Goal: Task Accomplishment & Management: Manage account settings

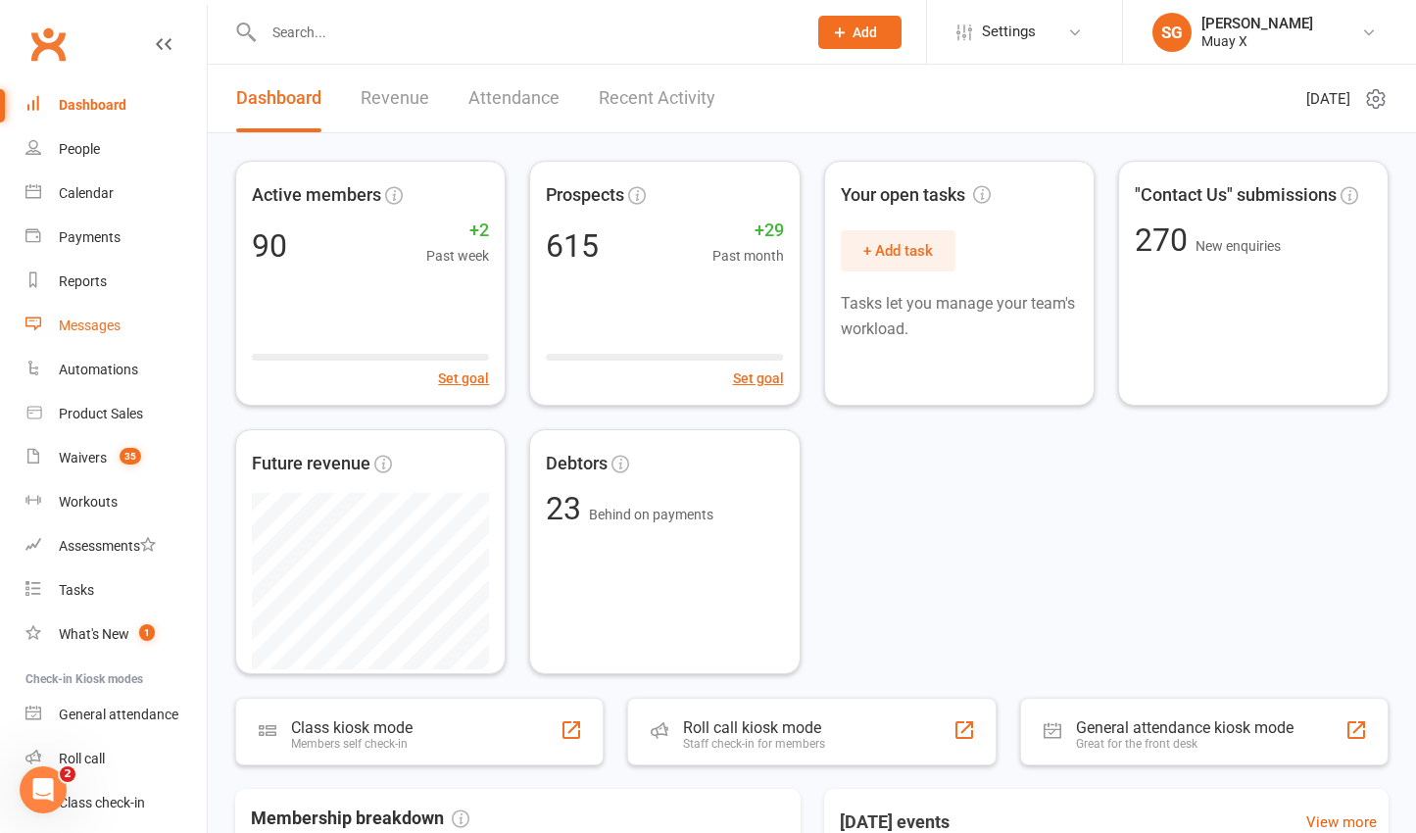
click at [112, 326] on div "Messages" at bounding box center [90, 325] width 62 height 16
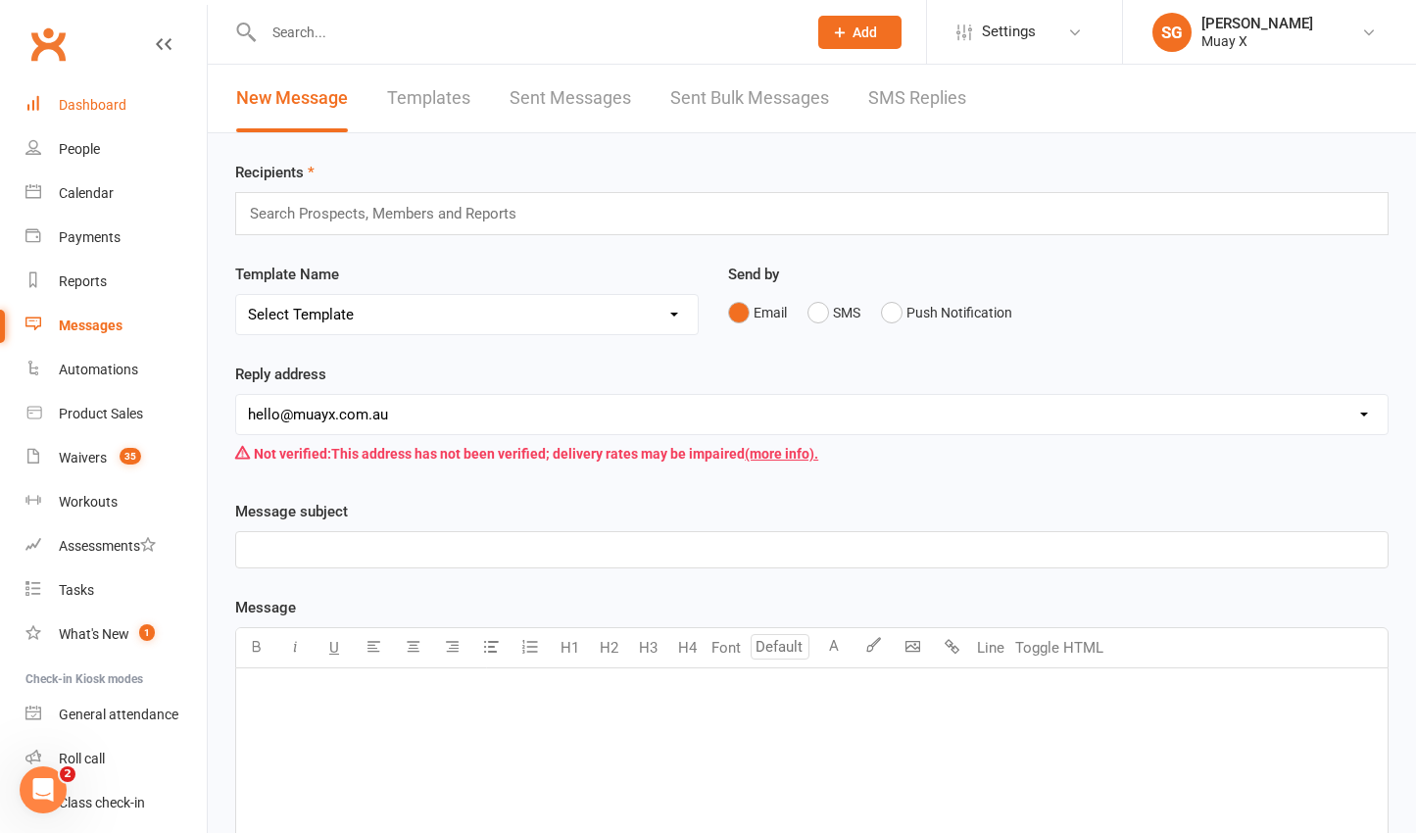
click at [113, 108] on div "Dashboard" at bounding box center [93, 105] width 68 height 16
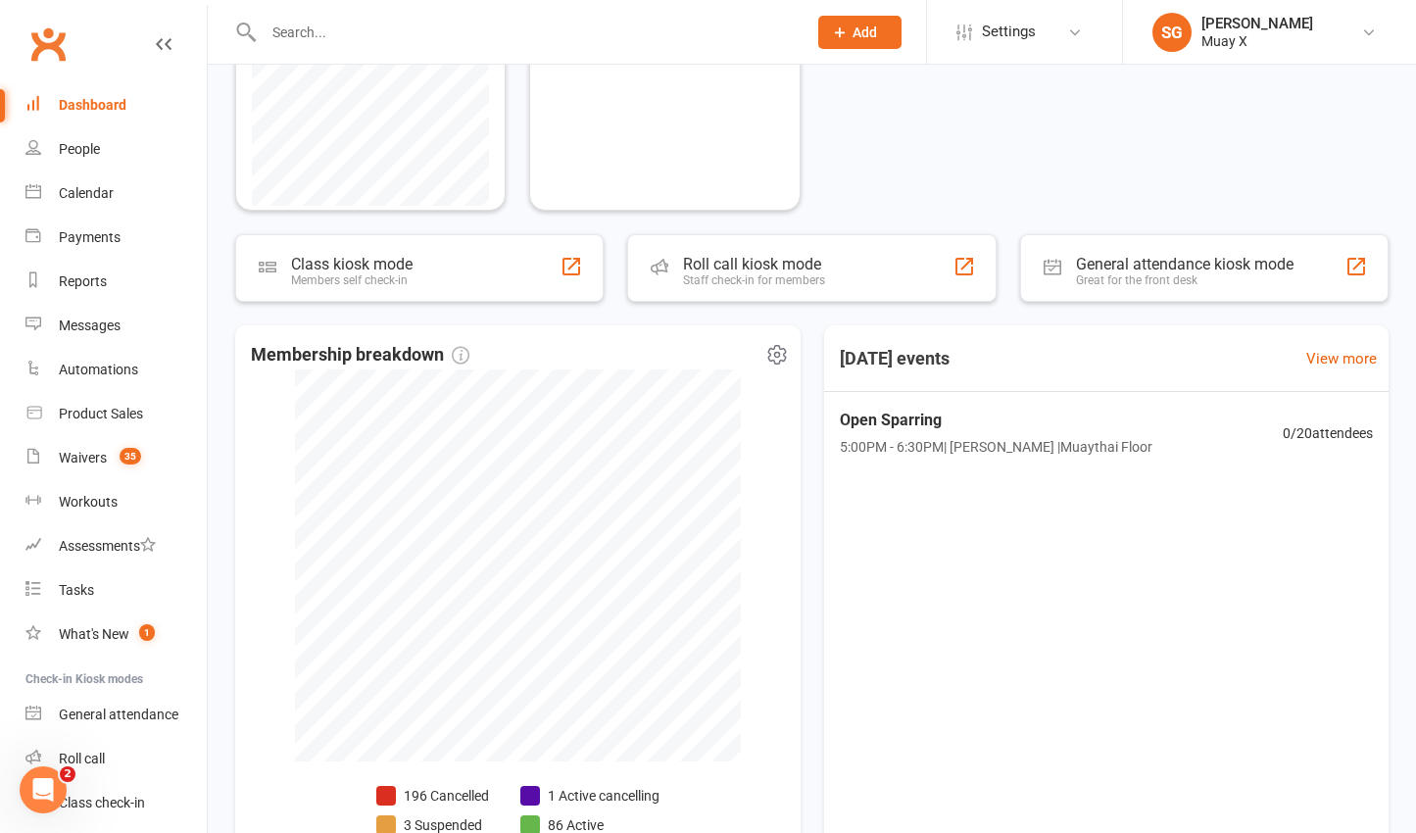
scroll to position [588, 0]
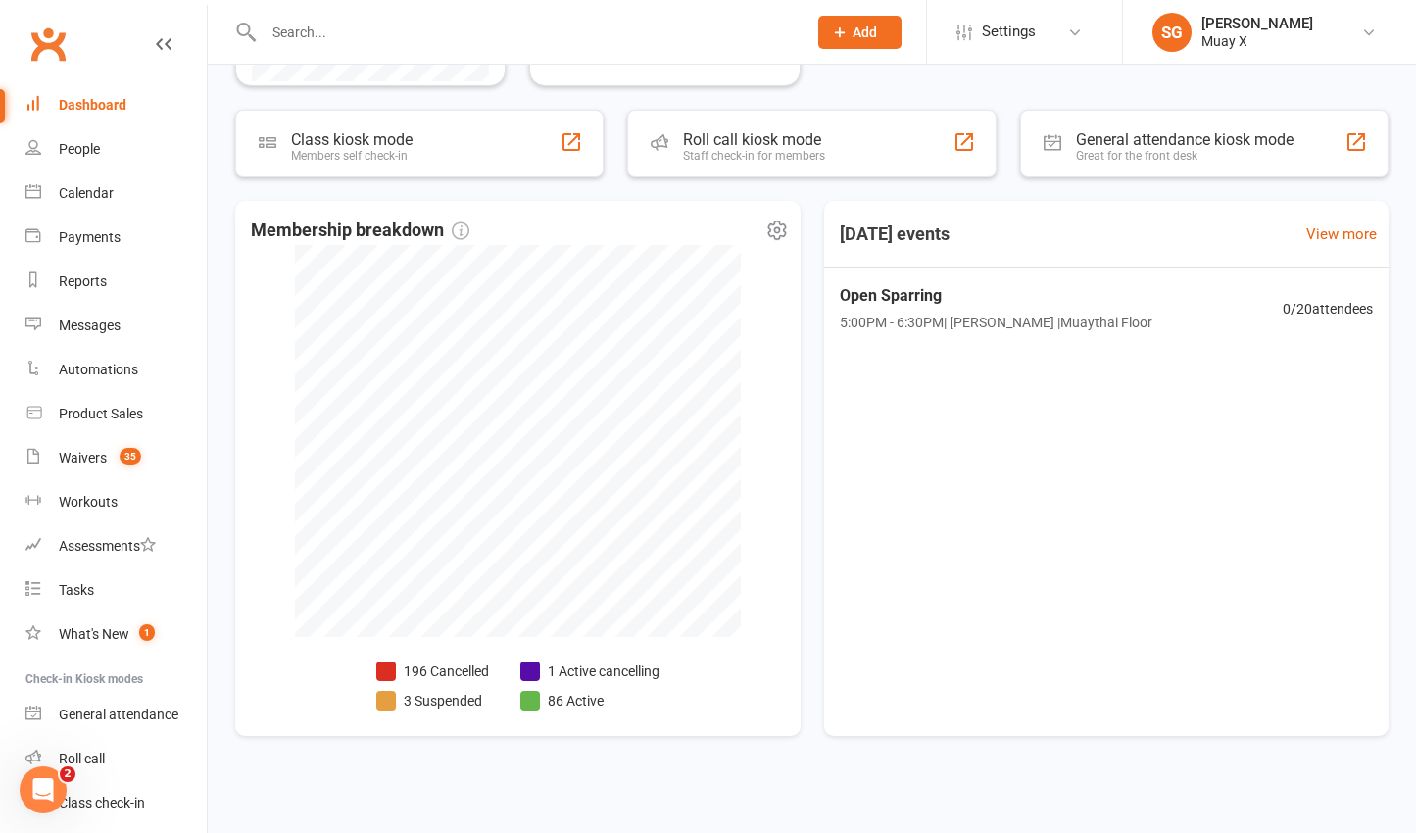
click at [452, 704] on li "3 Suspended" at bounding box center [432, 701] width 113 height 22
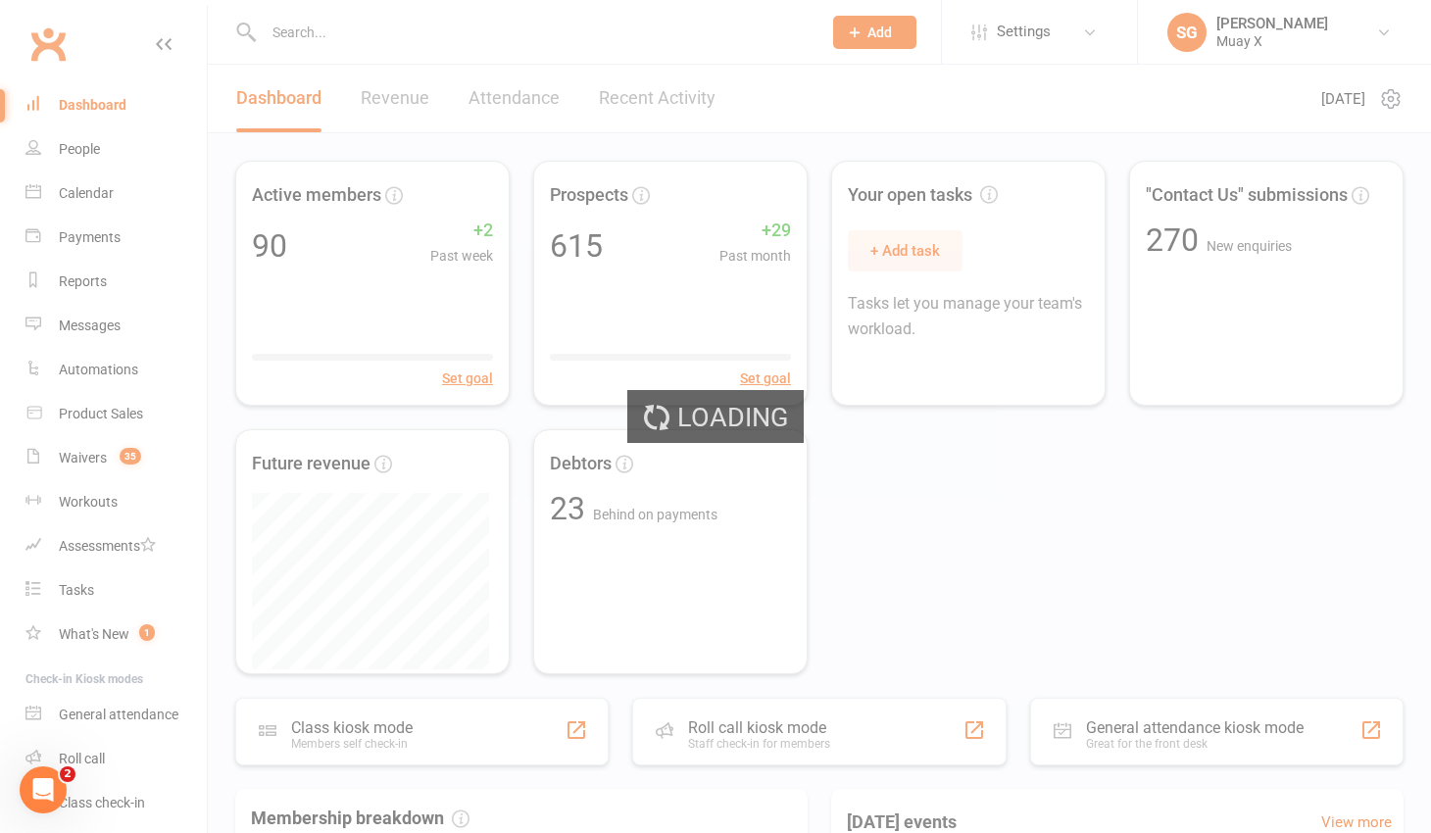
select select "100"
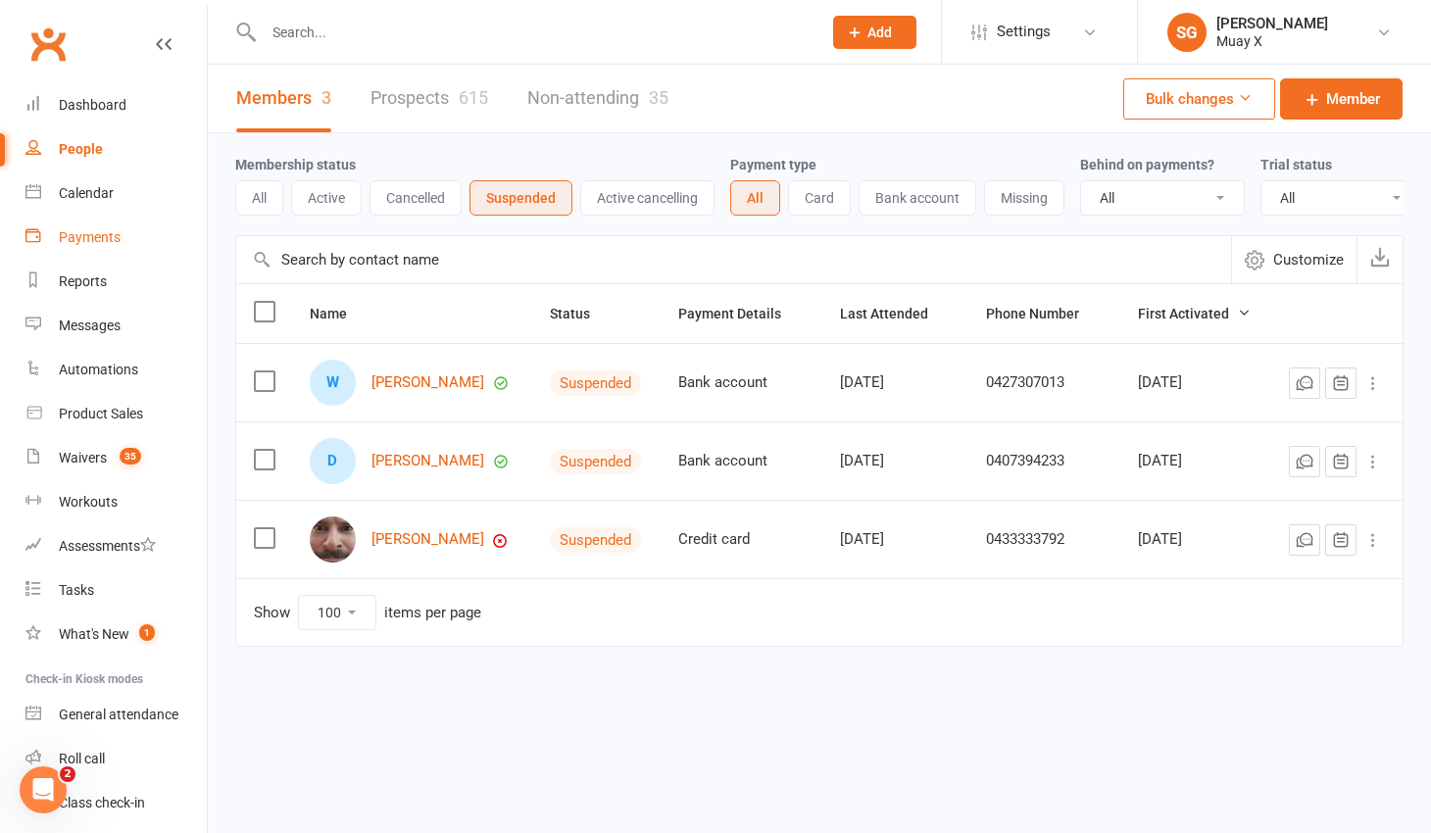
click at [111, 246] on link "Payments" at bounding box center [115, 238] width 181 height 44
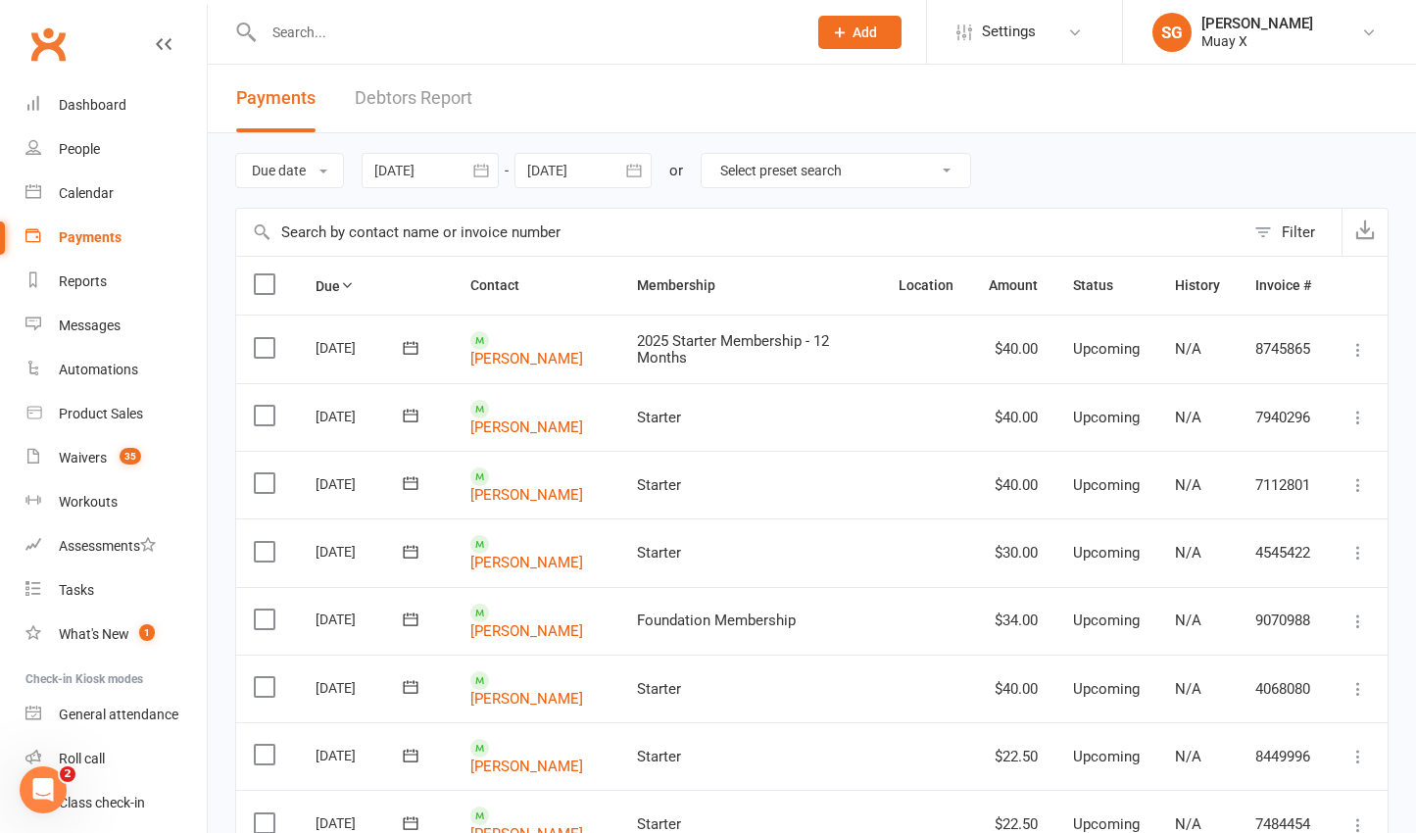
click at [422, 87] on link "Debtors Report" at bounding box center [414, 99] width 118 height 68
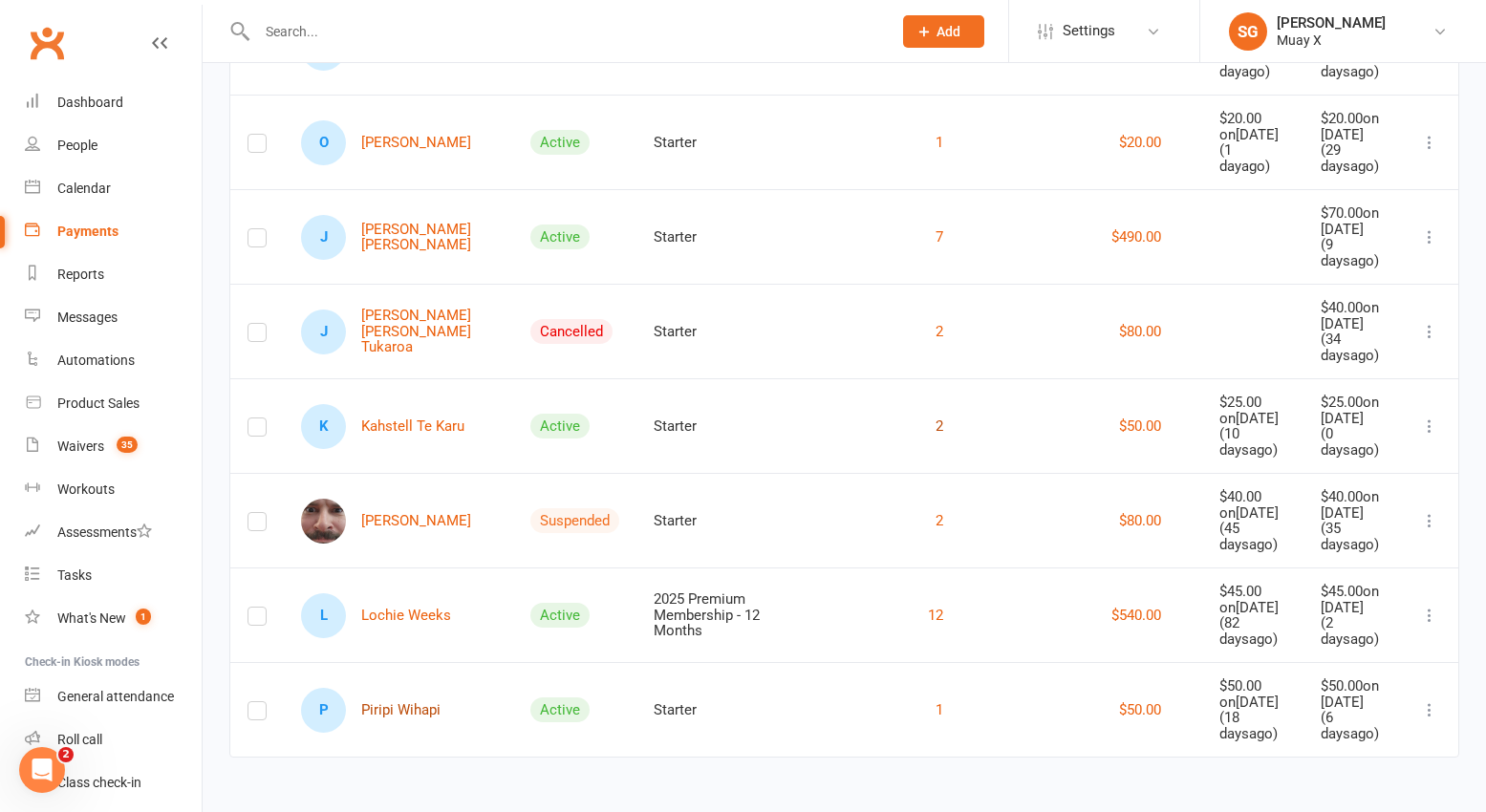
scroll to position [1727, 0]
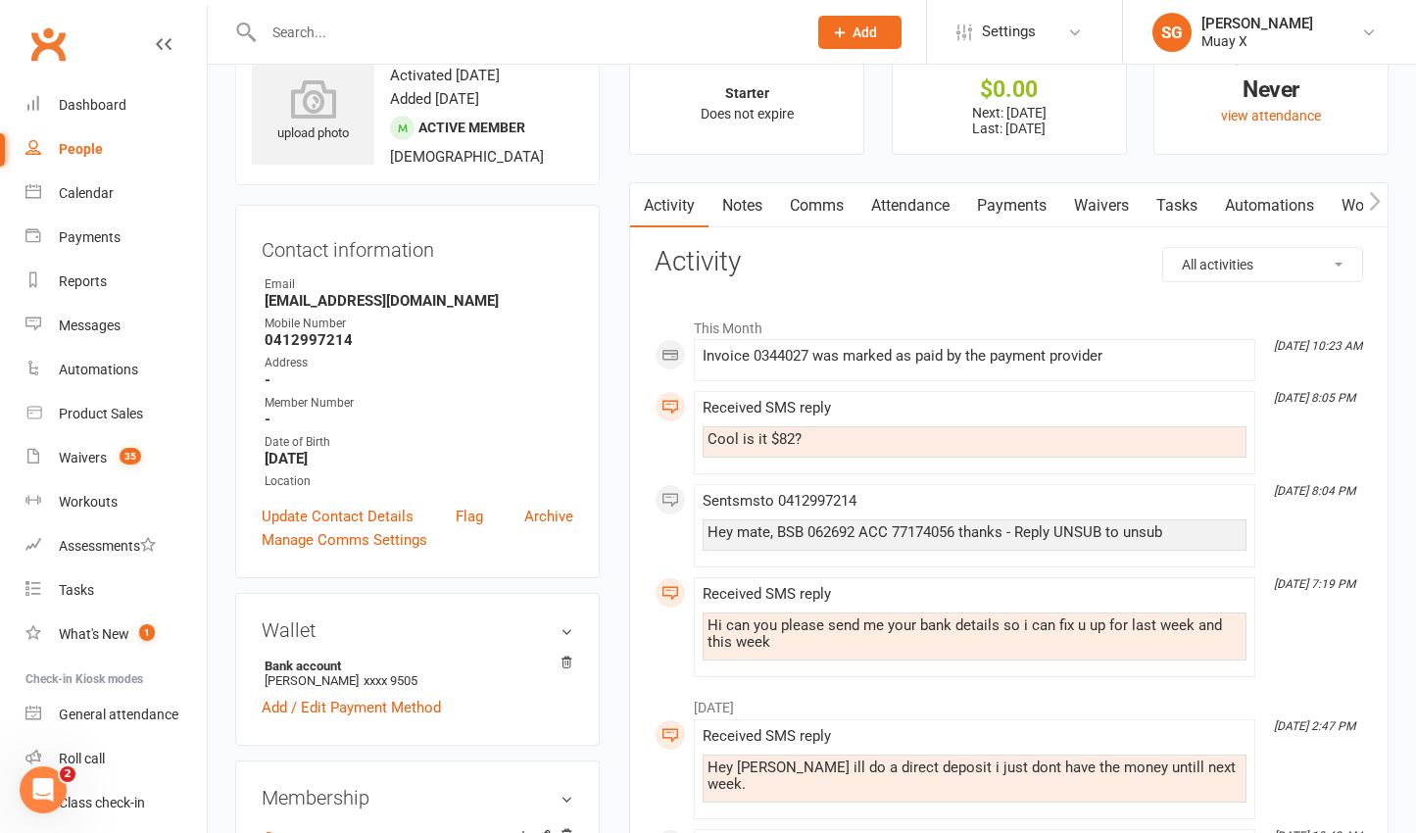
scroll to position [98, 0]
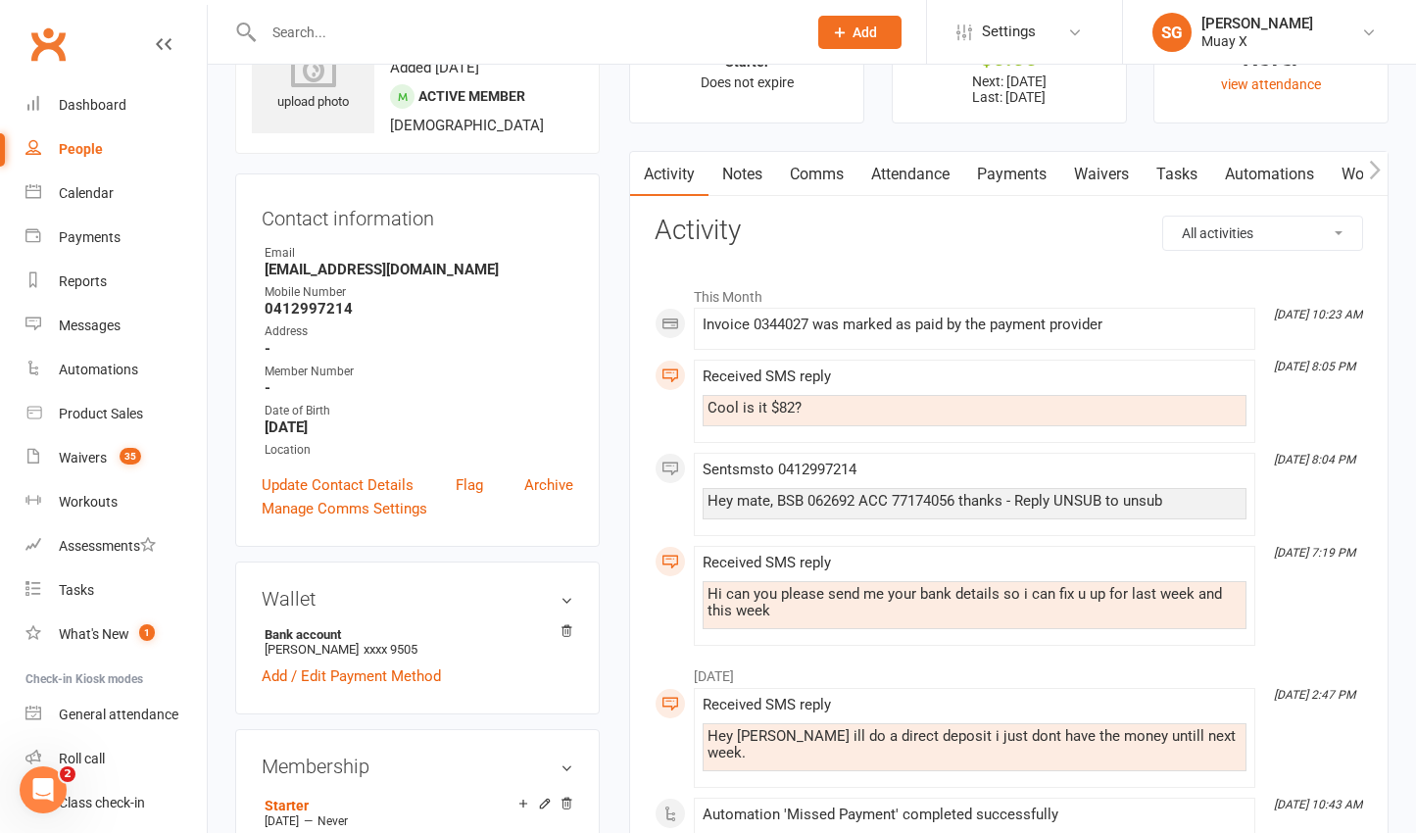
click at [1025, 175] on link "Payments" at bounding box center [1011, 174] width 97 height 45
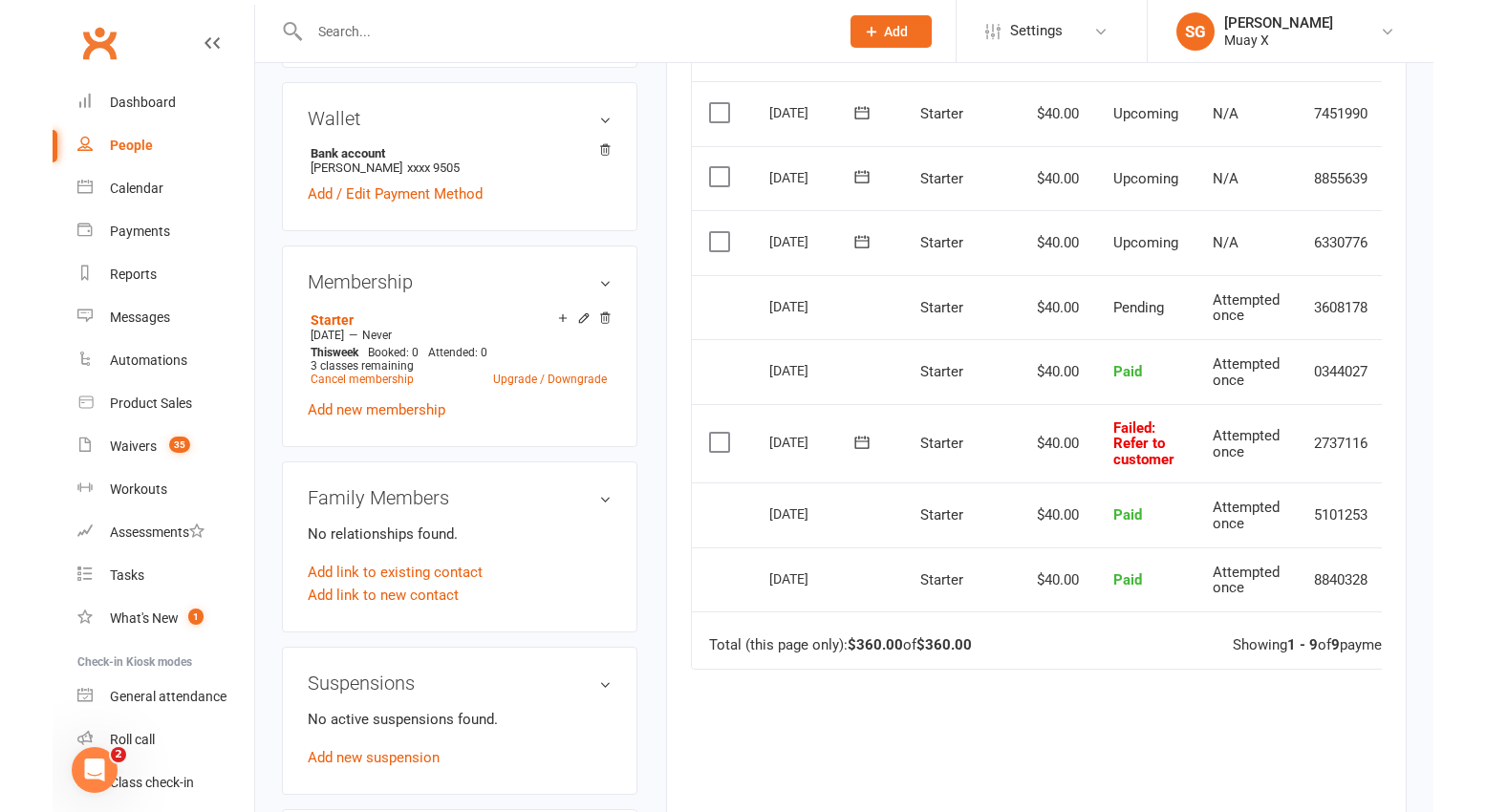
scroll to position [573, 0]
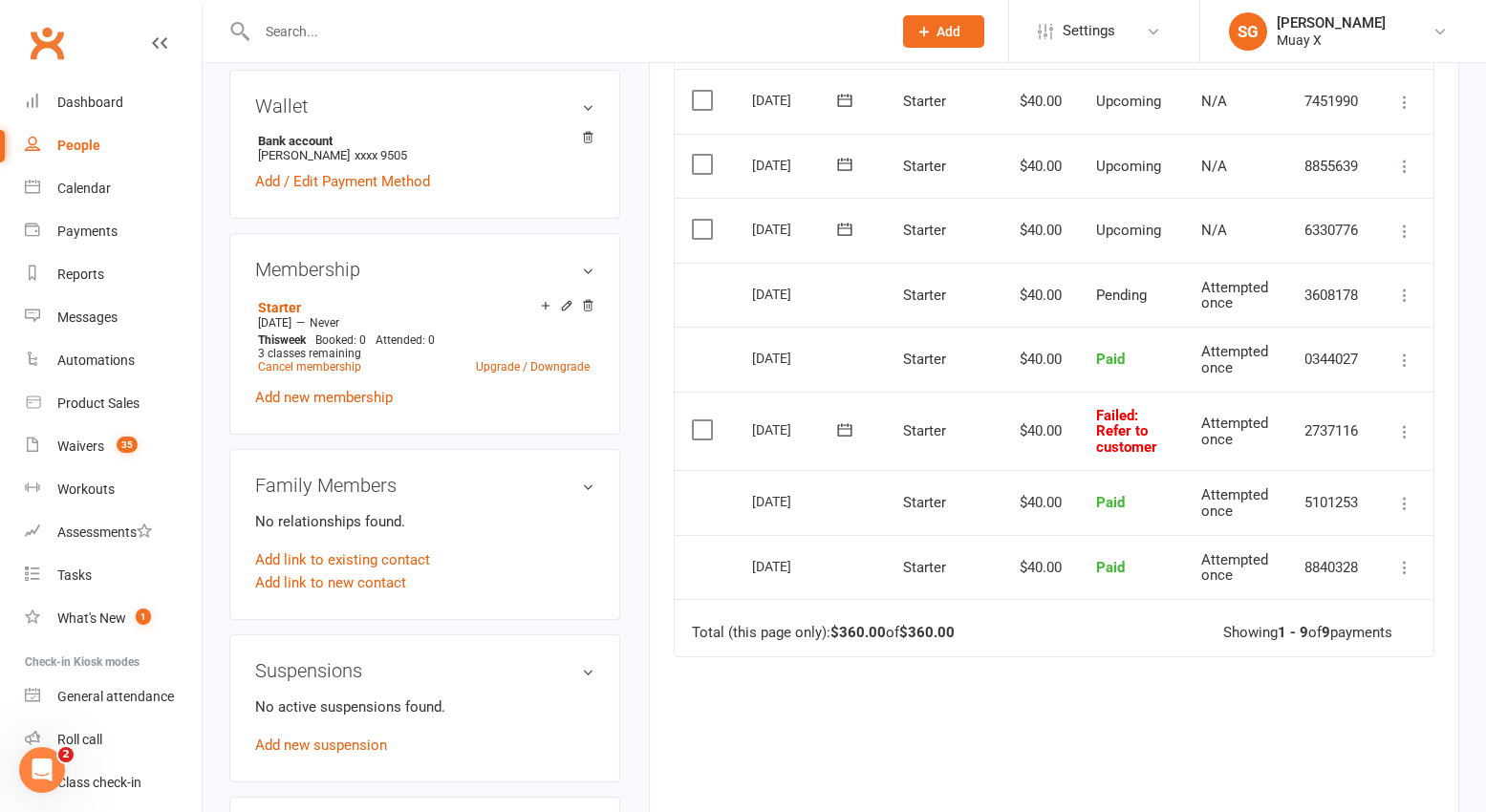
click at [1380, 431] on icon at bounding box center [1405, 432] width 20 height 19
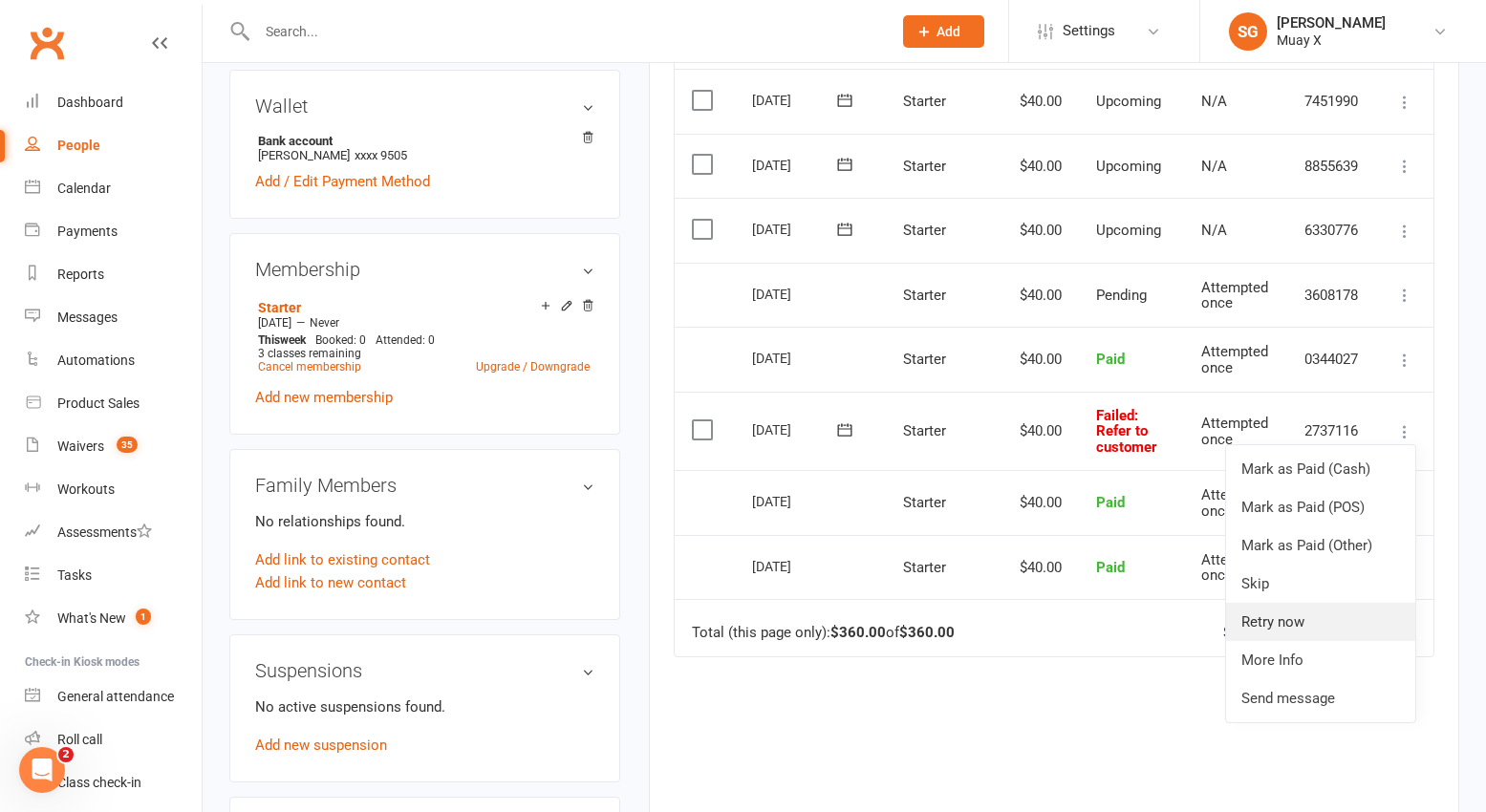
click at [1297, 619] on link "Retry now" at bounding box center [1320, 621] width 189 height 38
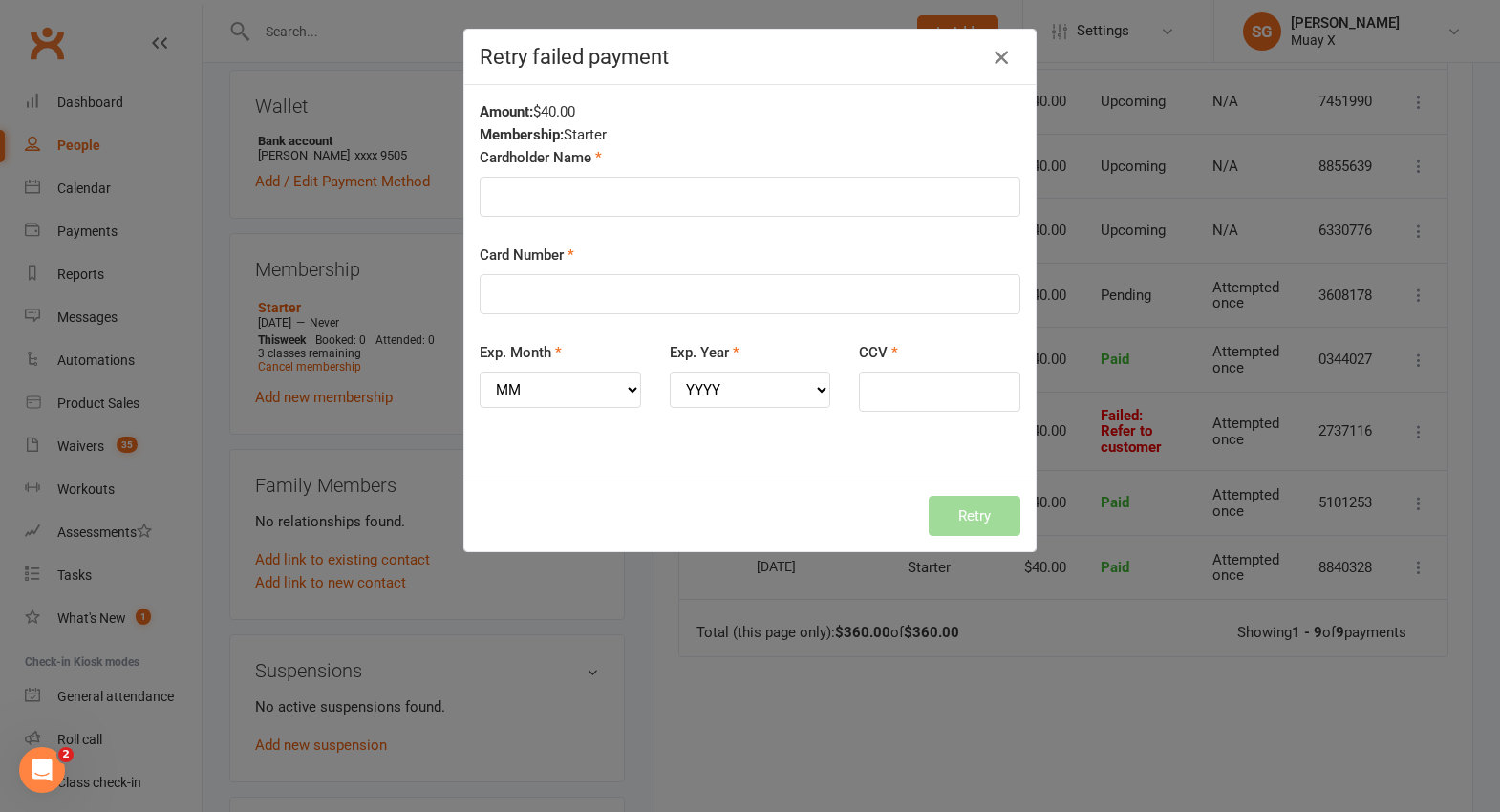
click at [997, 52] on icon "button" at bounding box center [1002, 58] width 23 height 23
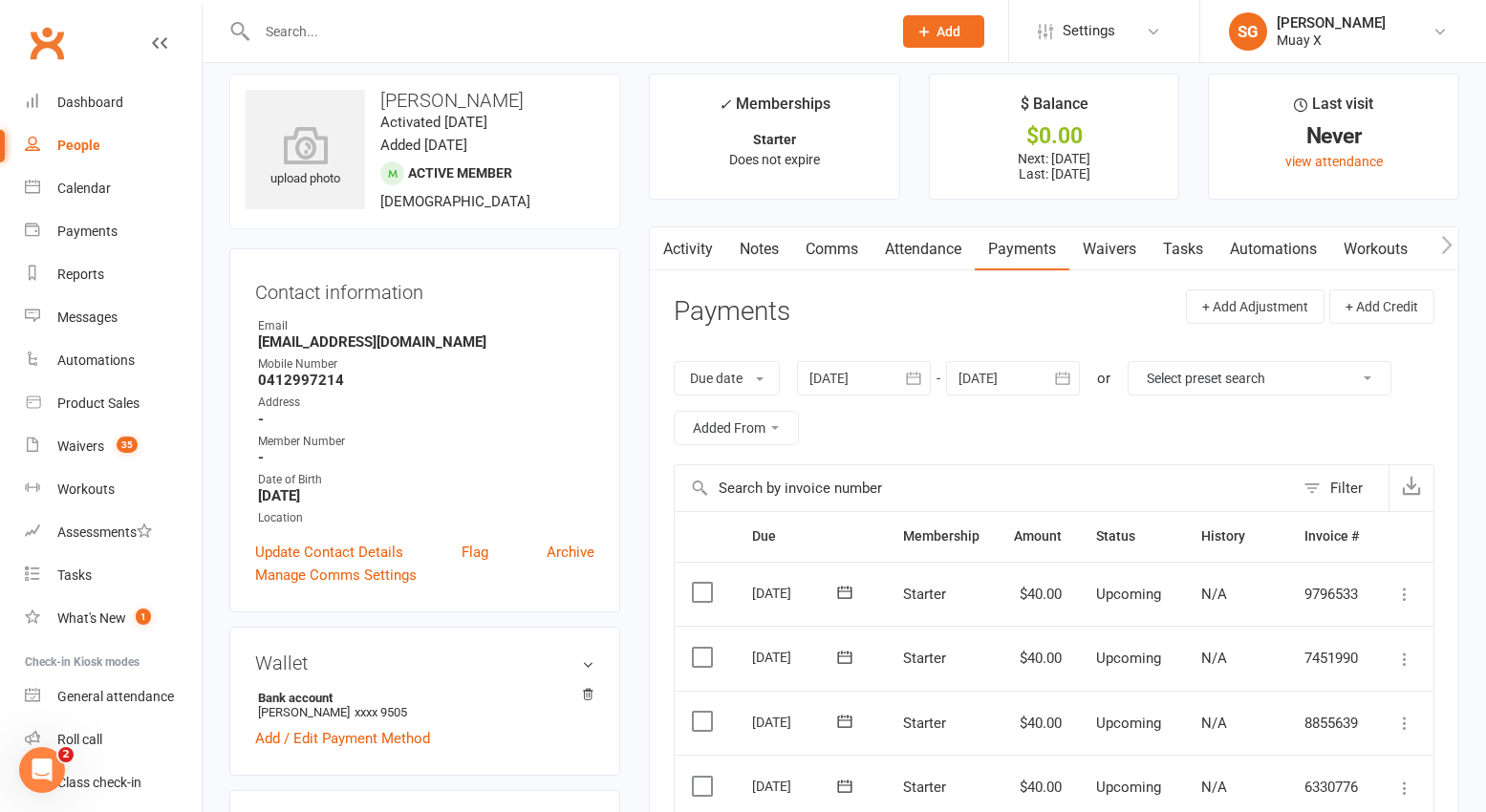
scroll to position [0, 0]
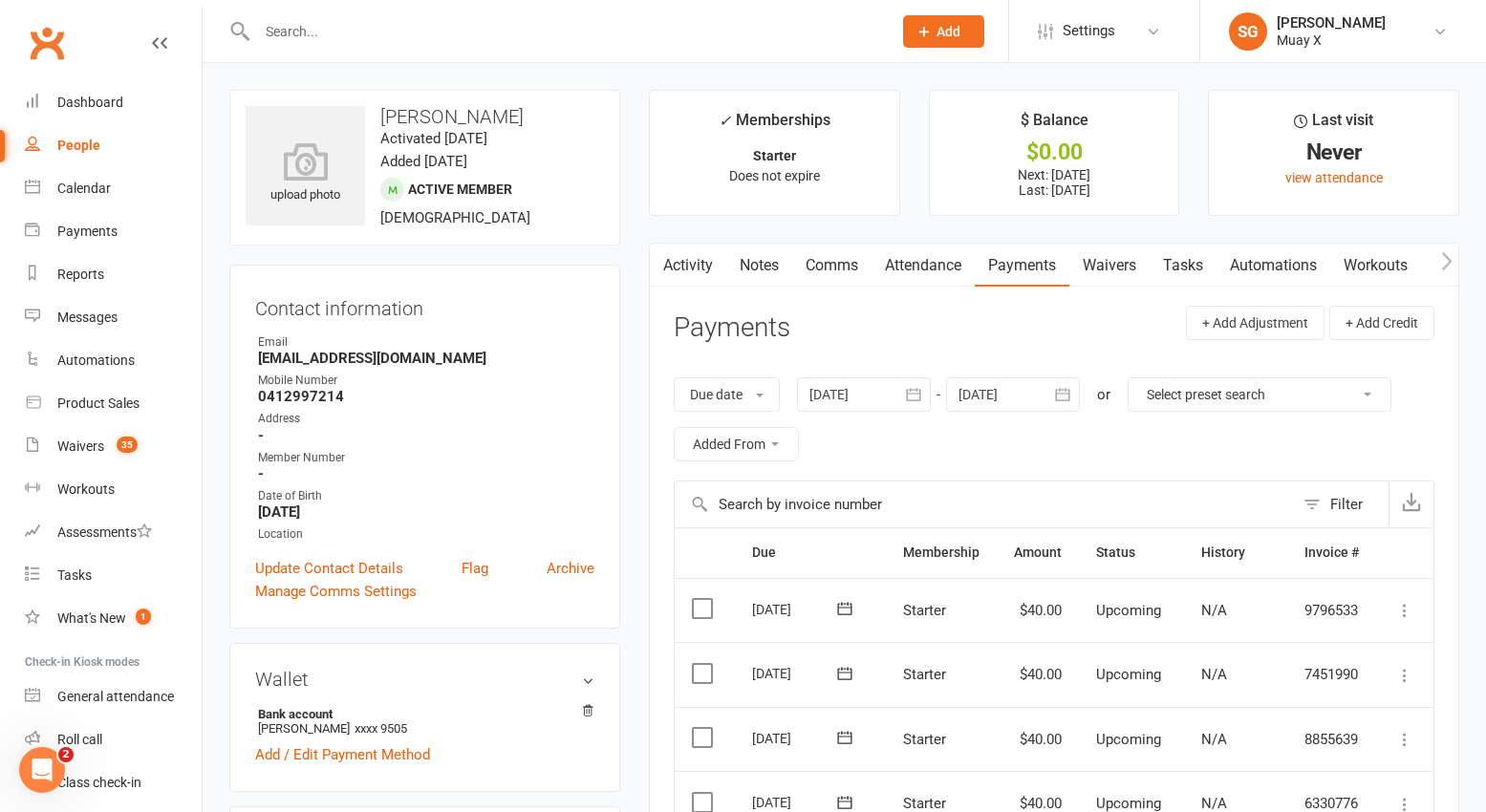
click at [846, 266] on link "Comms" at bounding box center [831, 265] width 79 height 44
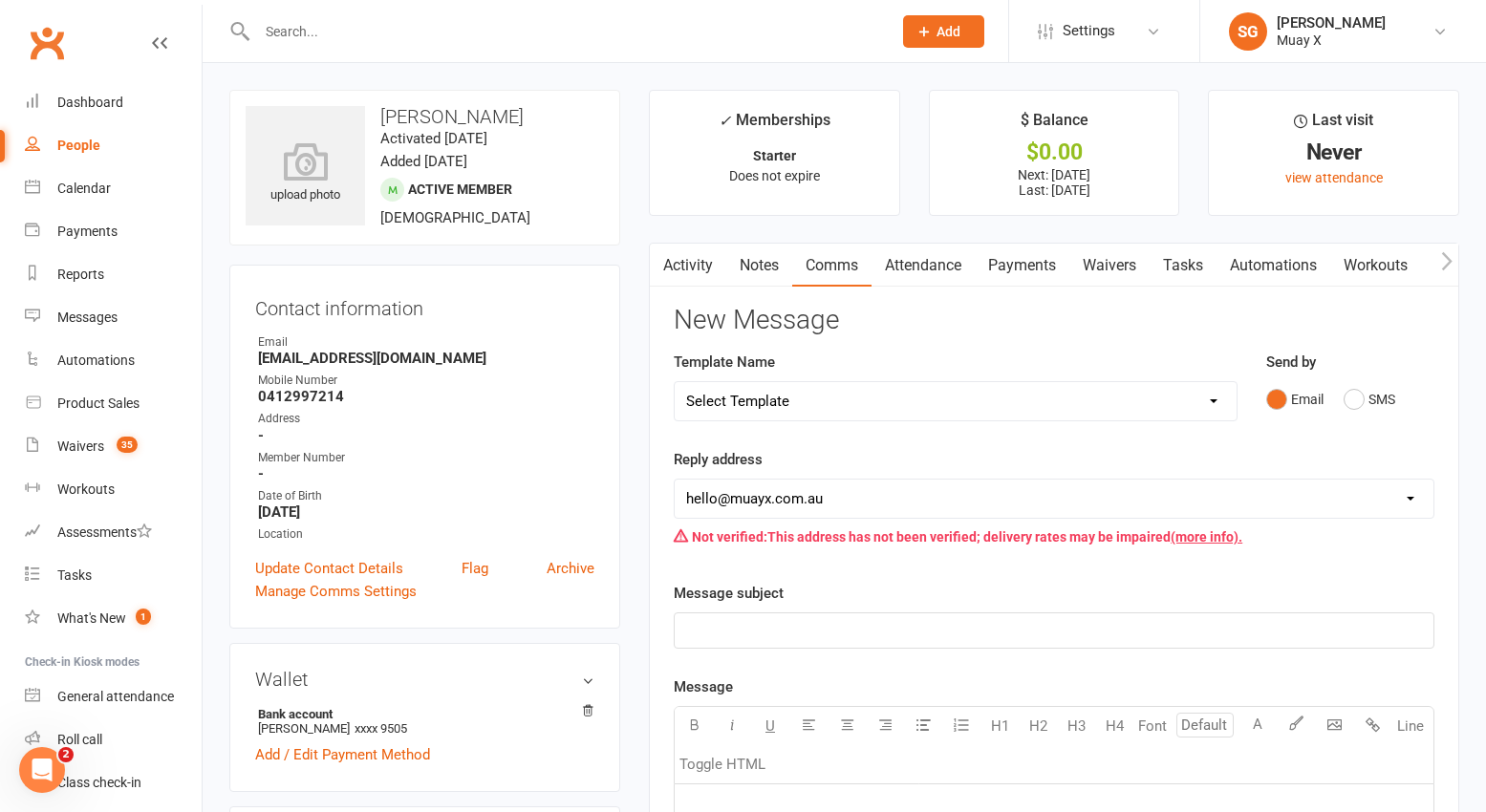
click at [688, 255] on link "Activity" at bounding box center [687, 265] width 76 height 44
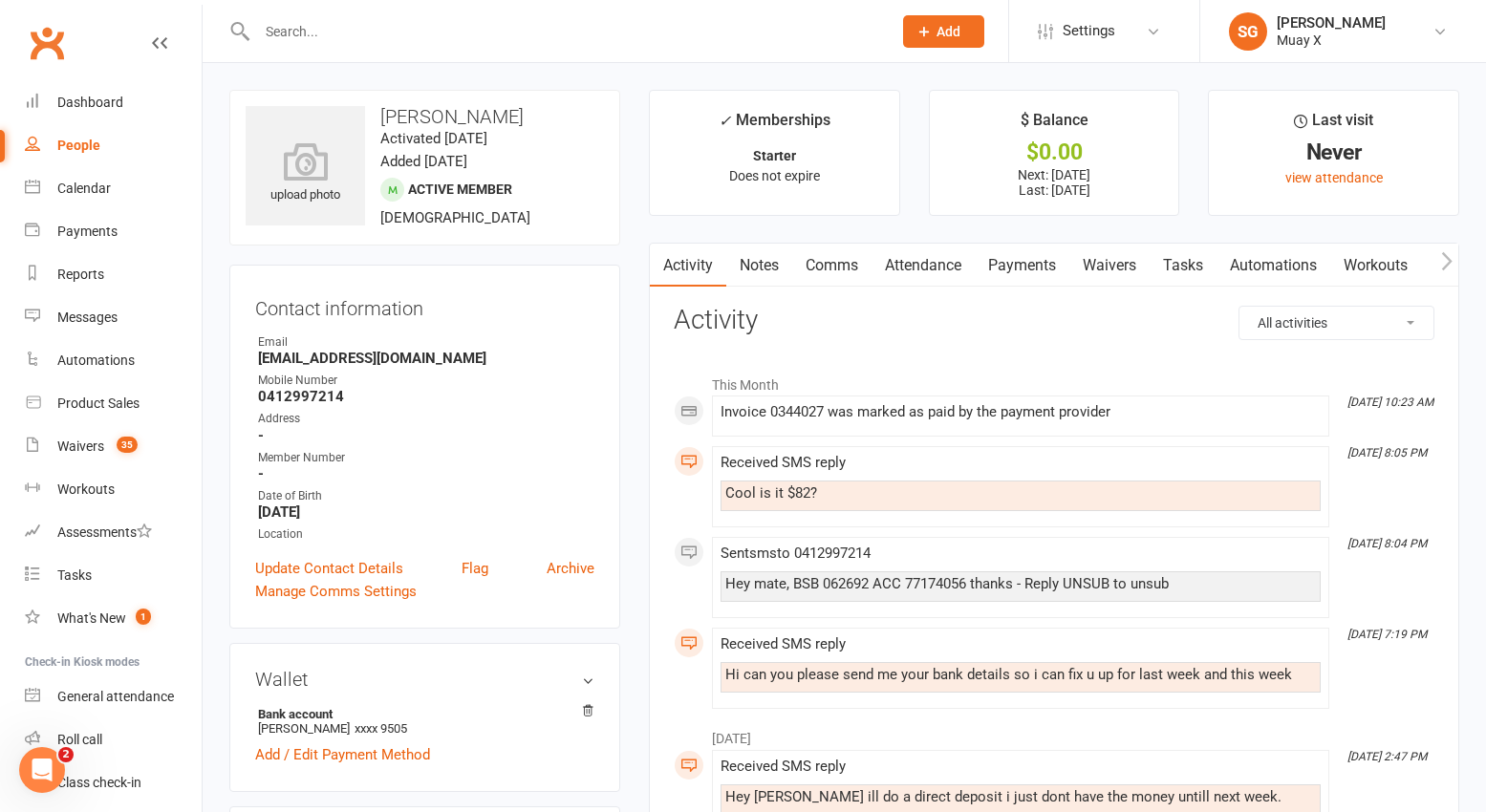
click at [1054, 263] on link "Payments" at bounding box center [1021, 265] width 95 height 44
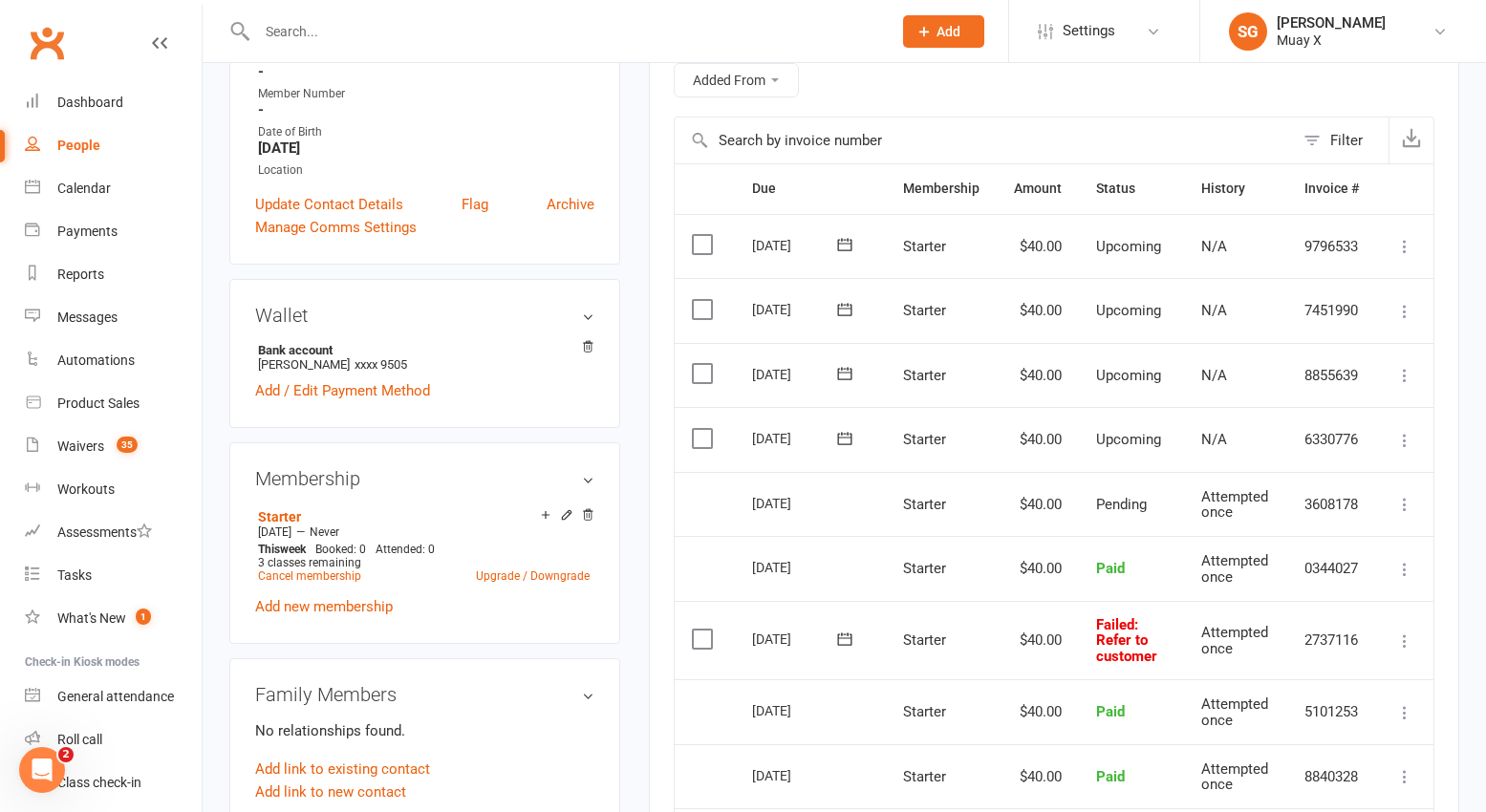
scroll to position [382, 0]
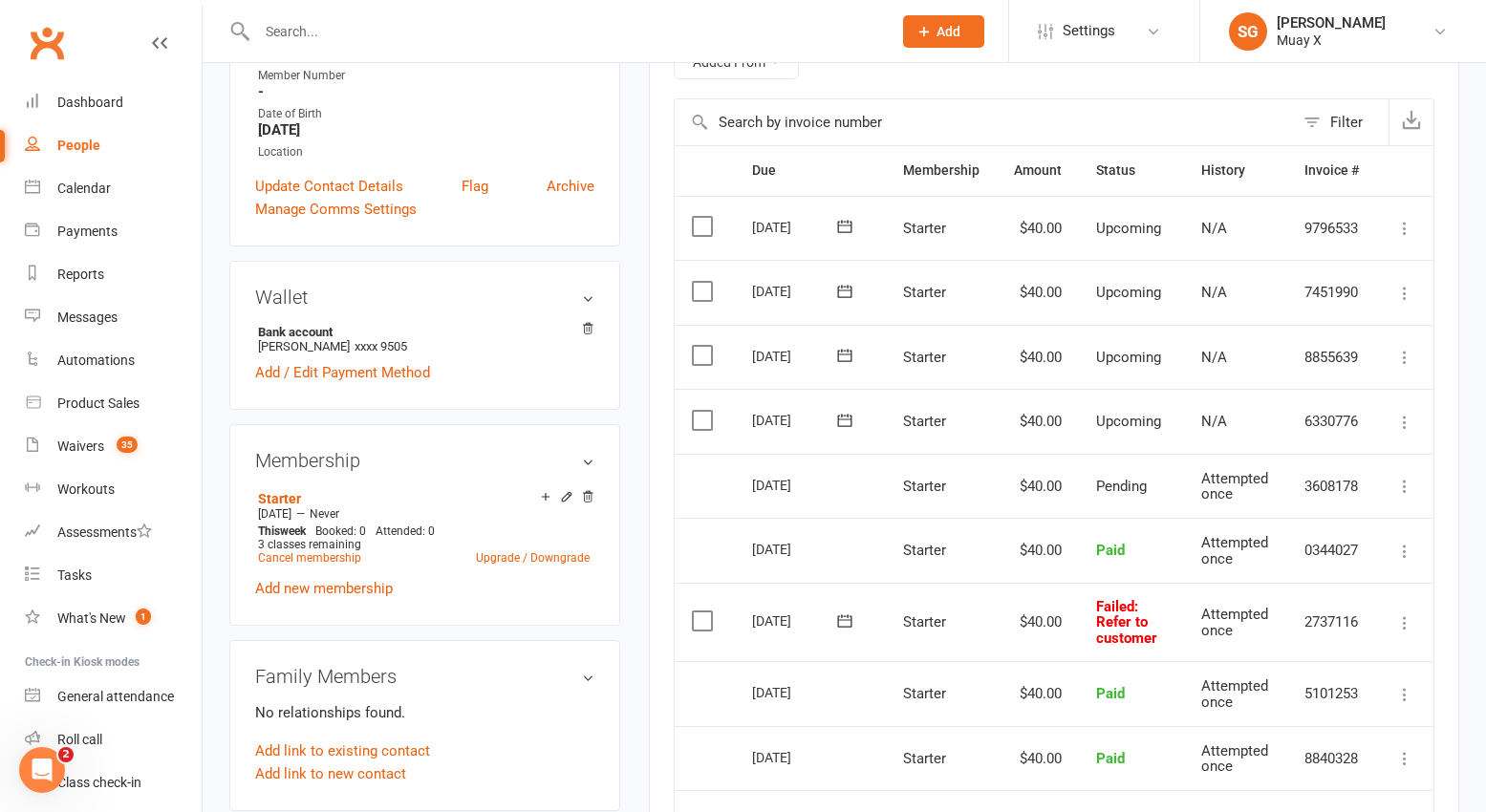
click at [1380, 633] on button at bounding box center [1405, 623] width 23 height 23
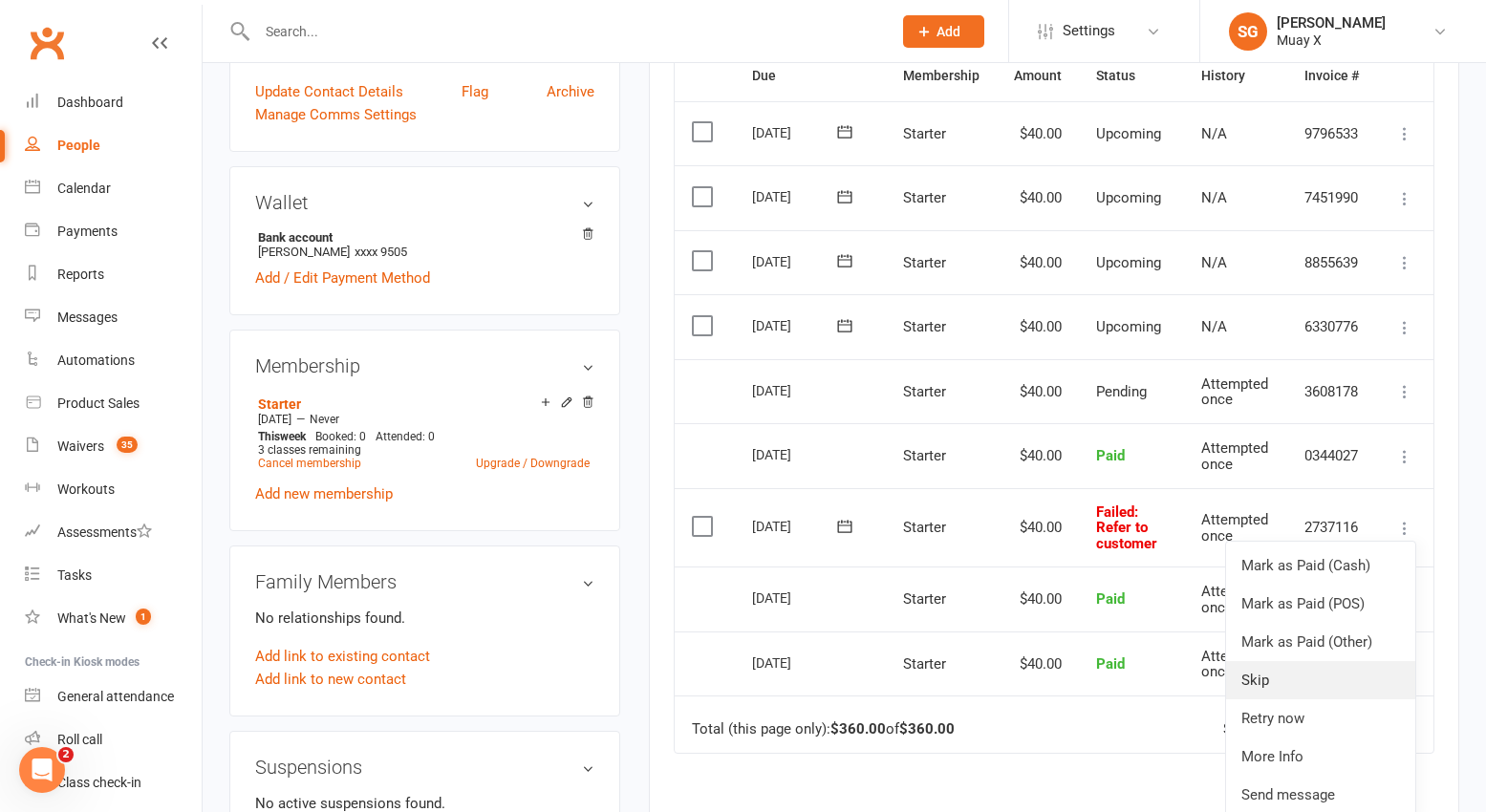
scroll to position [478, 0]
click at [1289, 709] on link "Retry now" at bounding box center [1320, 716] width 189 height 38
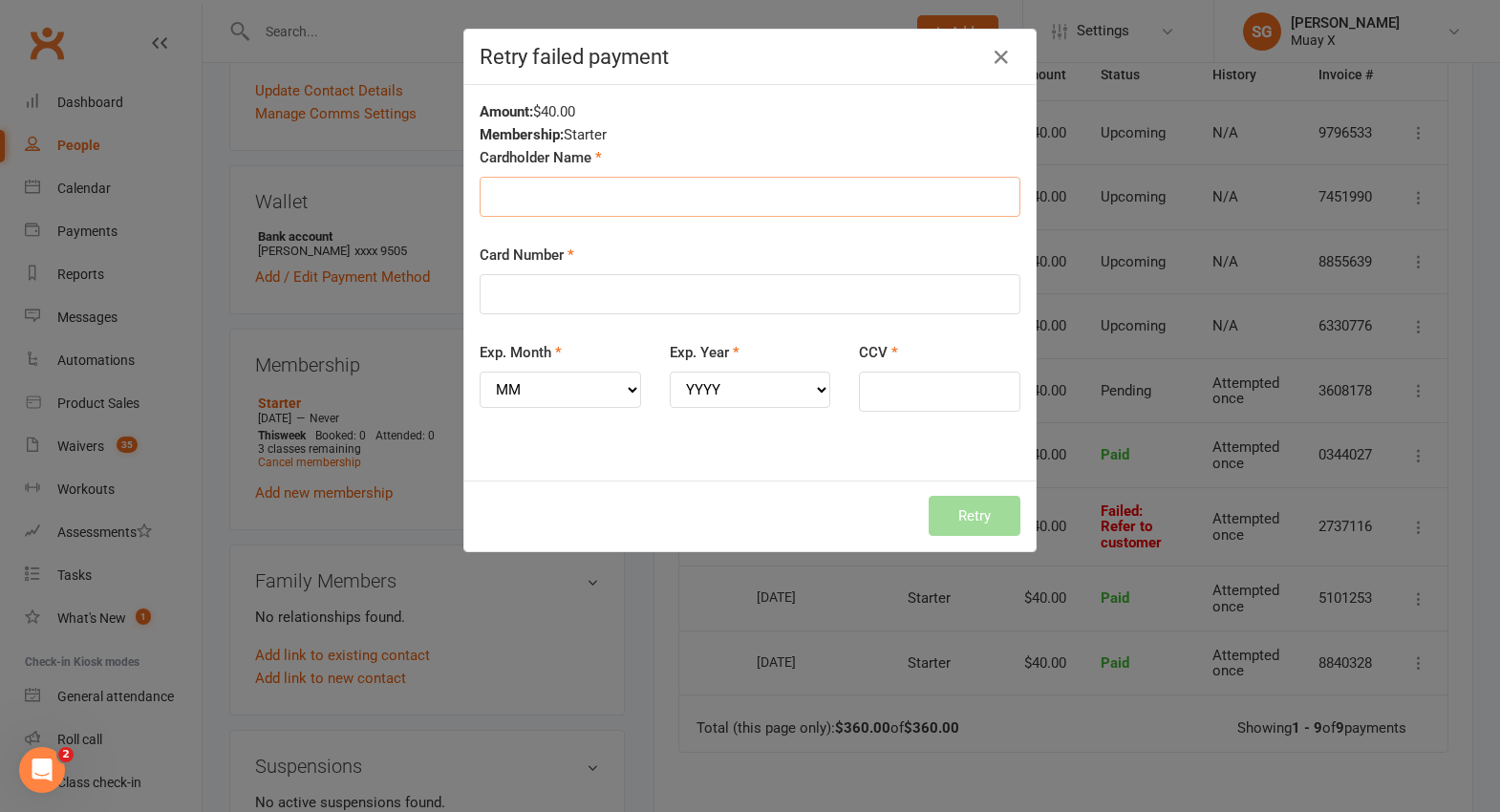
click at [614, 199] on input "Cardholder Name" at bounding box center [750, 196] width 541 height 40
type input "Josh Cole"
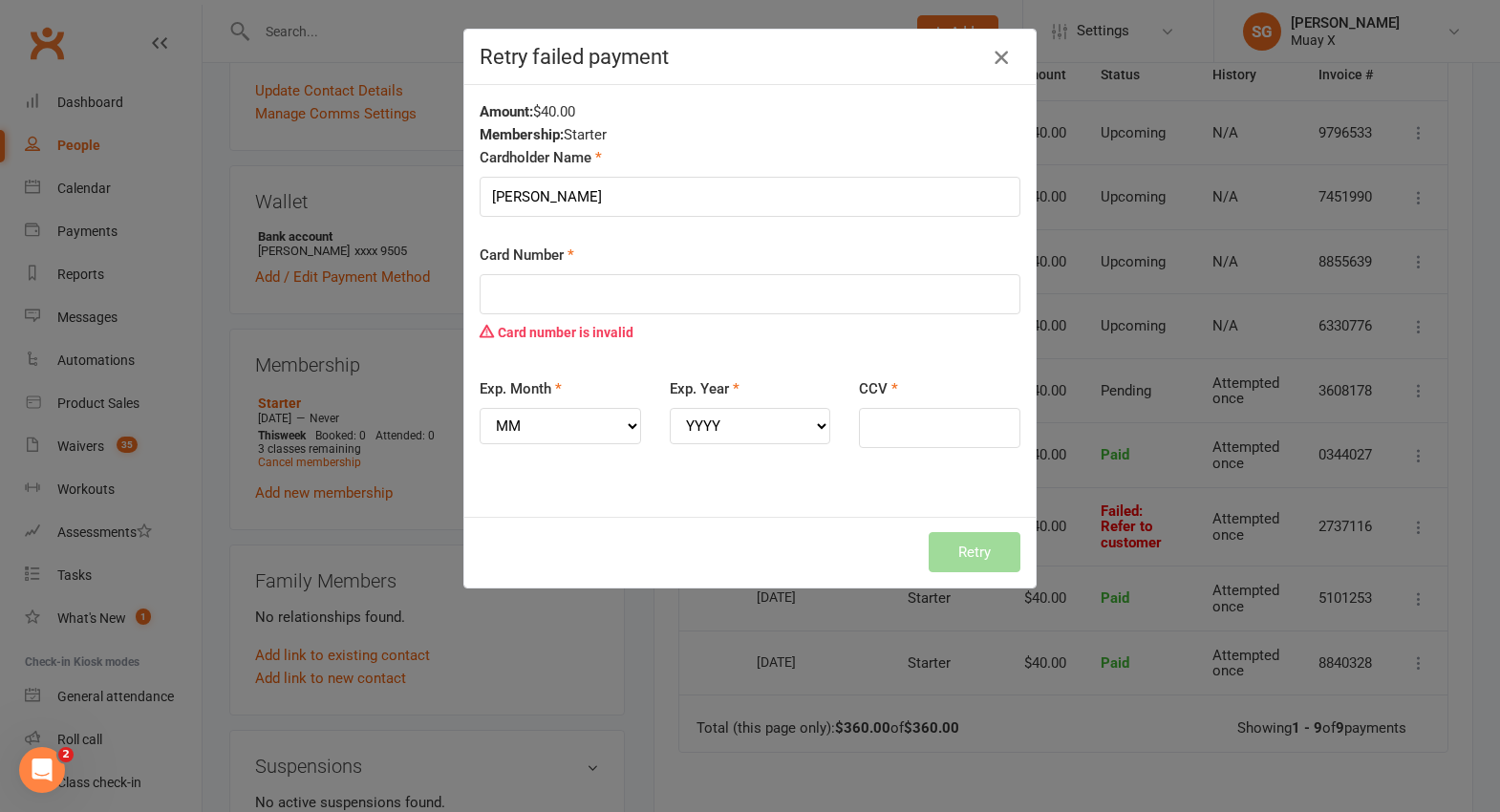
click at [998, 46] on icon "button" at bounding box center [1002, 58] width 23 height 23
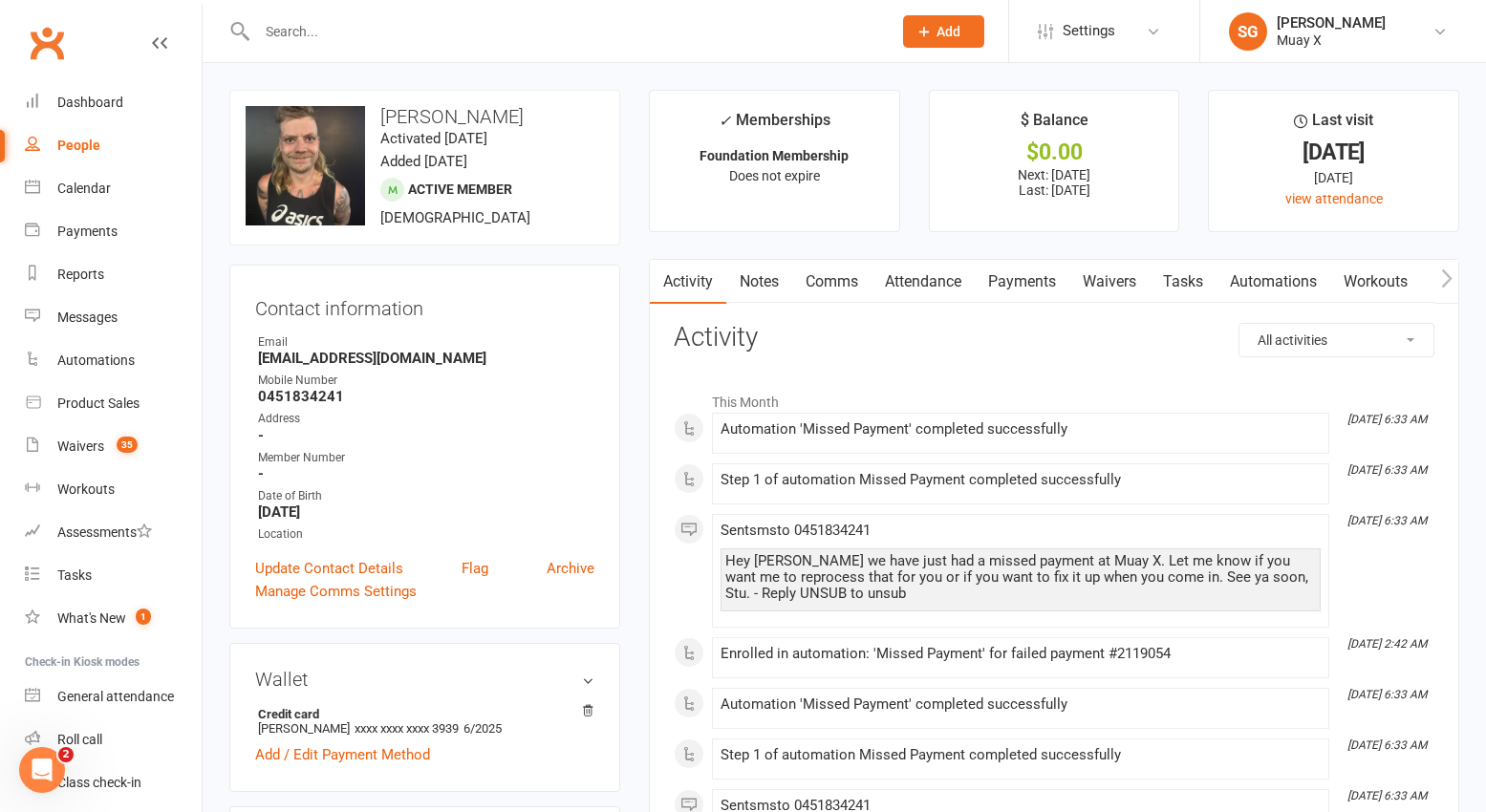
click at [1010, 272] on link "Payments" at bounding box center [1021, 282] width 95 height 44
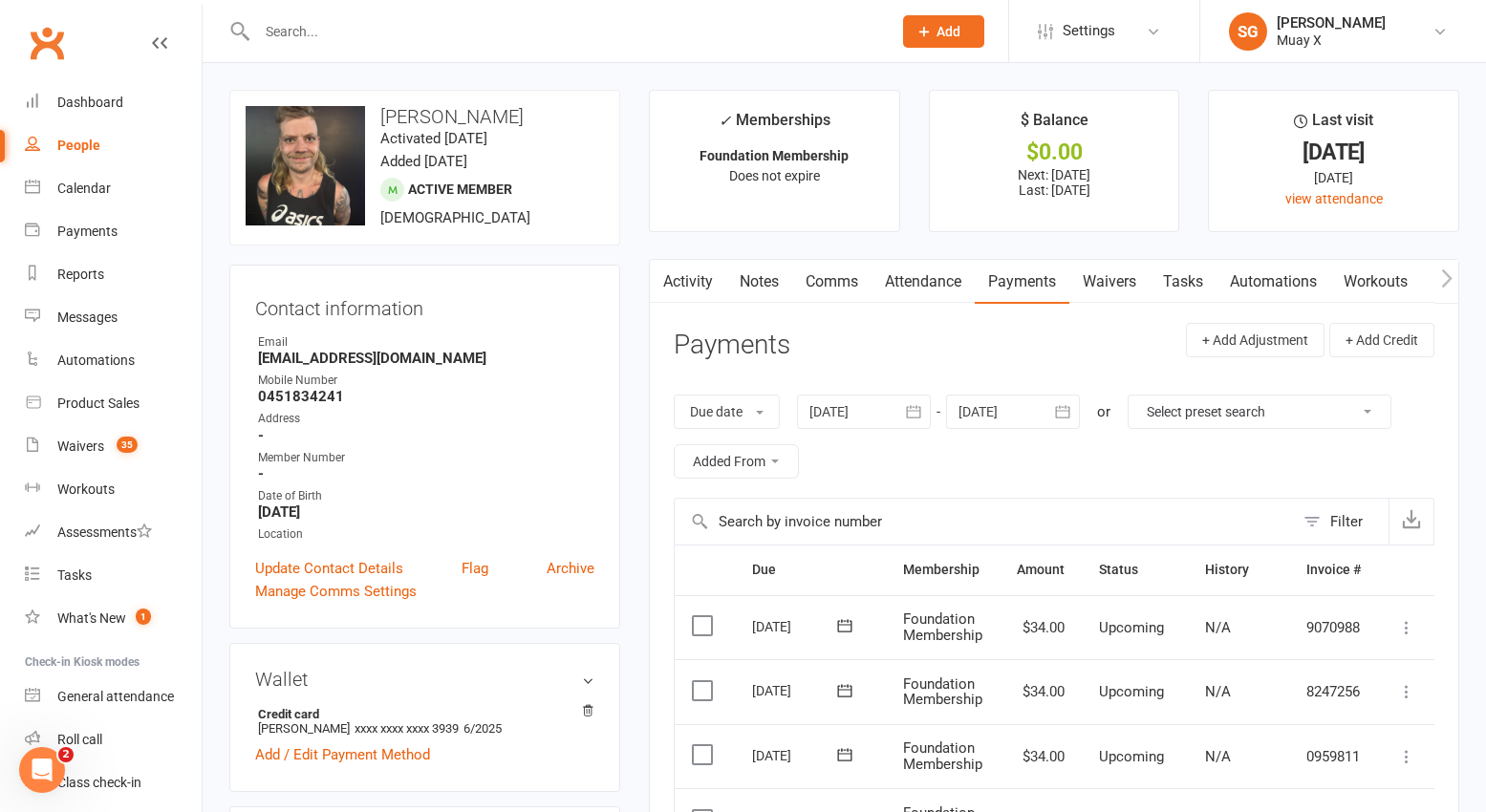
click at [834, 286] on link "Comms" at bounding box center [831, 282] width 79 height 44
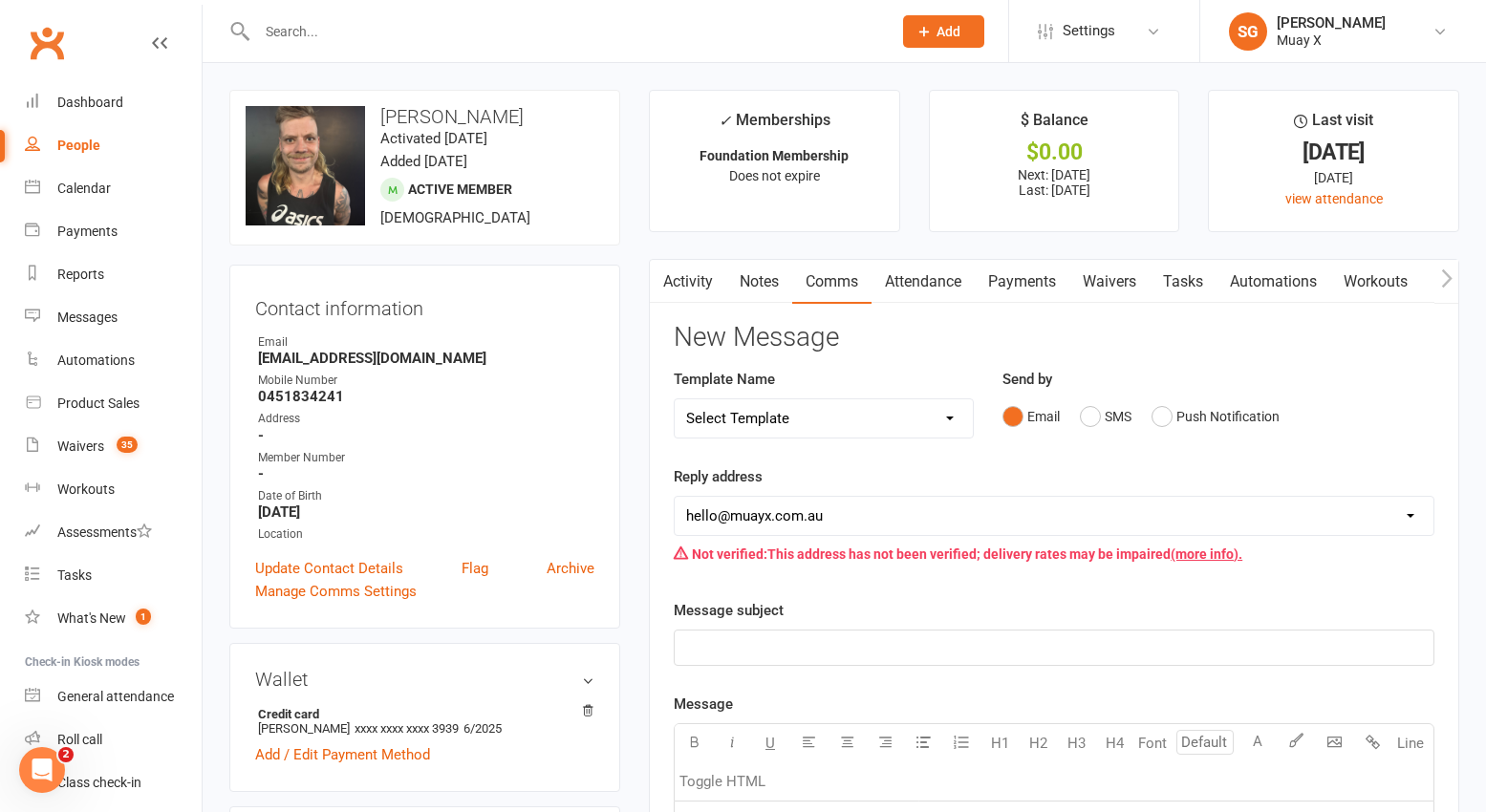
click at [685, 291] on link "Activity" at bounding box center [687, 282] width 76 height 44
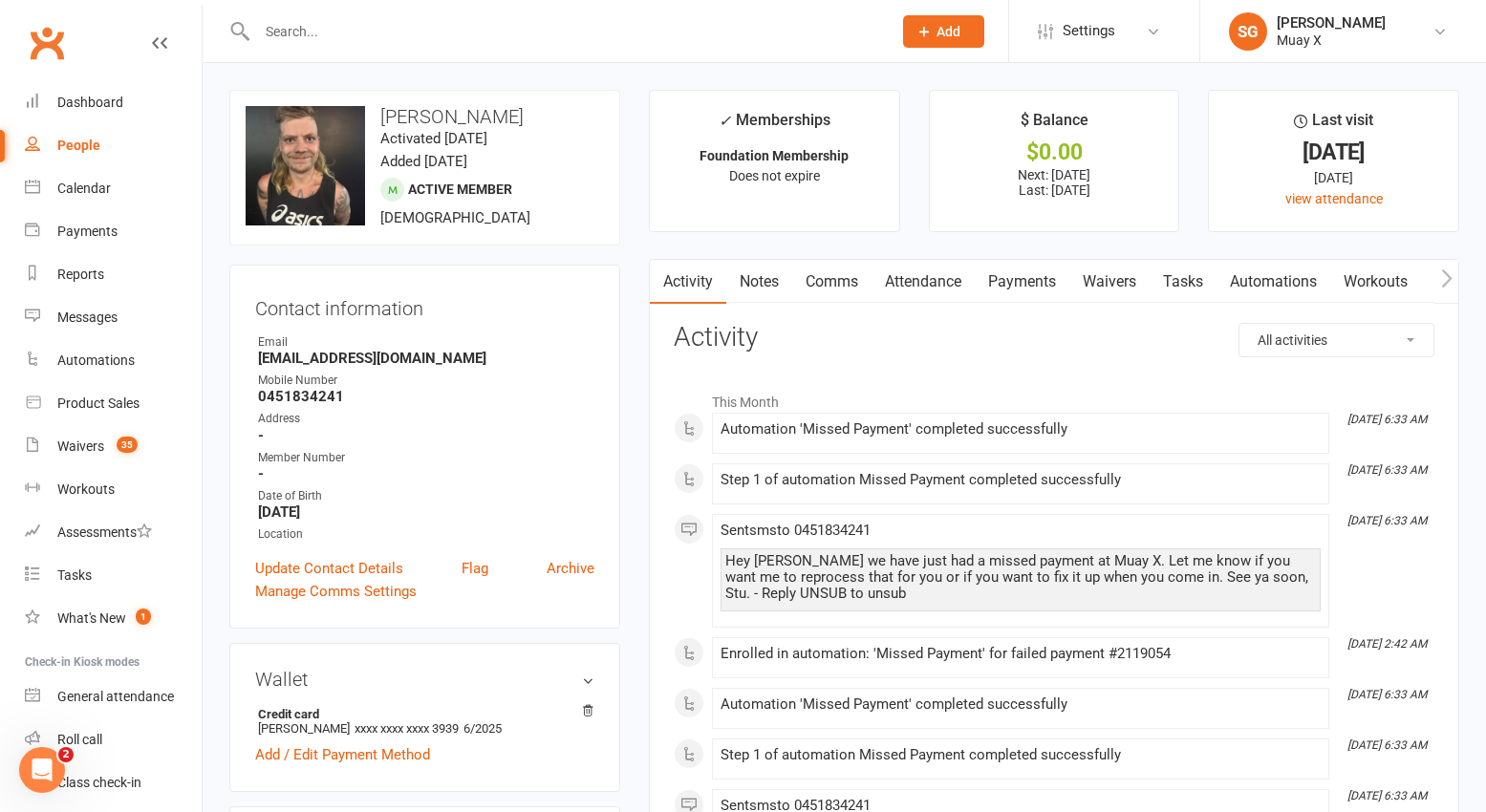
click at [836, 287] on link "Comms" at bounding box center [831, 282] width 79 height 44
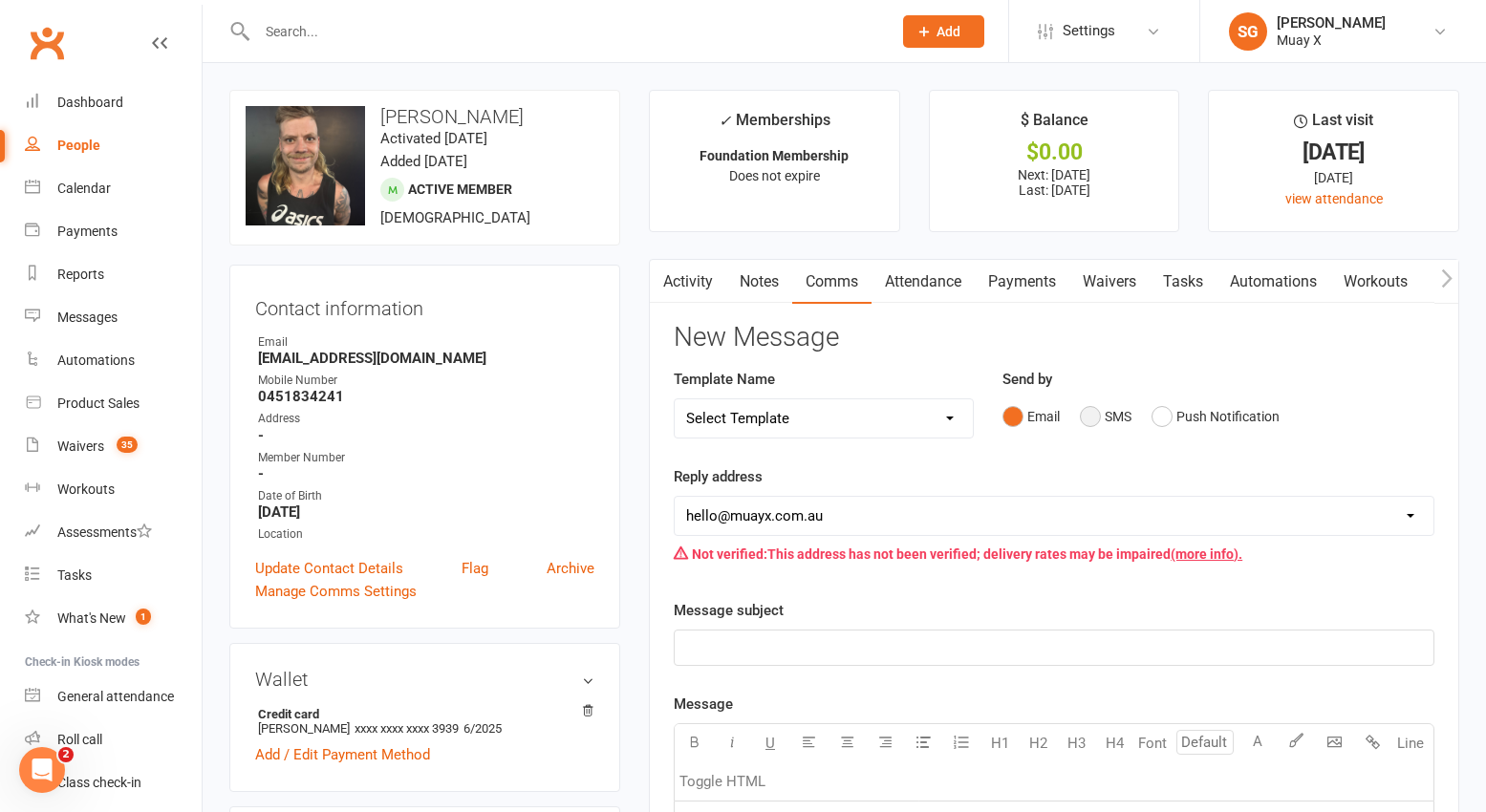
click at [1101, 415] on button "SMS" at bounding box center [1105, 416] width 52 height 36
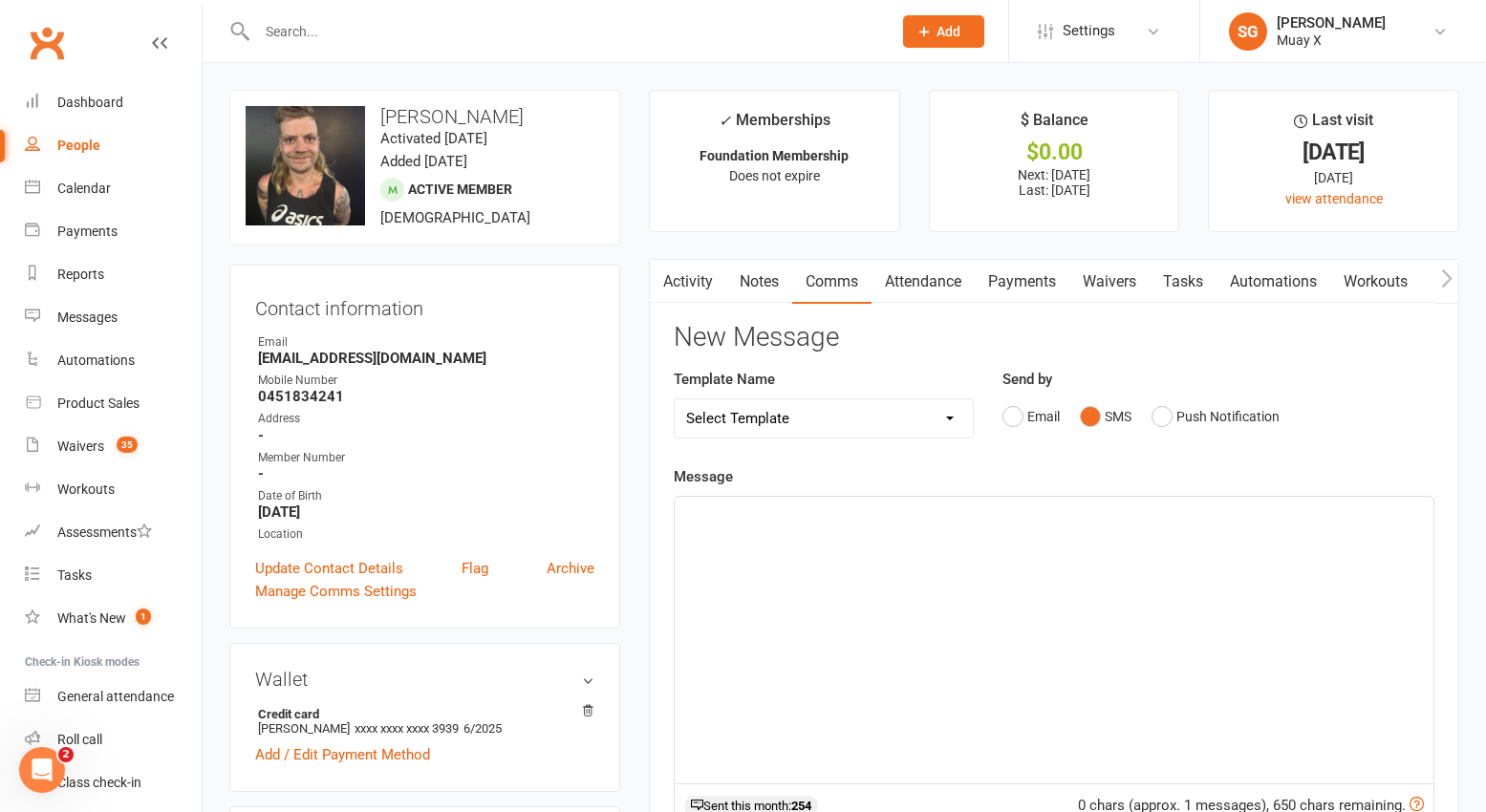
click at [944, 542] on div "﻿" at bounding box center [1054, 639] width 759 height 287
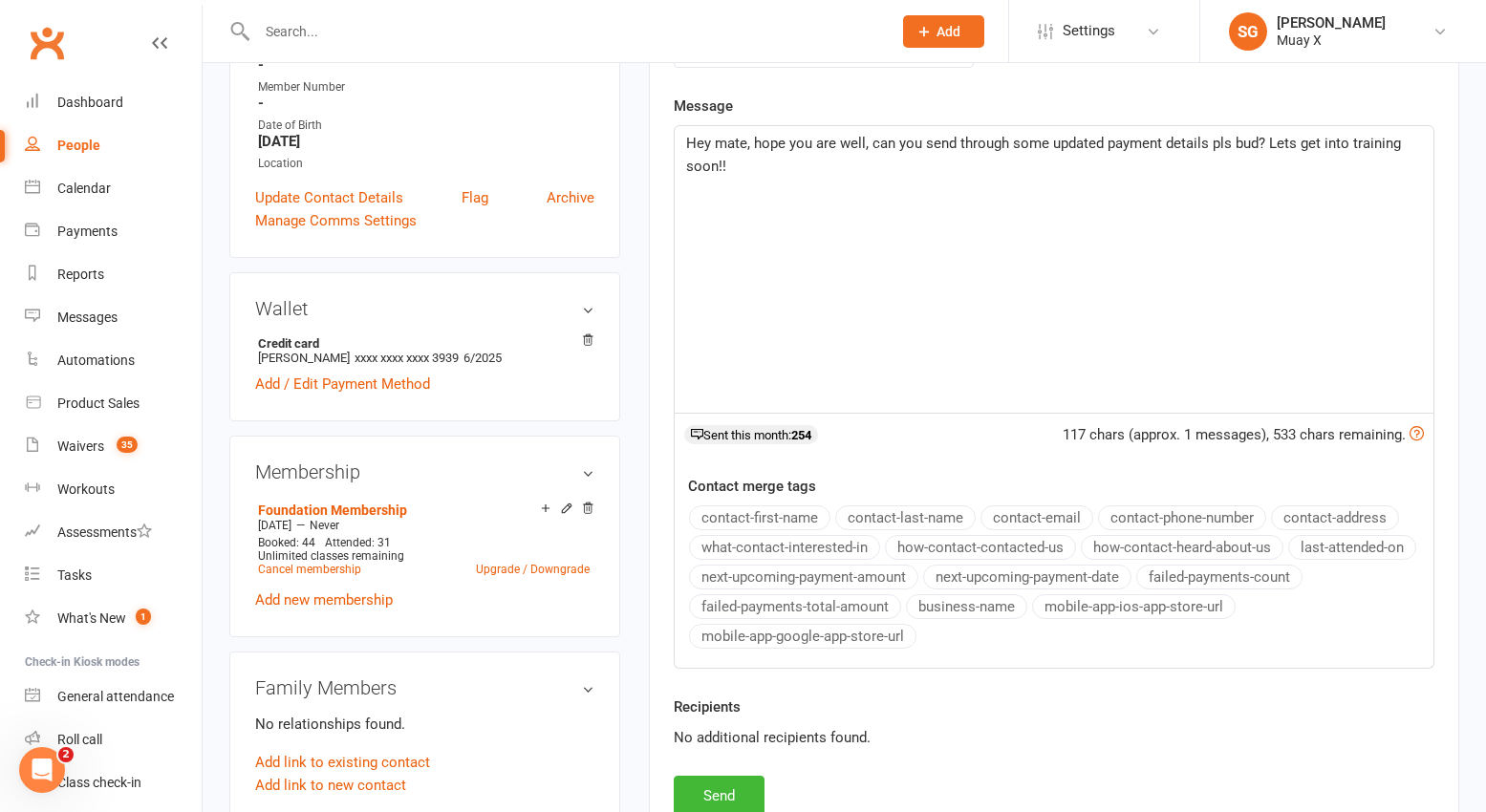
scroll to position [382, 0]
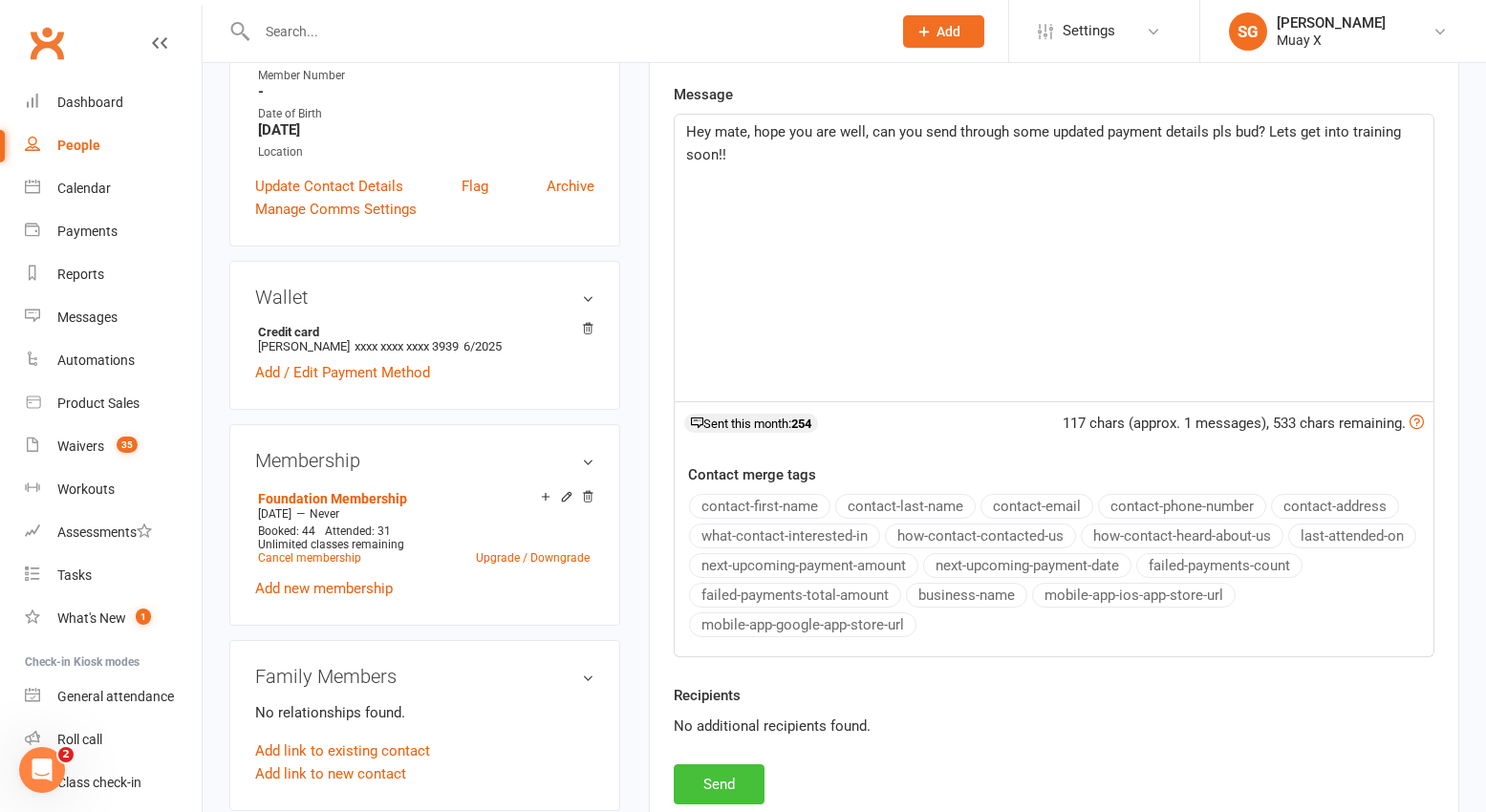
click at [710, 792] on button "Send" at bounding box center [719, 784] width 91 height 40
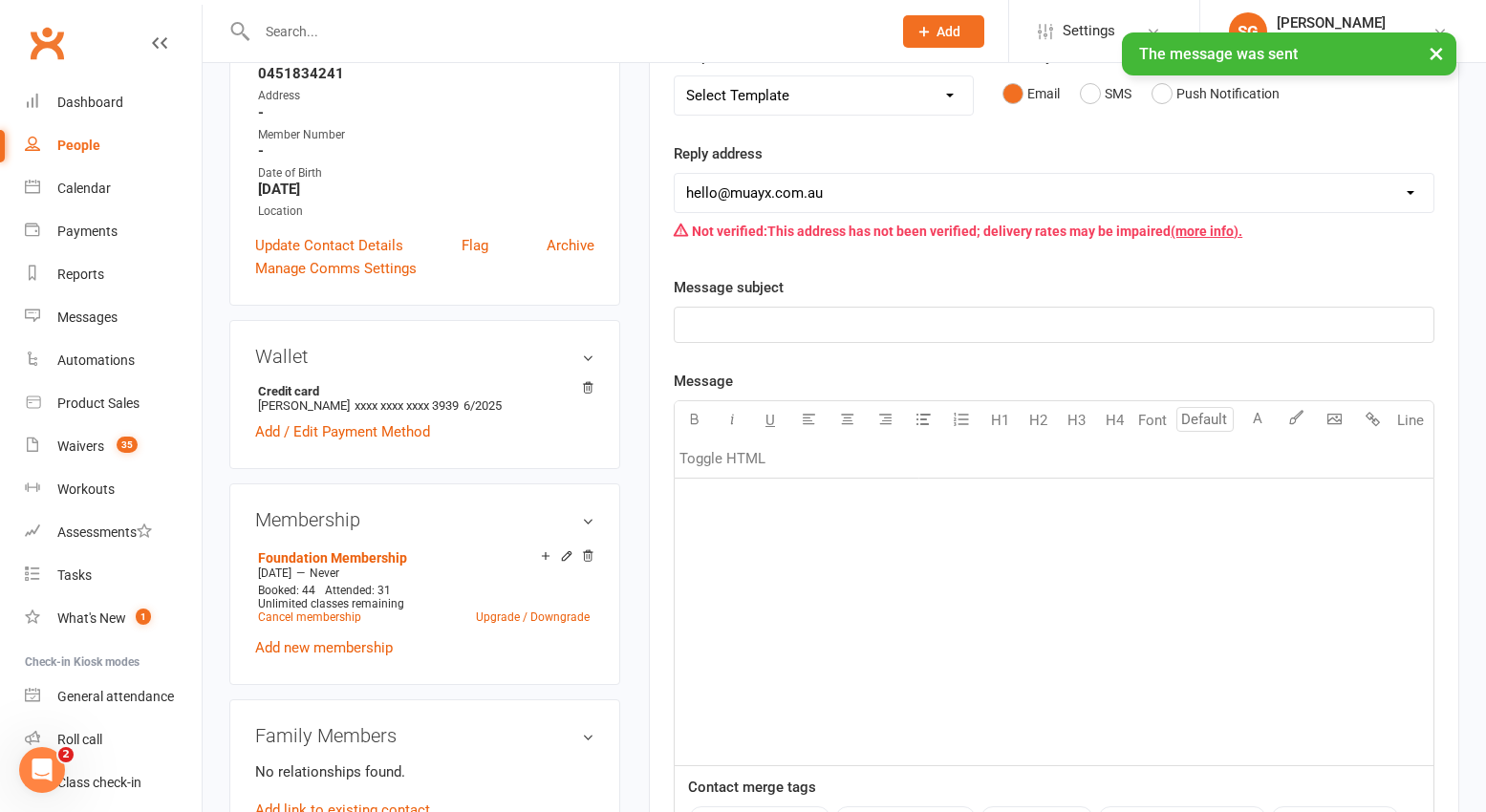
scroll to position [0, 0]
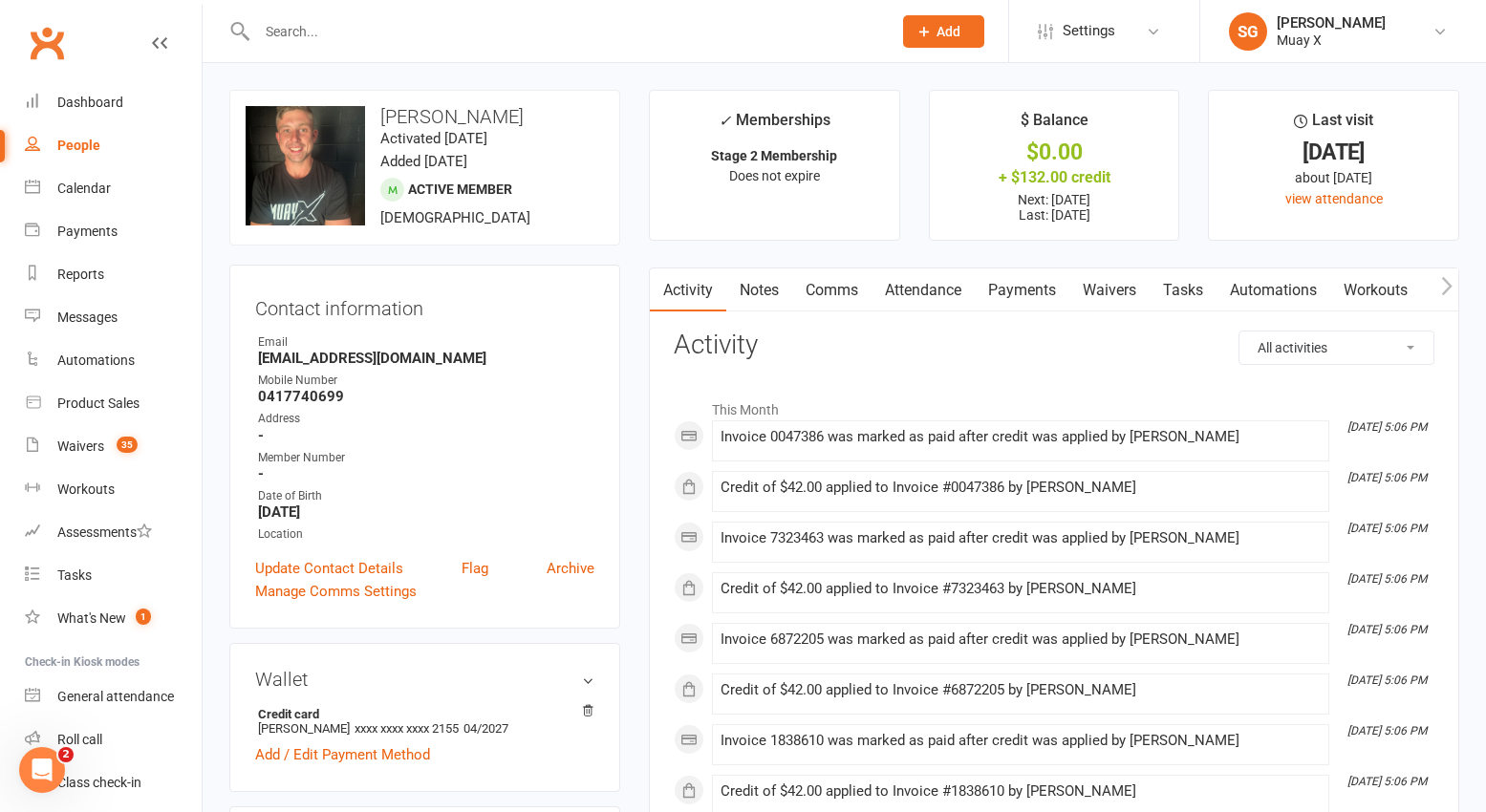
click at [1021, 290] on link "Payments" at bounding box center [1021, 290] width 95 height 44
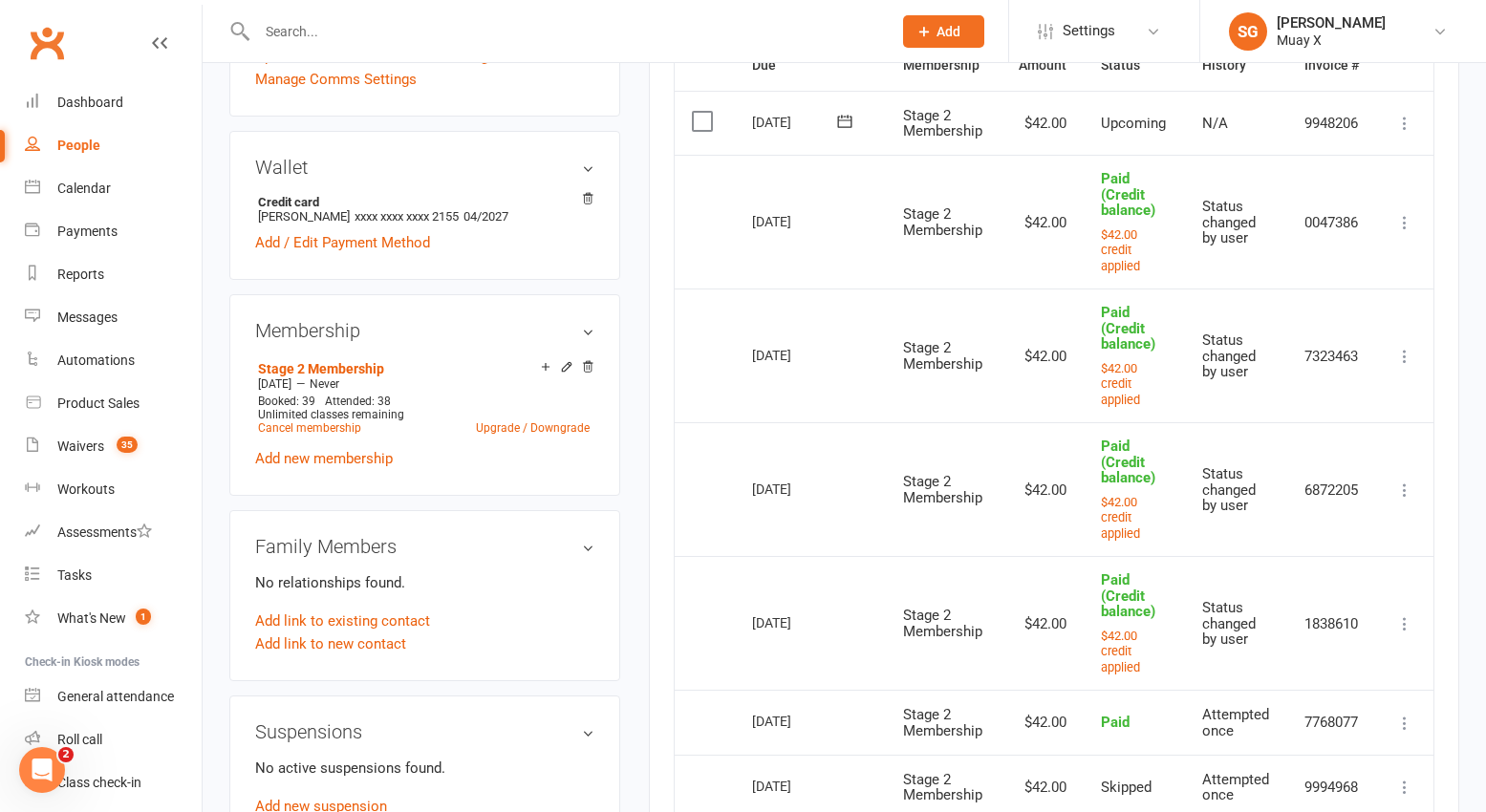
scroll to position [478, 0]
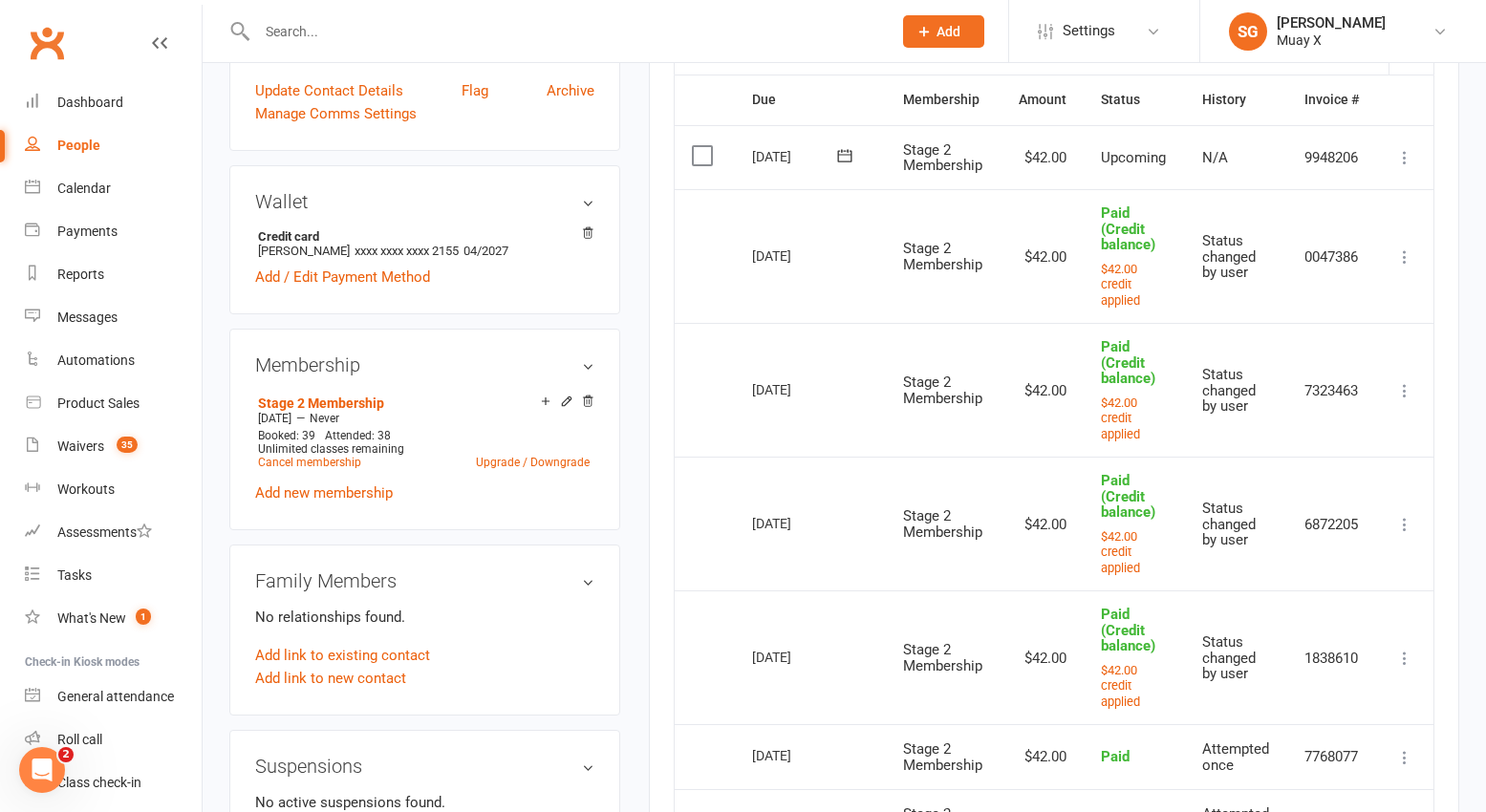
click at [1380, 256] on icon at bounding box center [1405, 257] width 20 height 19
drag, startPoint x: 1324, startPoint y: 291, endPoint x: 835, endPoint y: 85, distance: 530.6
click at [1324, 291] on link "Change to upcoming" at bounding box center [1320, 293] width 189 height 38
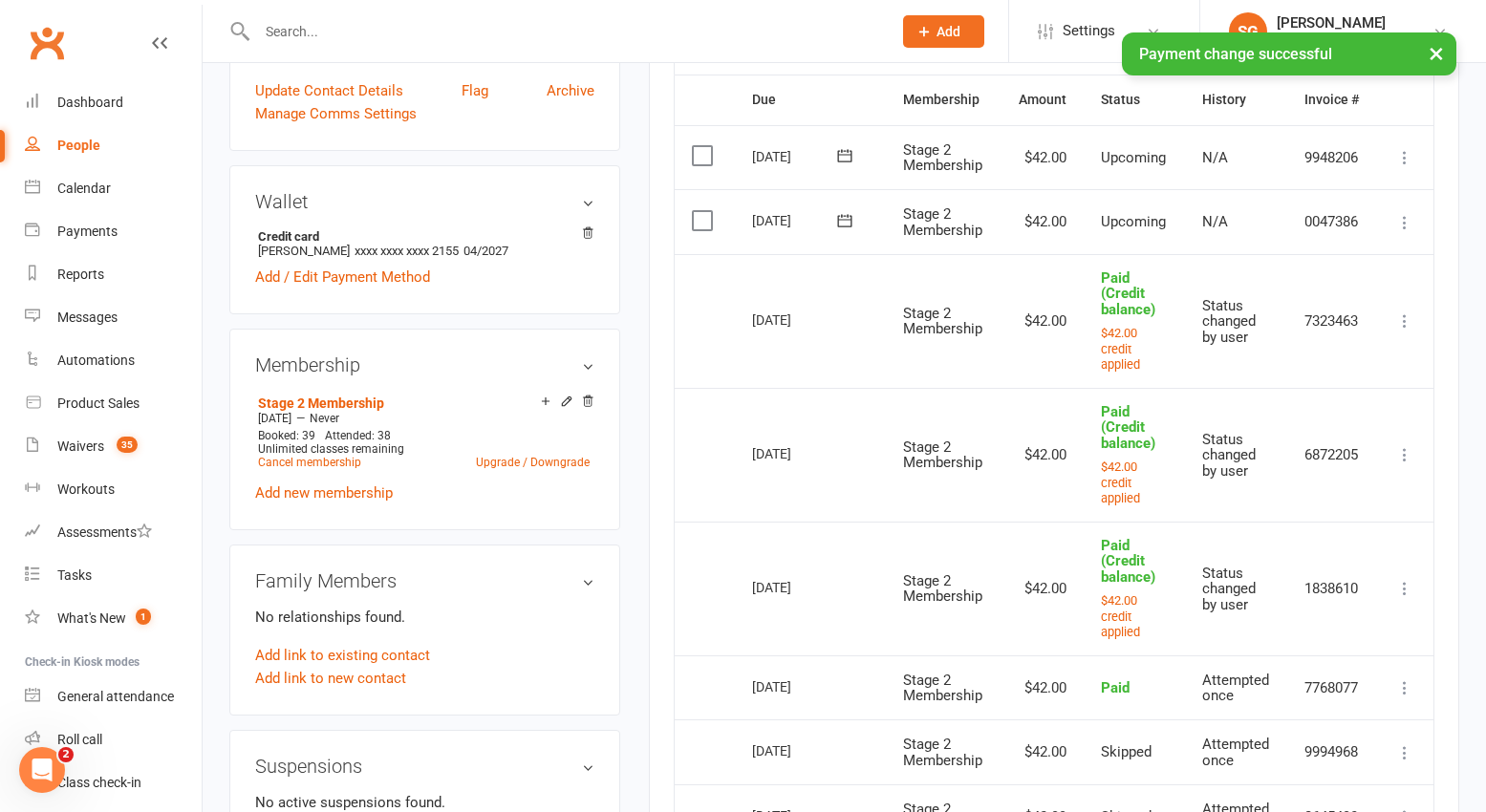
click at [1380, 323] on icon at bounding box center [1405, 321] width 20 height 19
click at [1317, 351] on link "Change to upcoming" at bounding box center [1320, 358] width 189 height 38
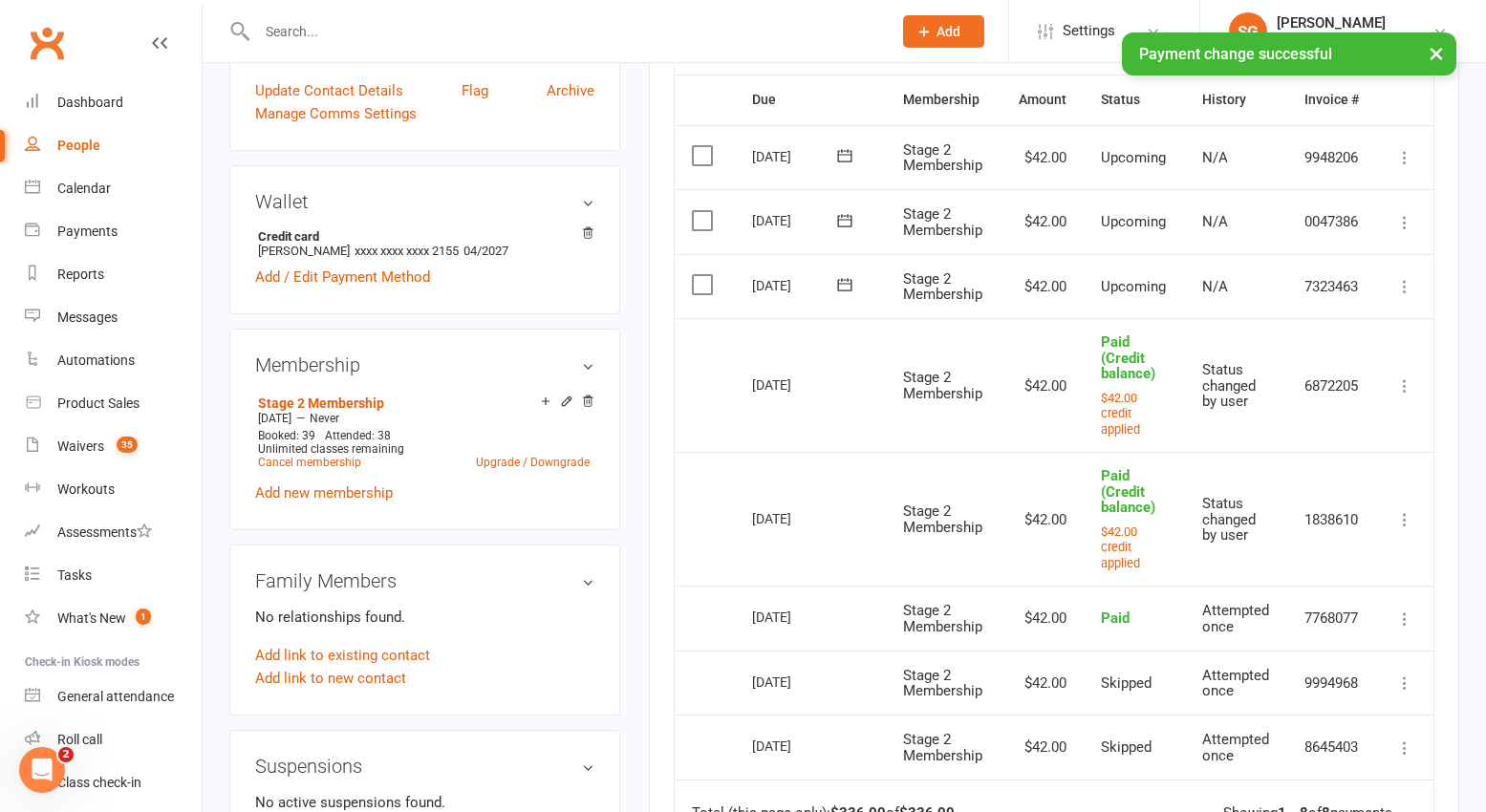
click at [1380, 387] on icon at bounding box center [1405, 386] width 20 height 19
click at [1298, 421] on link "Change to upcoming" at bounding box center [1320, 422] width 189 height 38
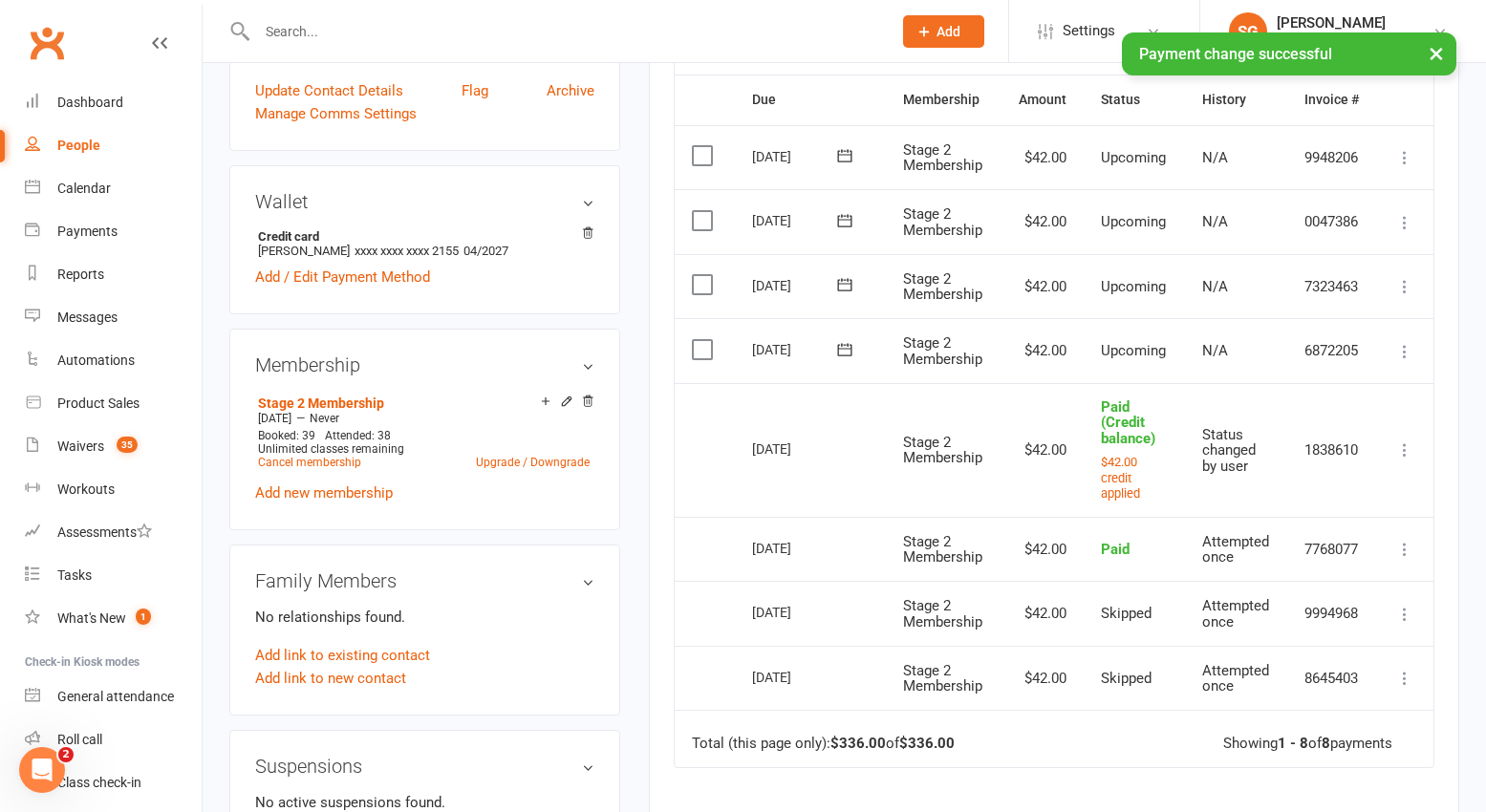
click at [1380, 444] on icon at bounding box center [1405, 450] width 20 height 19
click at [1275, 487] on link "Change to upcoming" at bounding box center [1320, 486] width 189 height 38
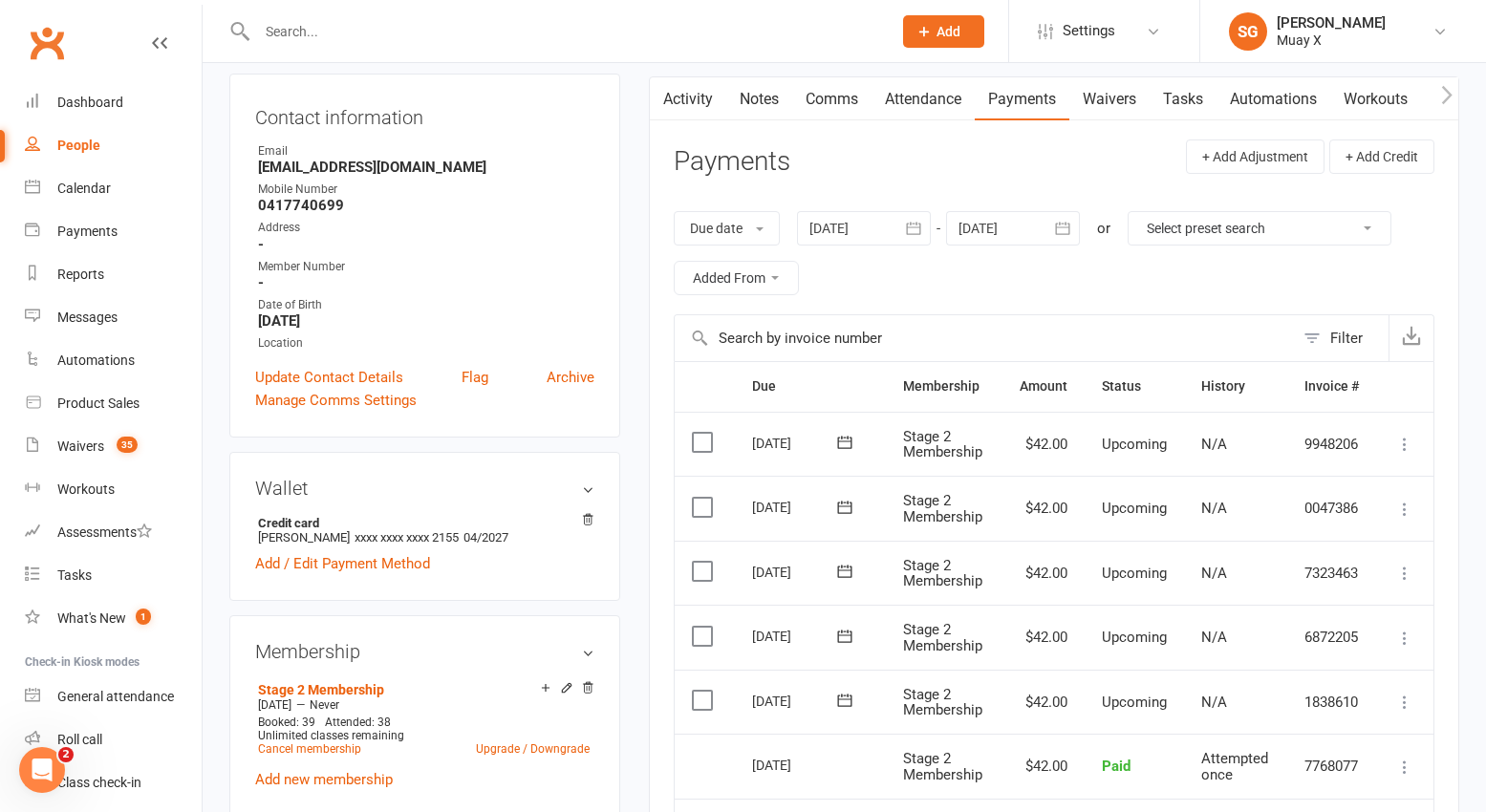
scroll to position [96, 0]
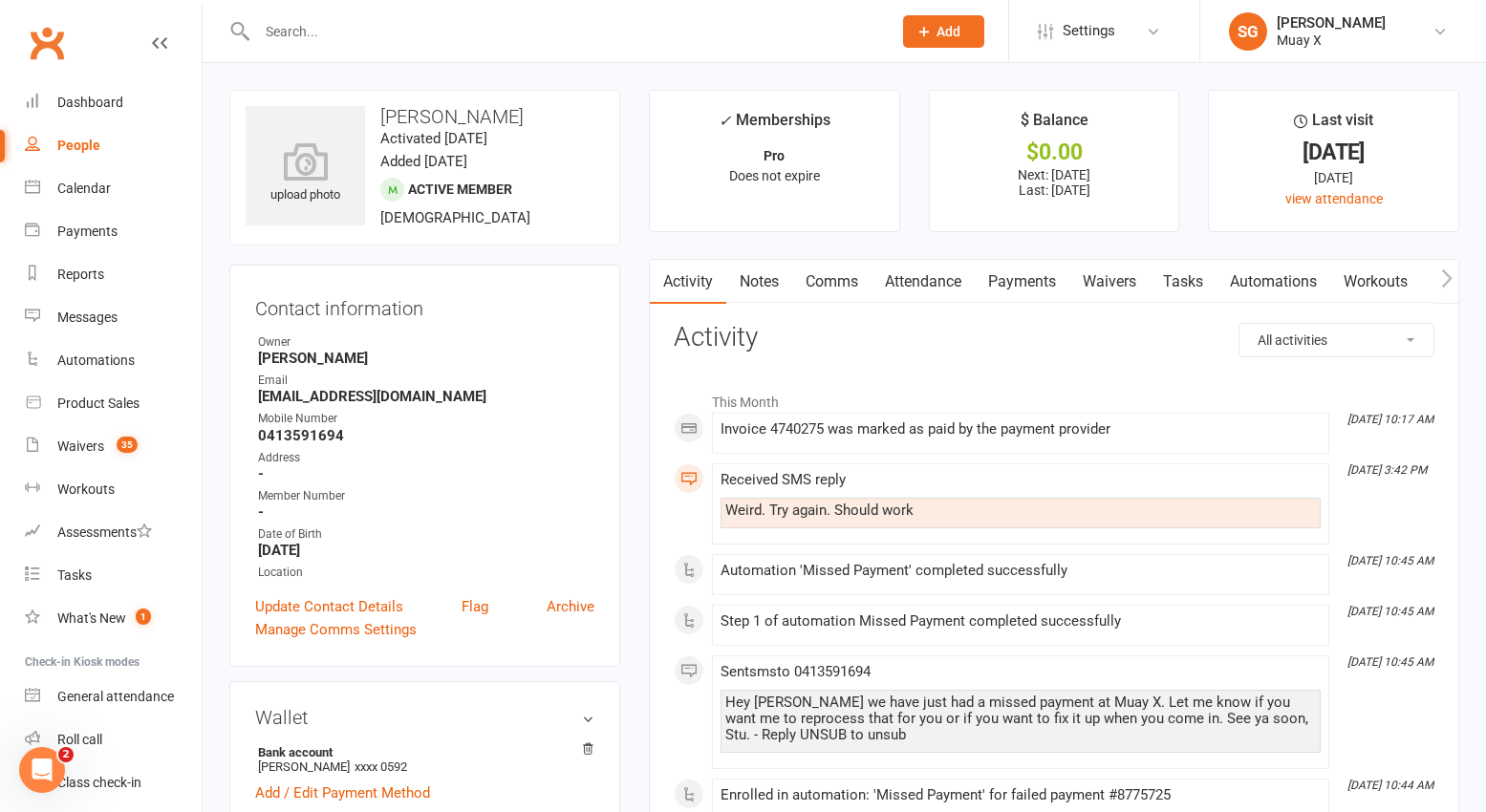
click at [1017, 284] on link "Payments" at bounding box center [1021, 282] width 95 height 44
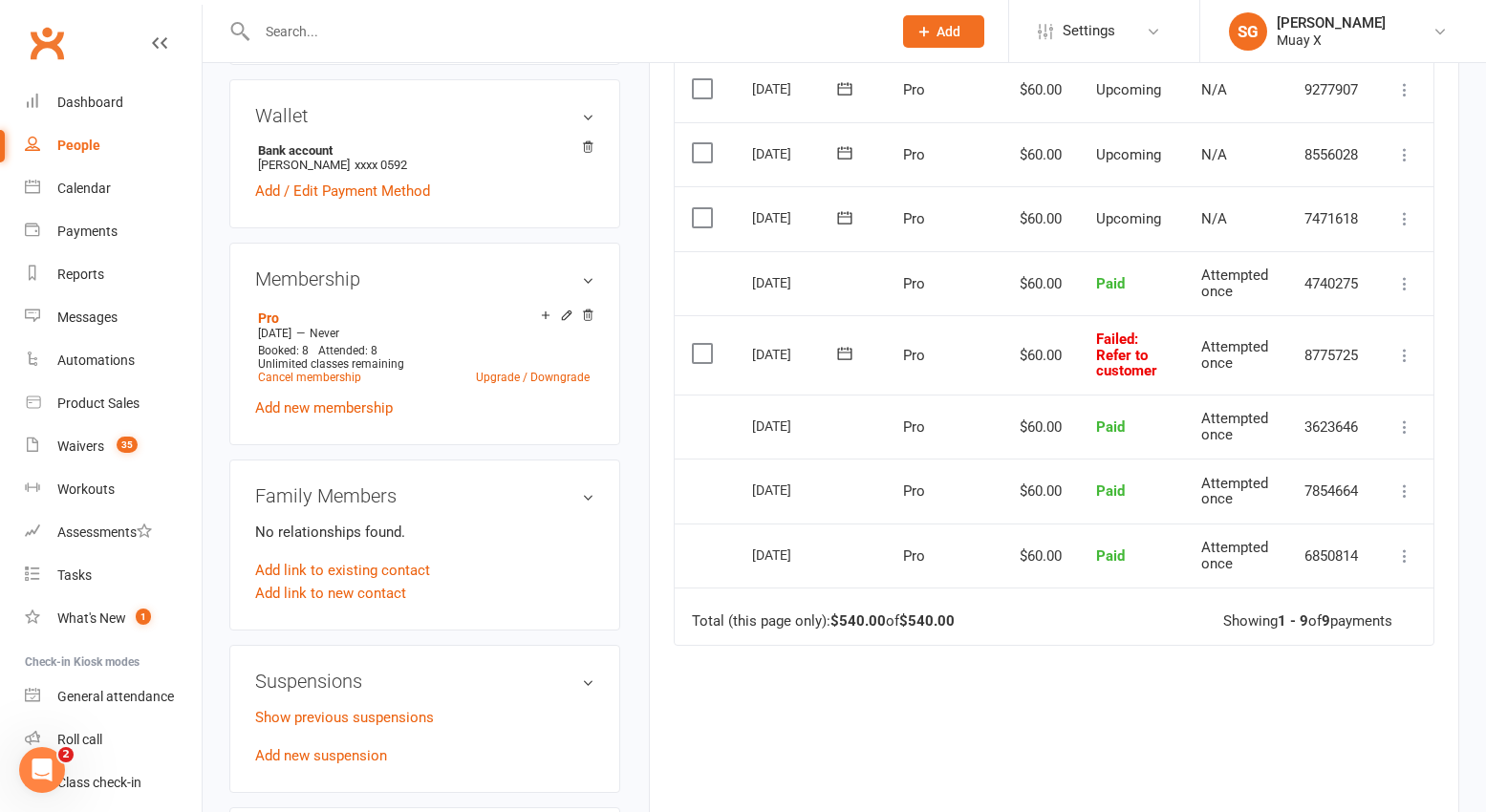
scroll to position [573, 0]
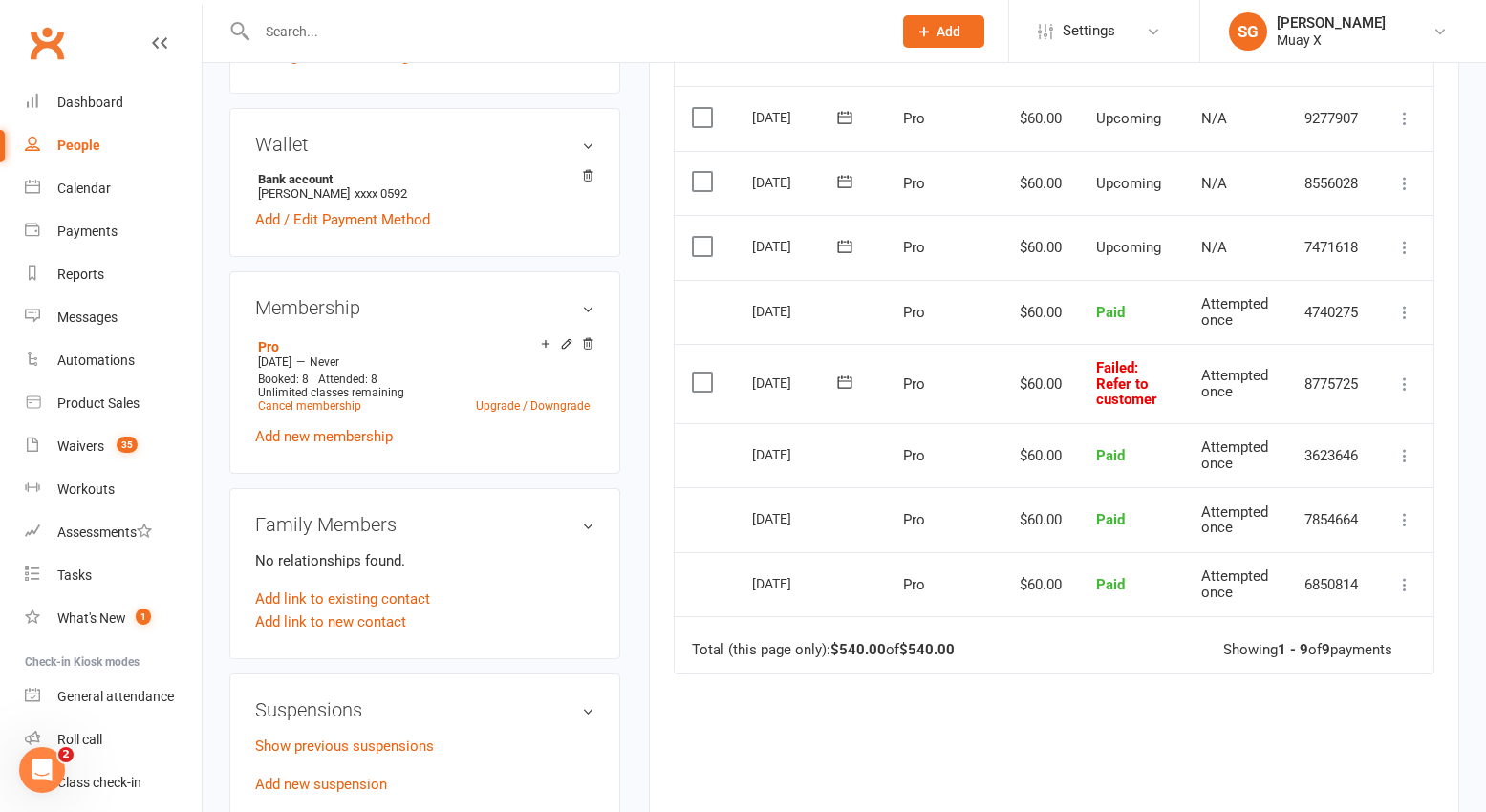
click at [1394, 380] on icon at bounding box center [1405, 384] width 20 height 19
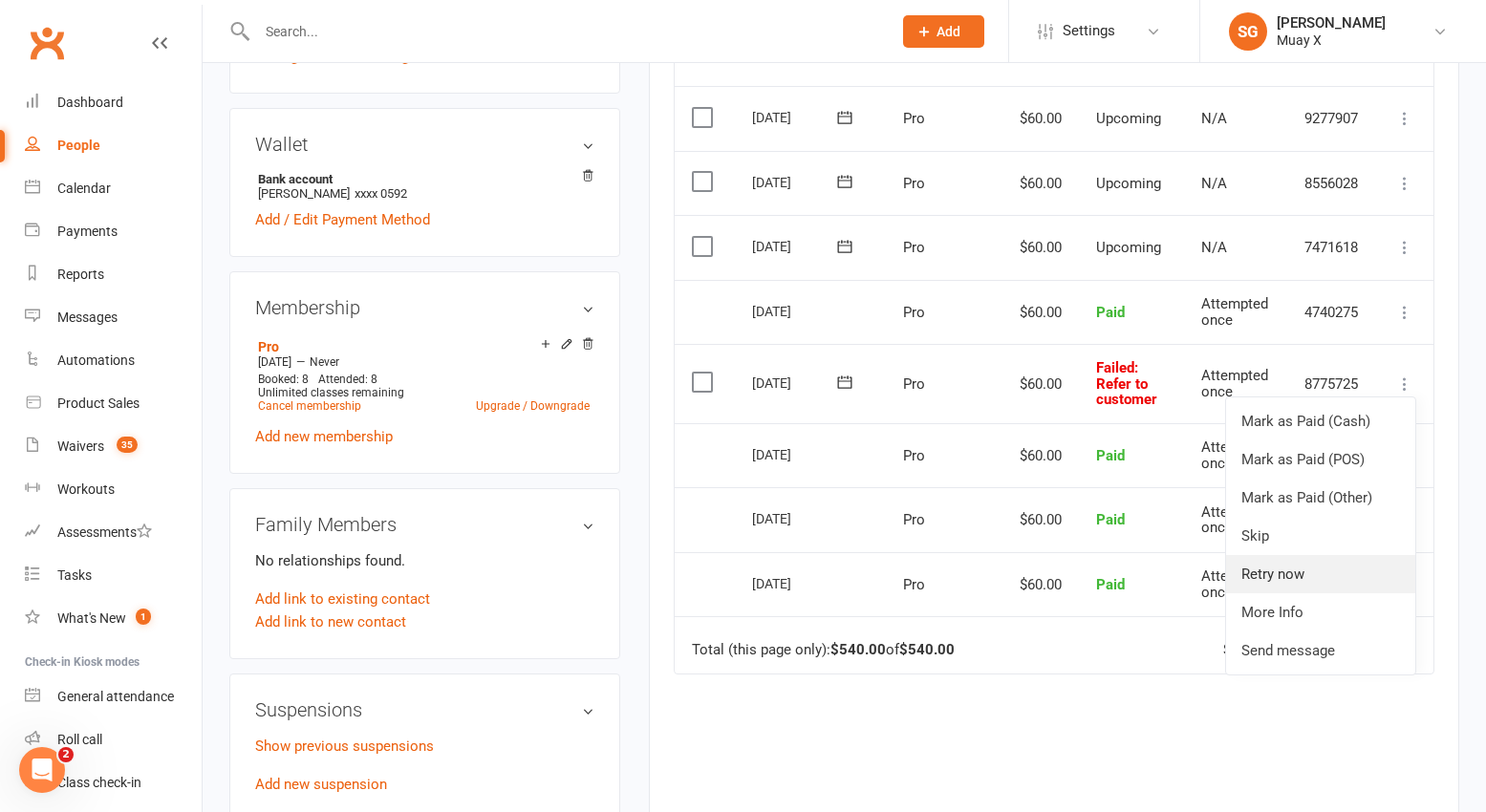
click at [1302, 580] on link "Retry now" at bounding box center [1320, 573] width 189 height 38
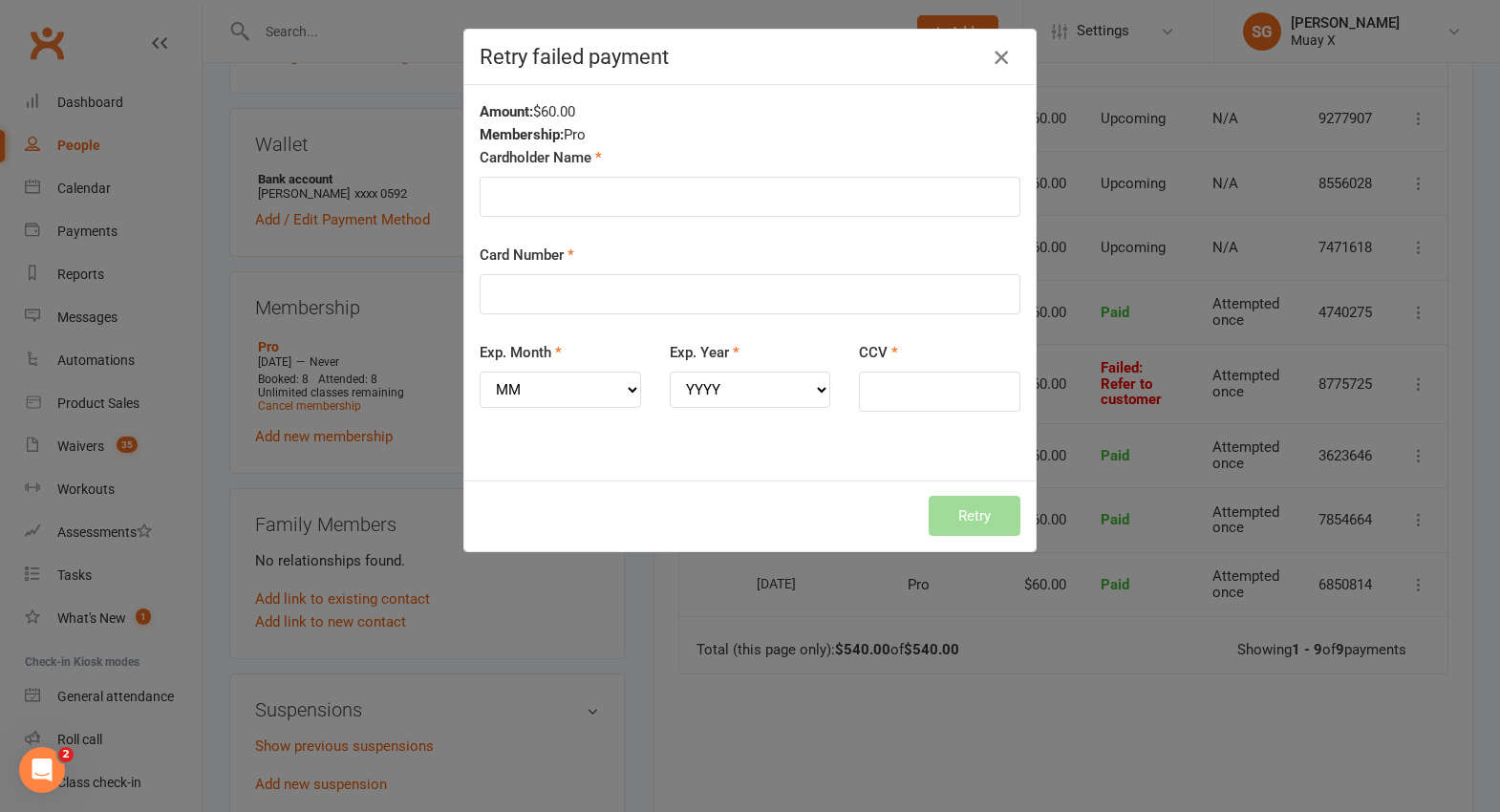
click at [999, 57] on icon "button" at bounding box center [1002, 58] width 23 height 23
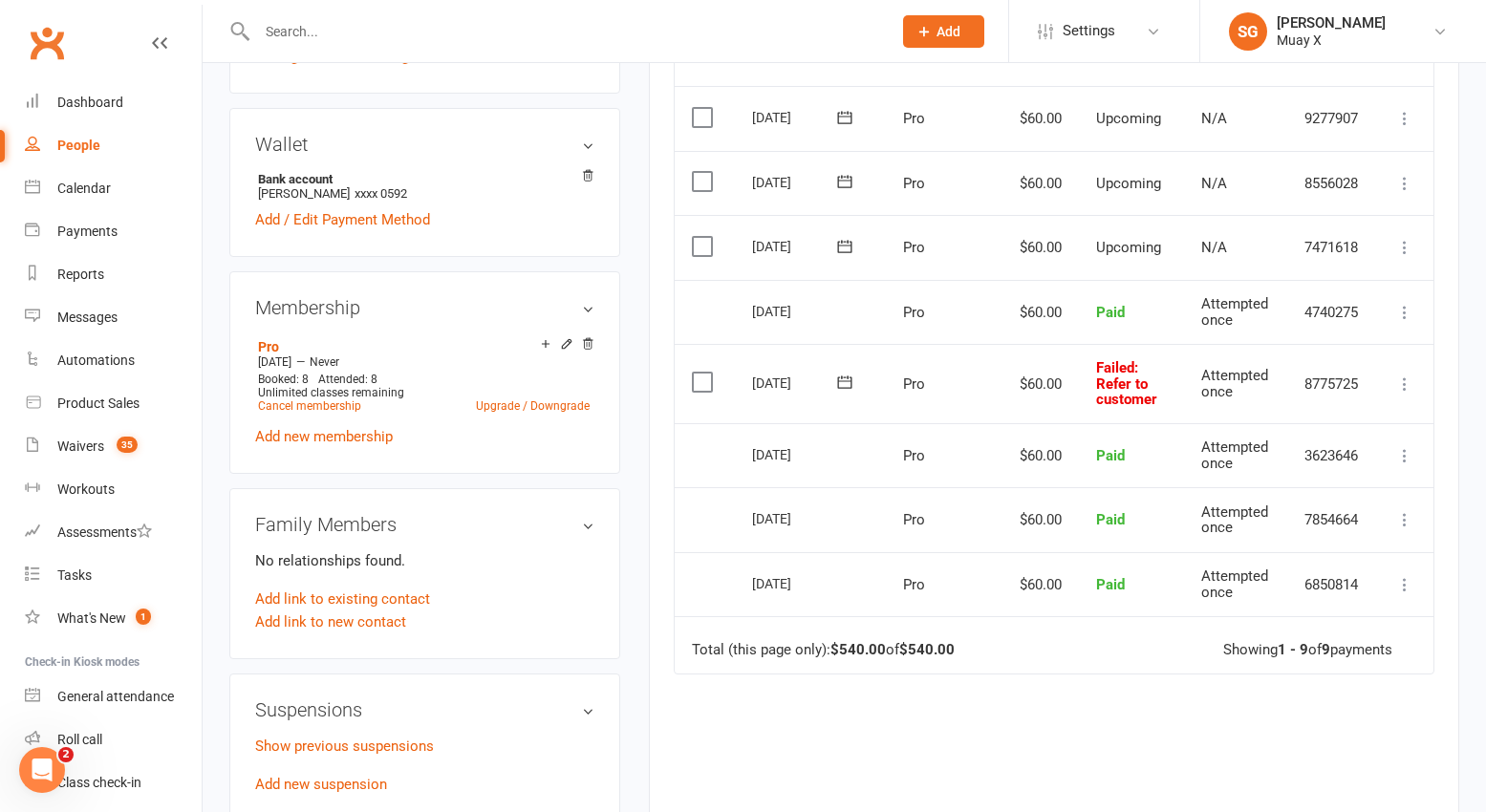
scroll to position [287, 0]
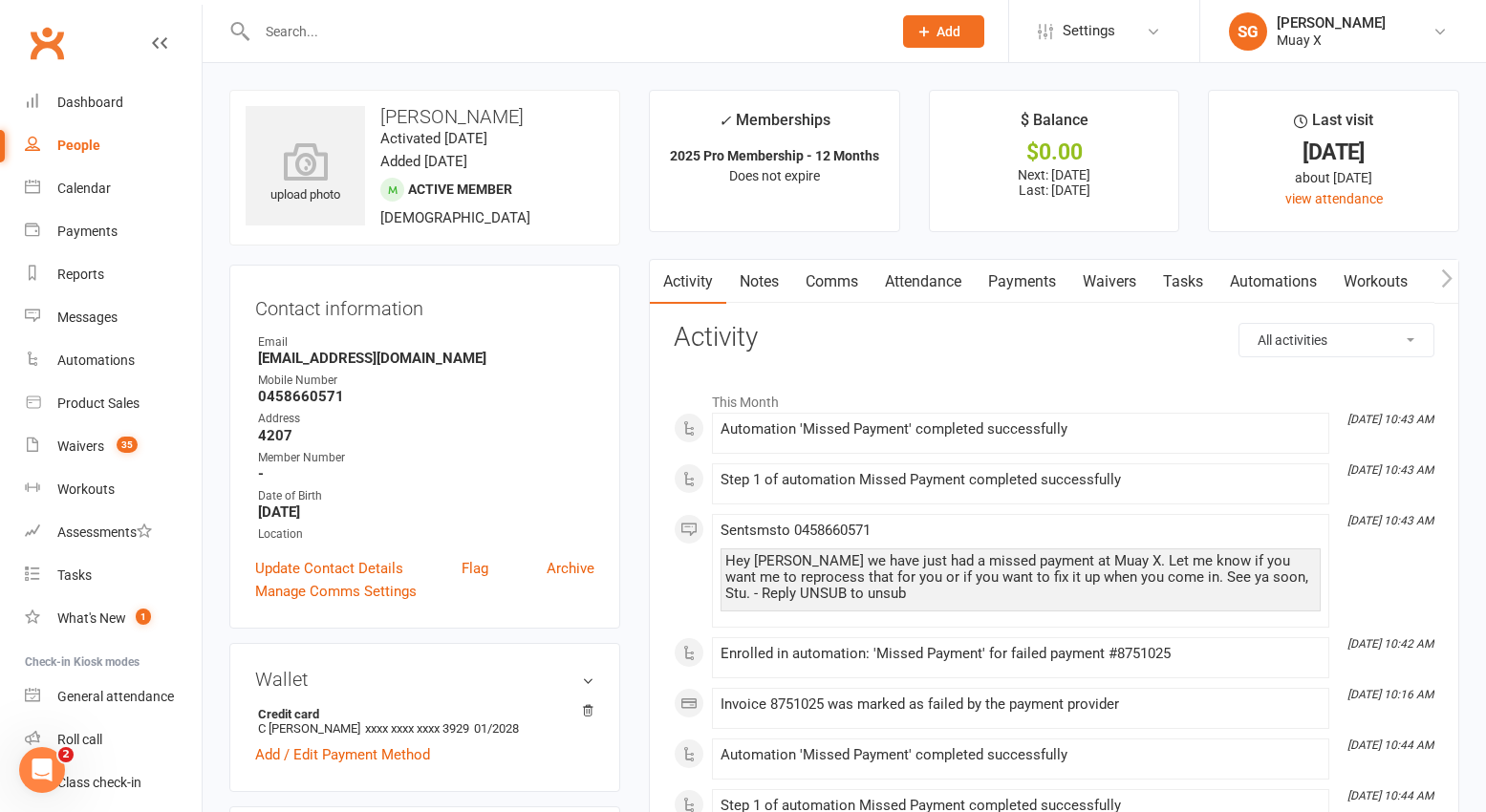
click at [1036, 280] on link "Payments" at bounding box center [1021, 282] width 95 height 44
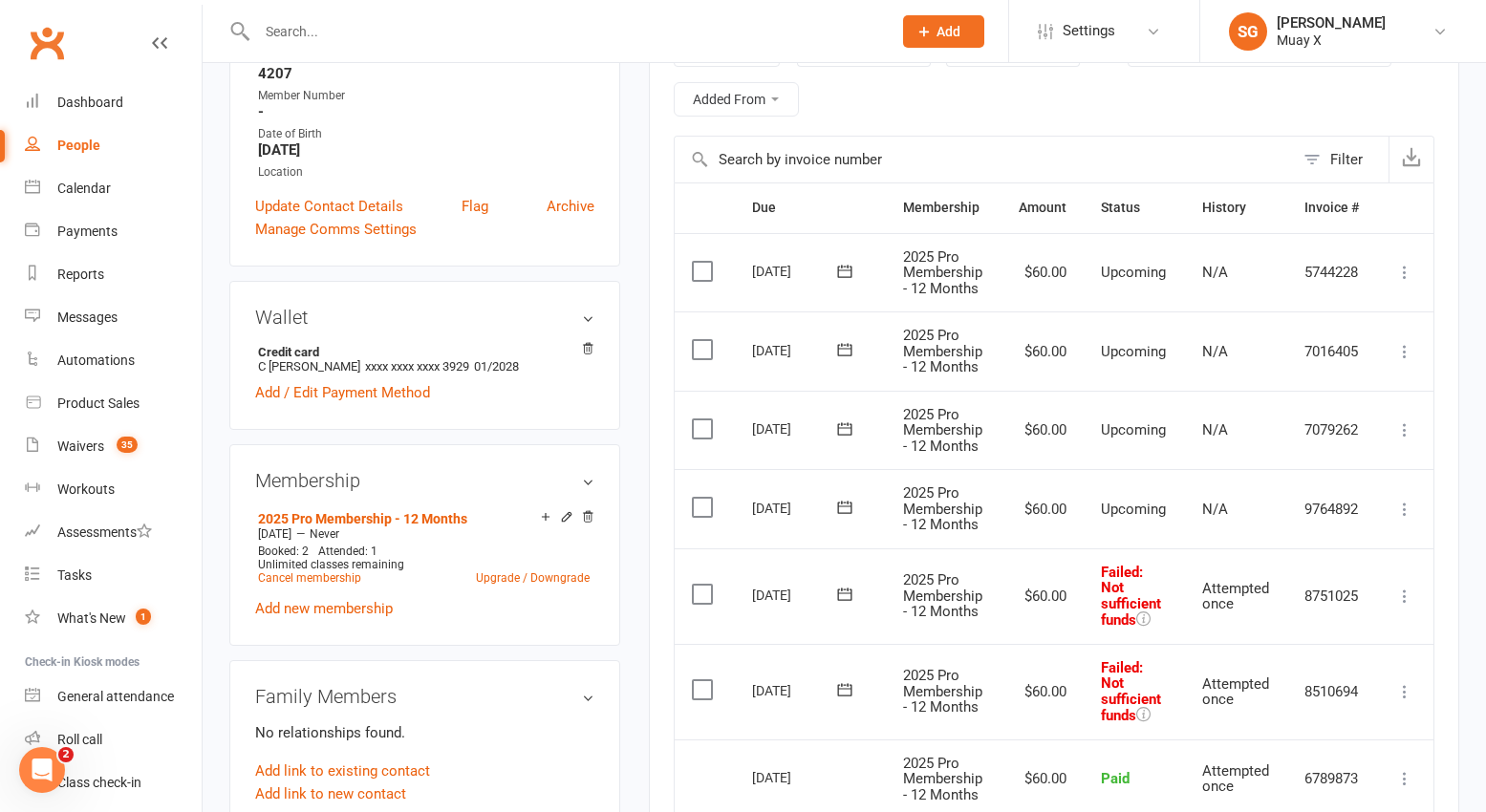
scroll to position [478, 0]
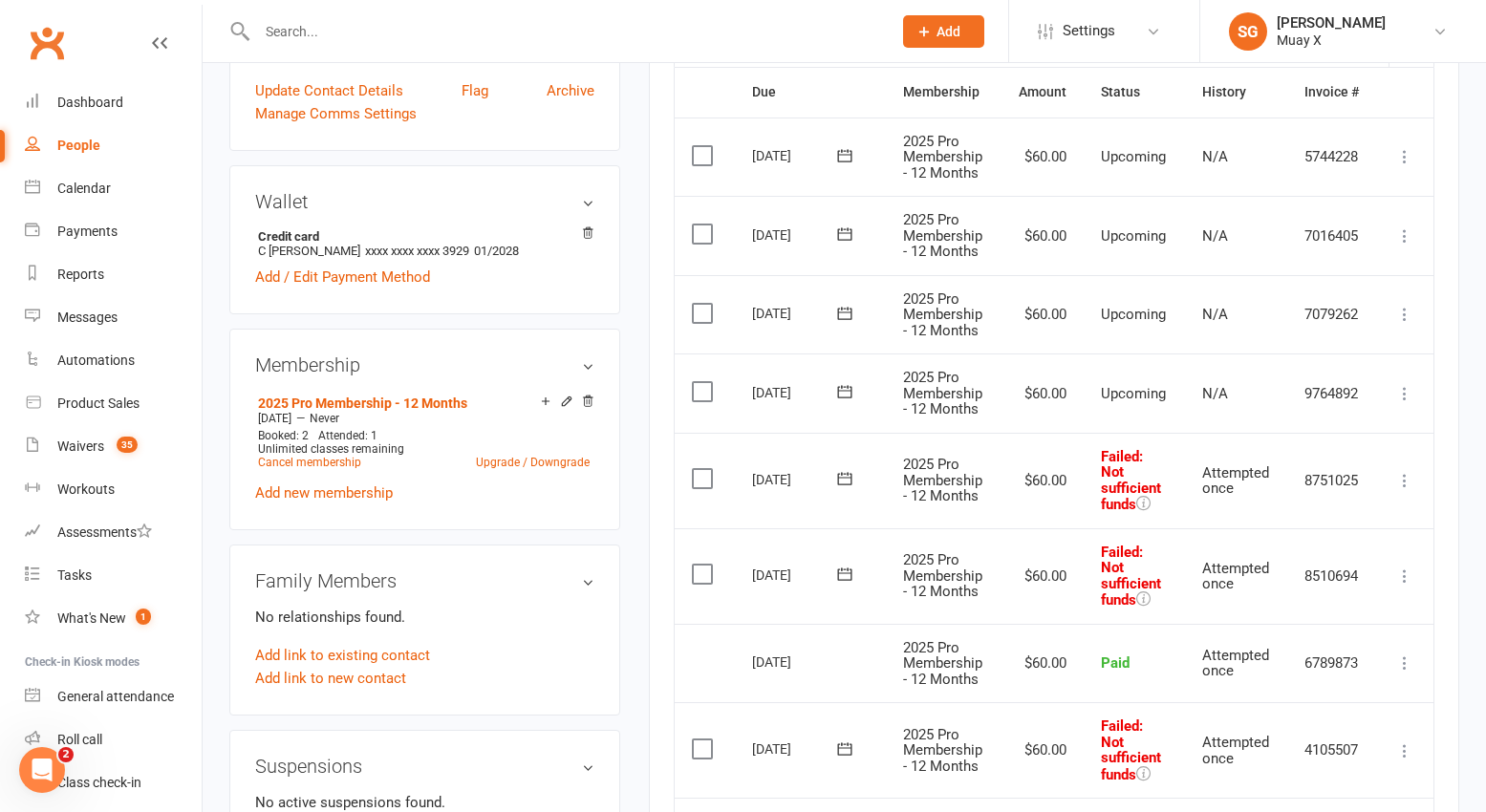
click at [1380, 482] on icon at bounding box center [1405, 481] width 20 height 19
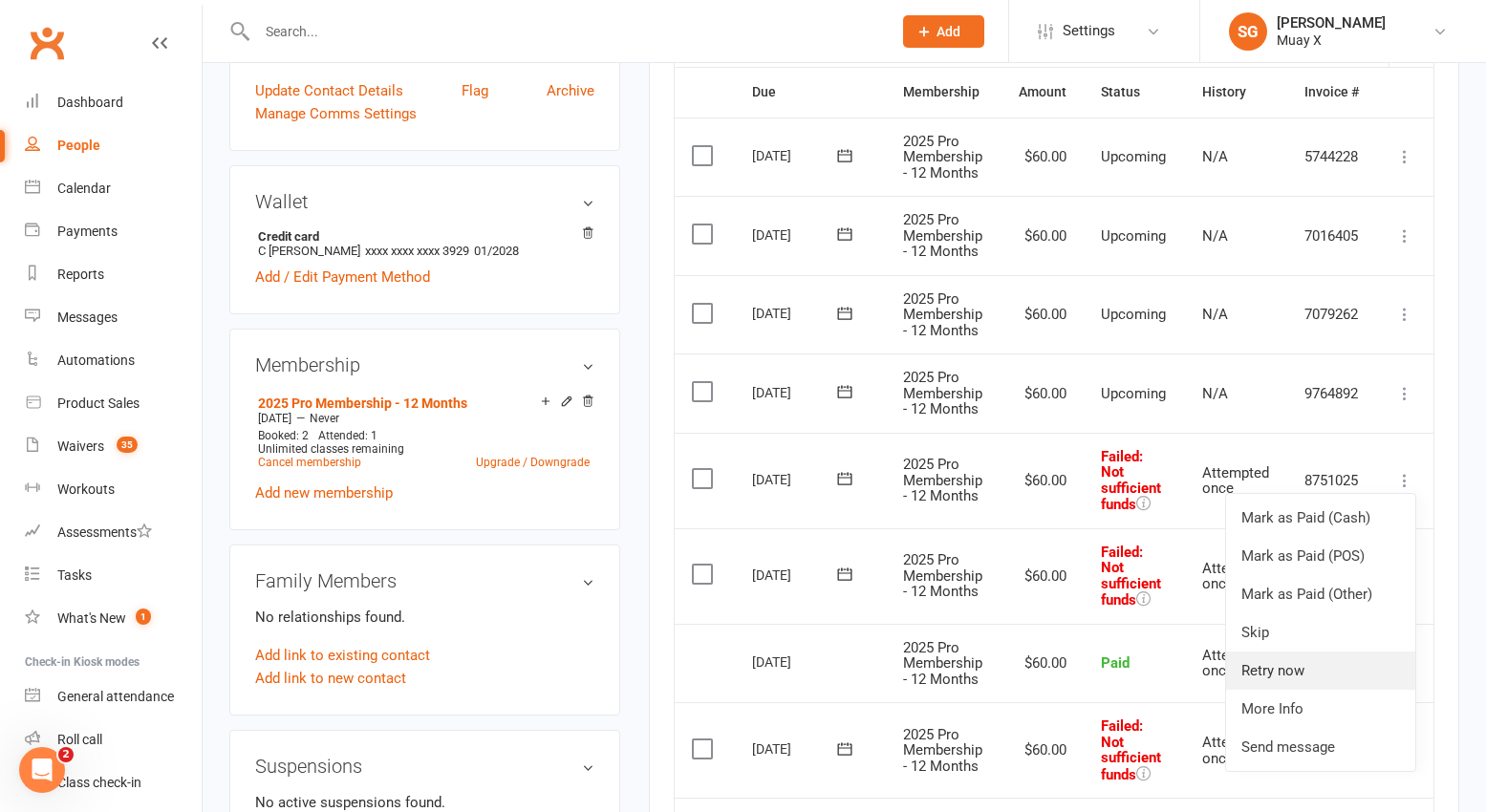
click at [1279, 667] on link "Retry now" at bounding box center [1320, 670] width 189 height 38
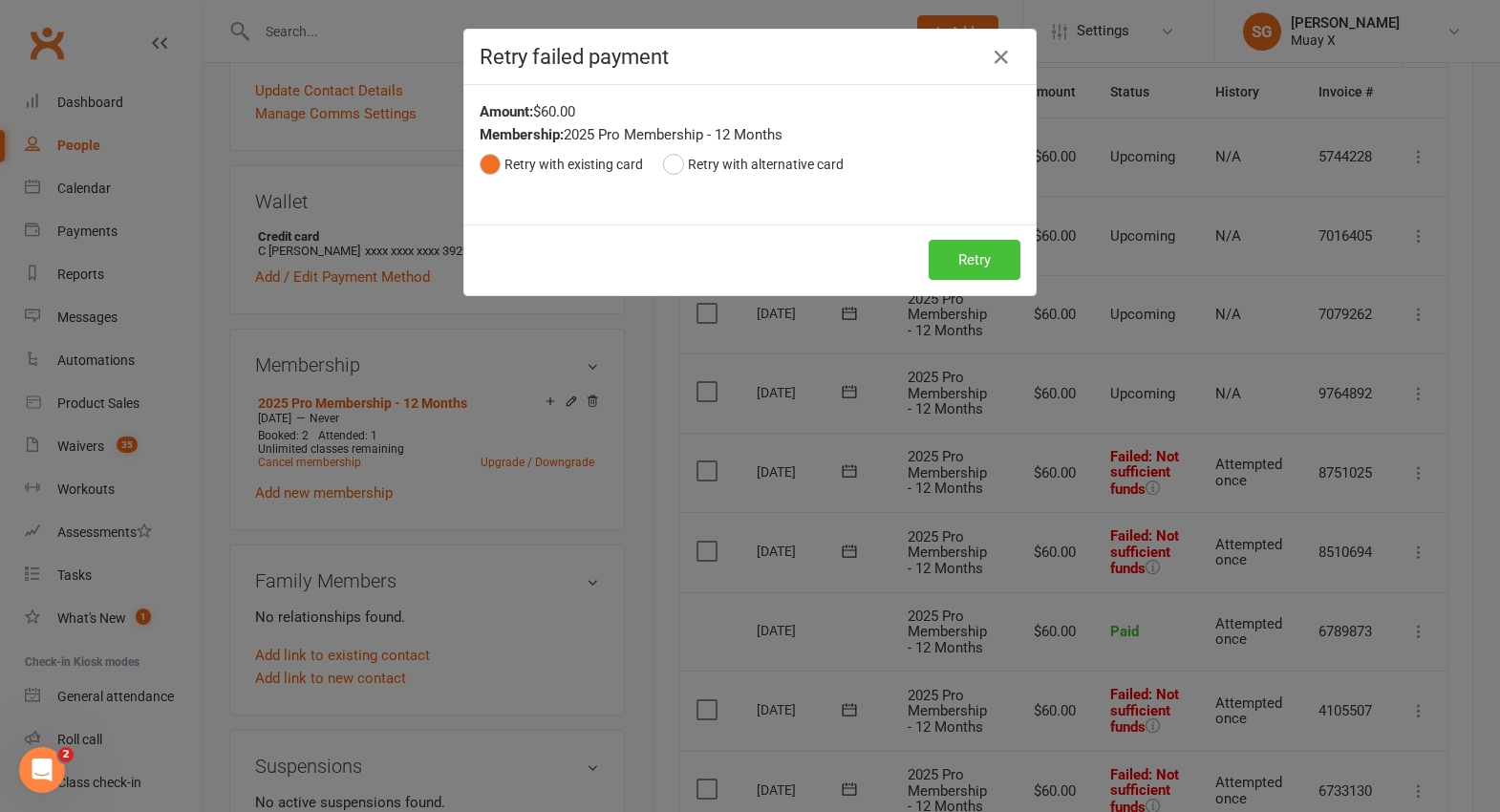
click at [941, 260] on button "Retry" at bounding box center [974, 259] width 92 height 40
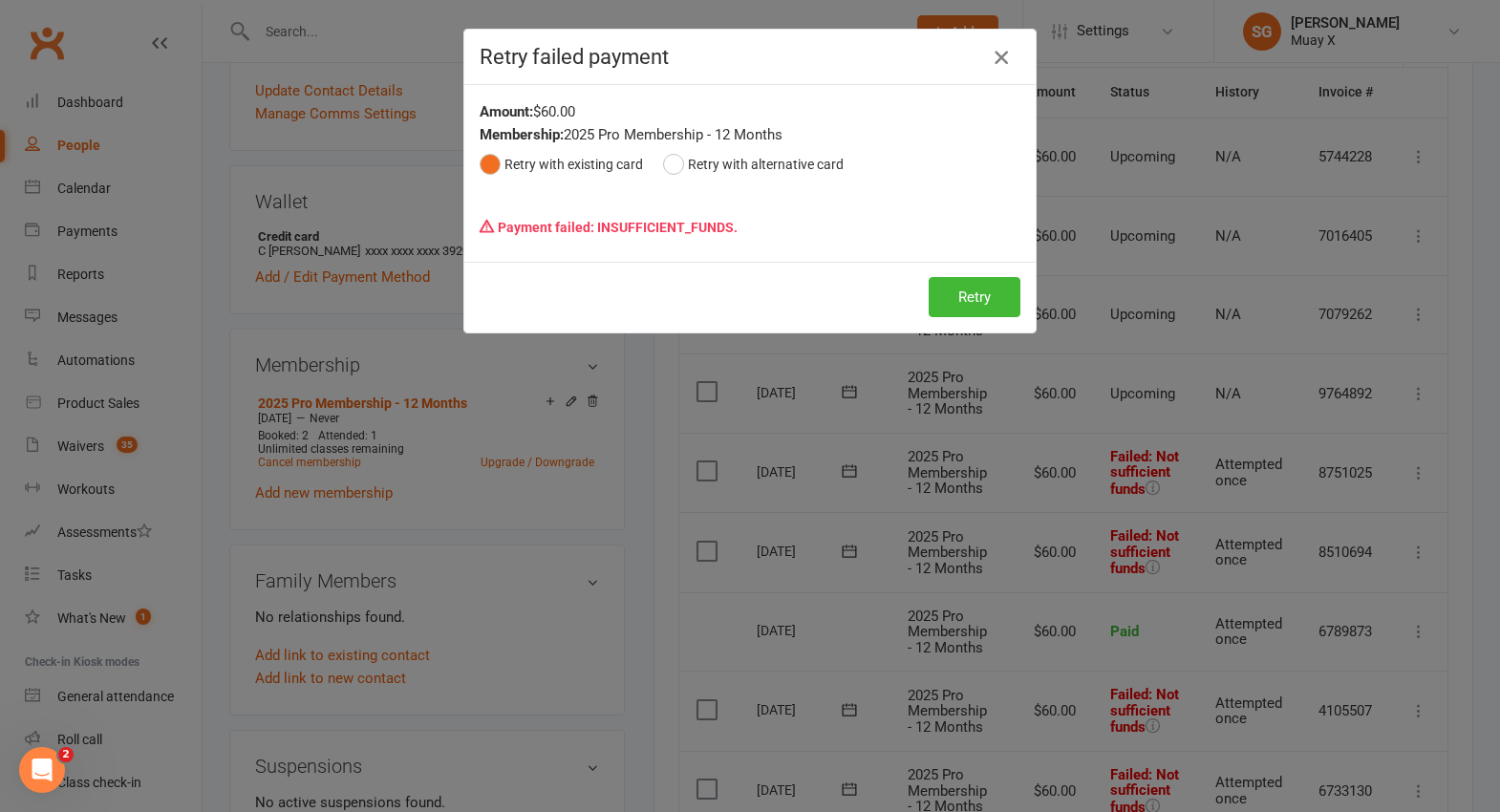
click at [1001, 59] on icon "button" at bounding box center [1002, 58] width 23 height 23
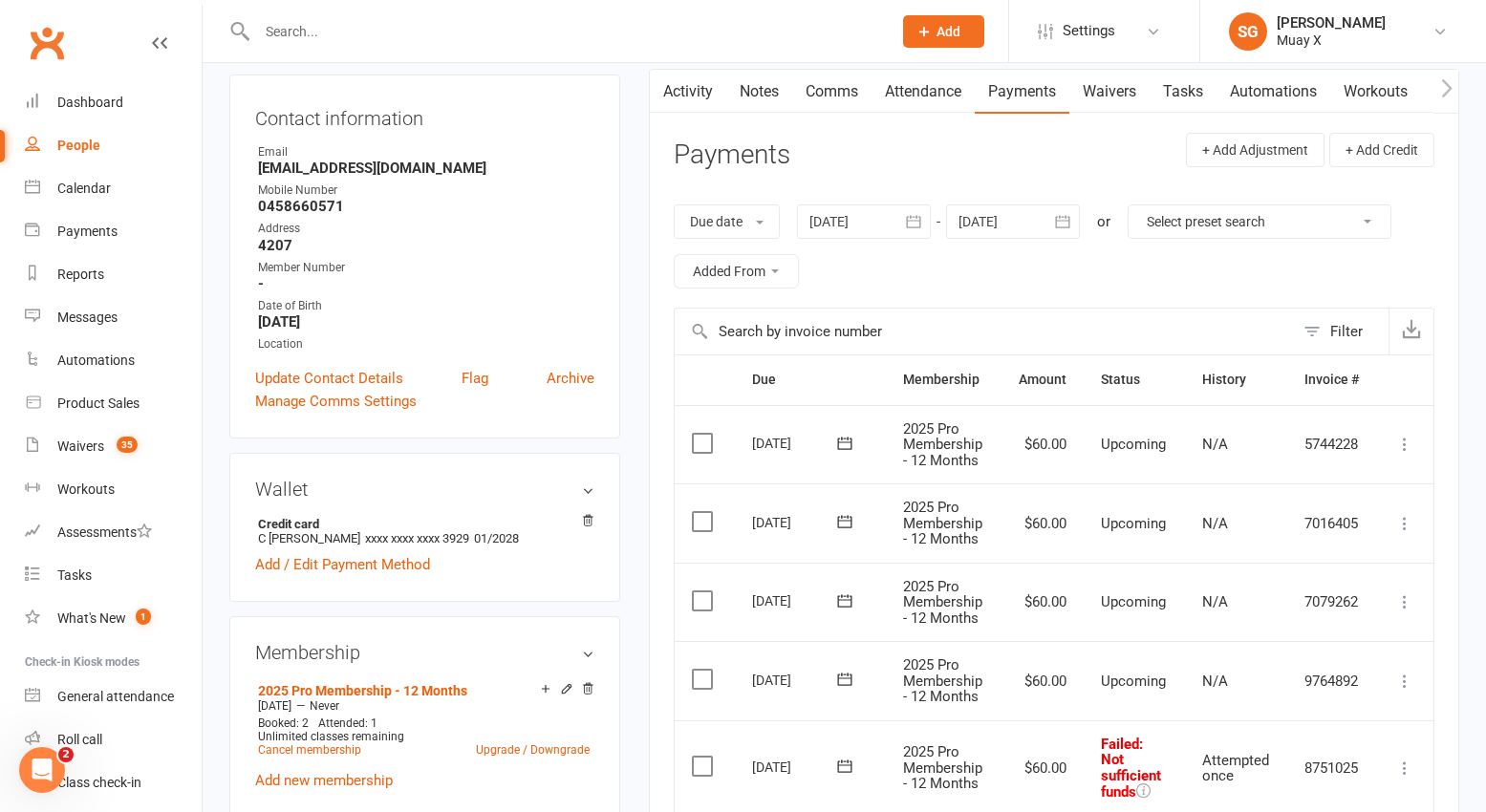
scroll to position [191, 0]
click at [838, 95] on link "Comms" at bounding box center [831, 91] width 79 height 44
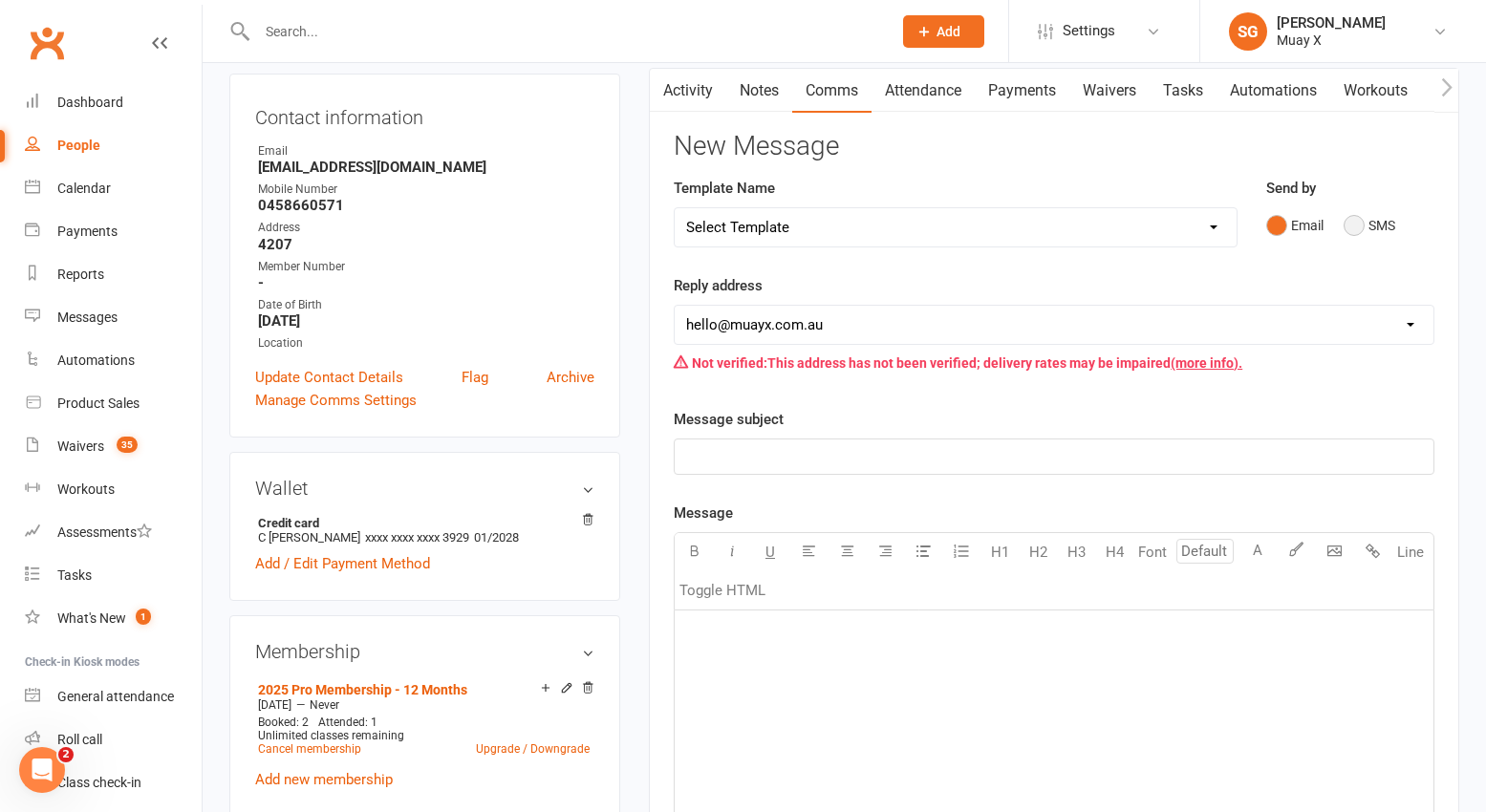
click at [1355, 224] on button "SMS" at bounding box center [1369, 225] width 52 height 36
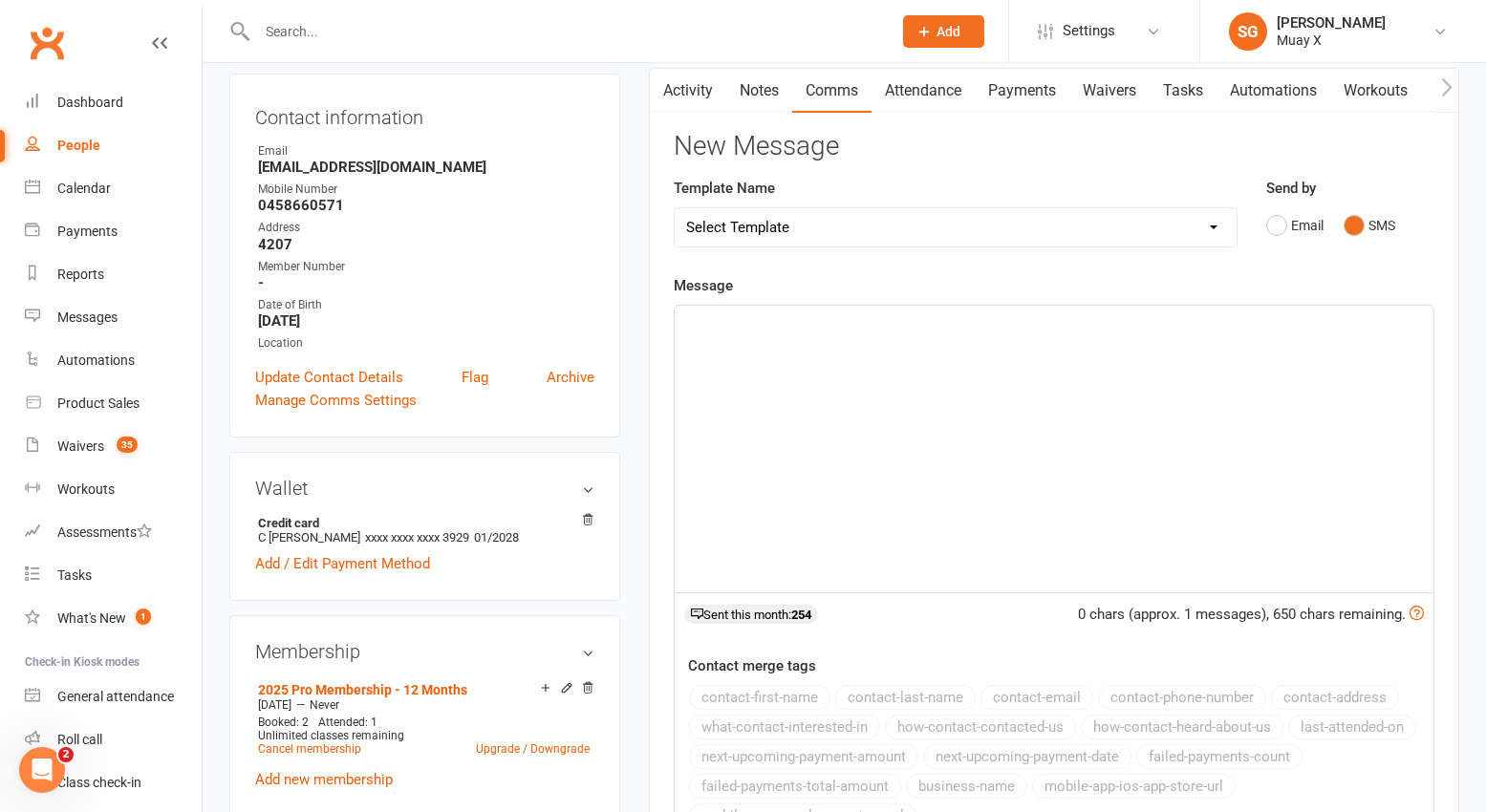
click at [999, 423] on div "﻿" at bounding box center [1054, 449] width 759 height 287
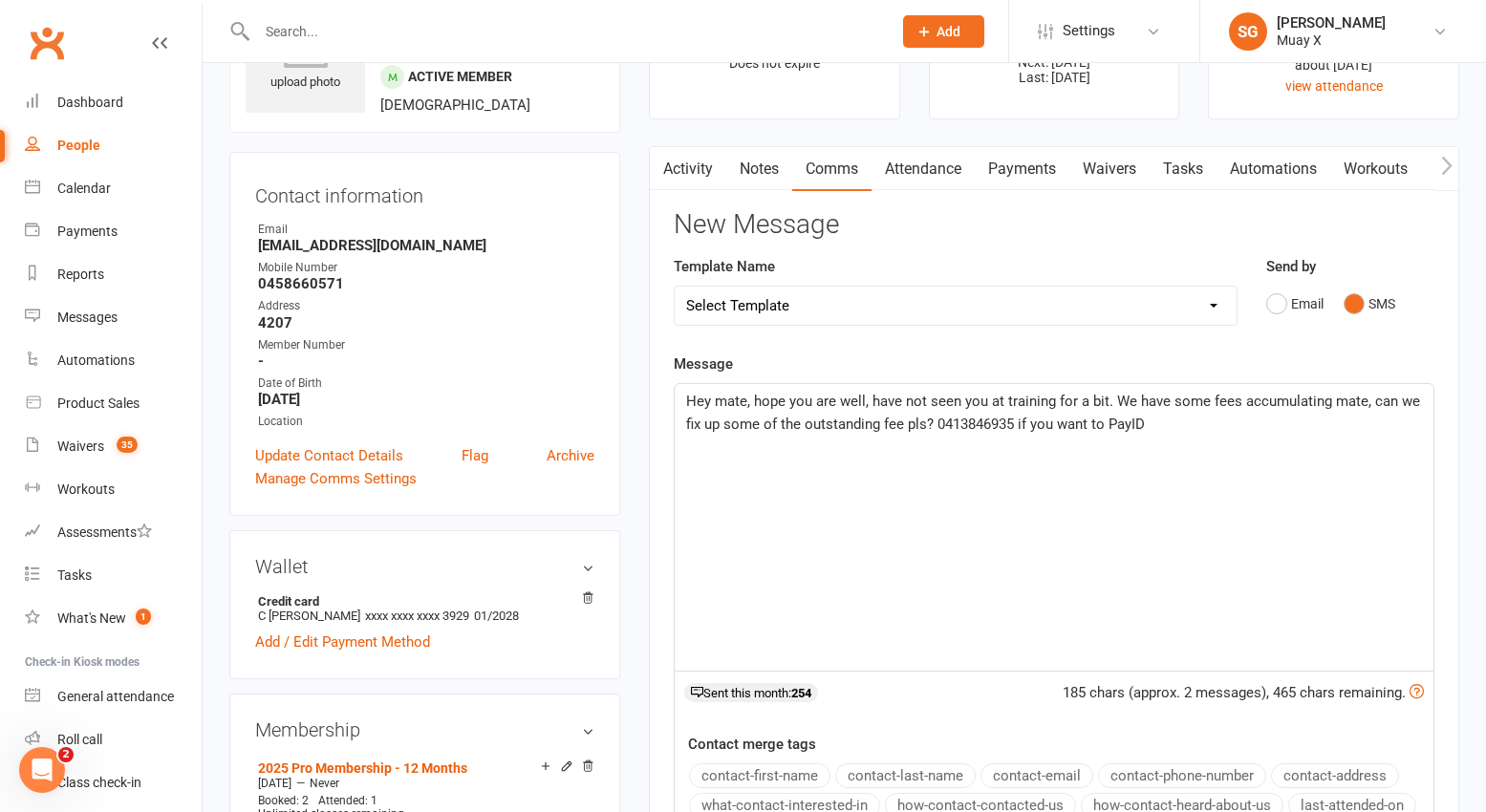
scroll to position [96, 0]
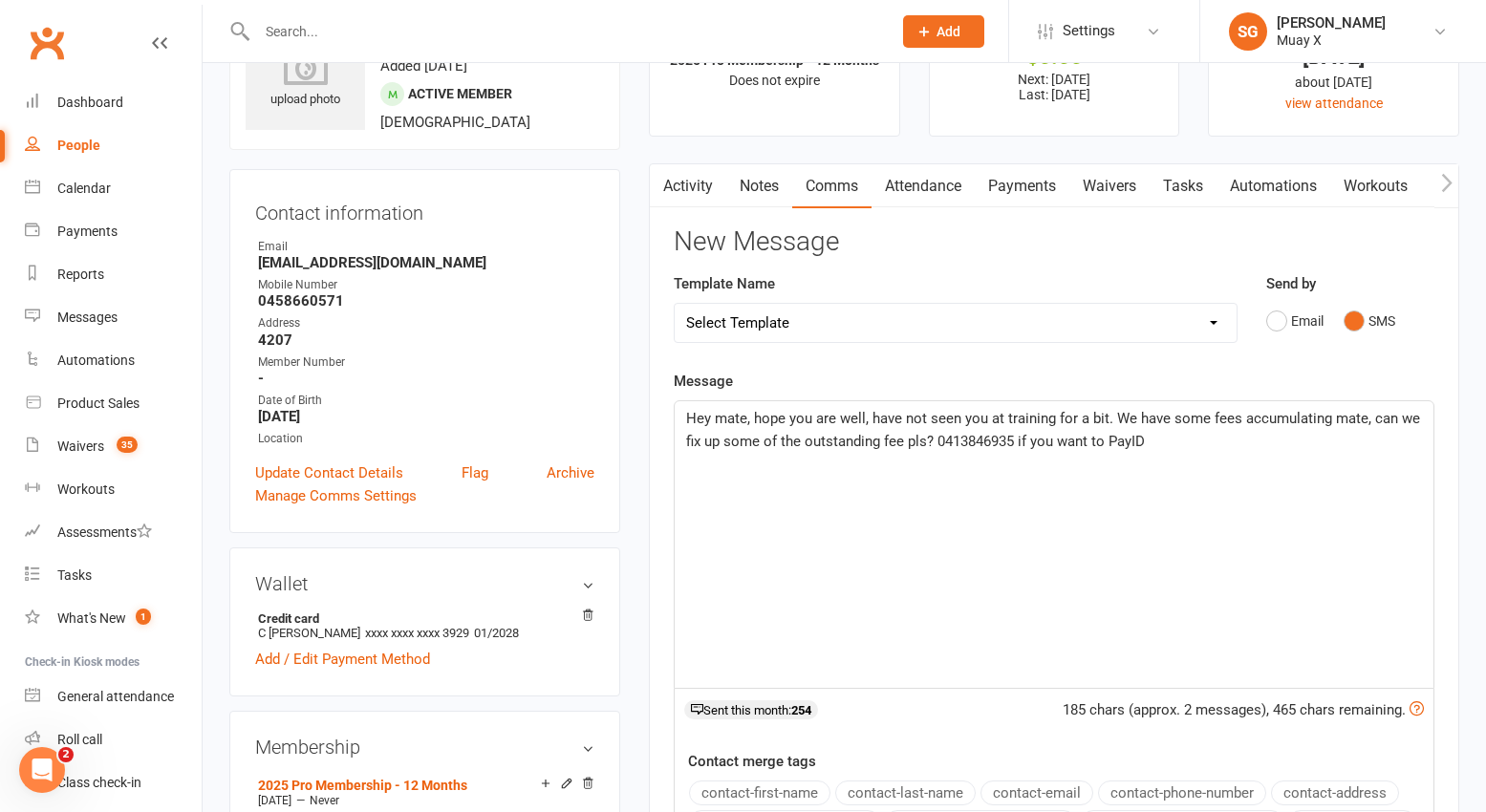
drag, startPoint x: 1164, startPoint y: 440, endPoint x: 629, endPoint y: 431, distance: 535.1
copy span "fix up some of the outstanding fee pls? 0413846935 if you want to PayID"
click at [1022, 180] on link "Payments" at bounding box center [1021, 186] width 95 height 44
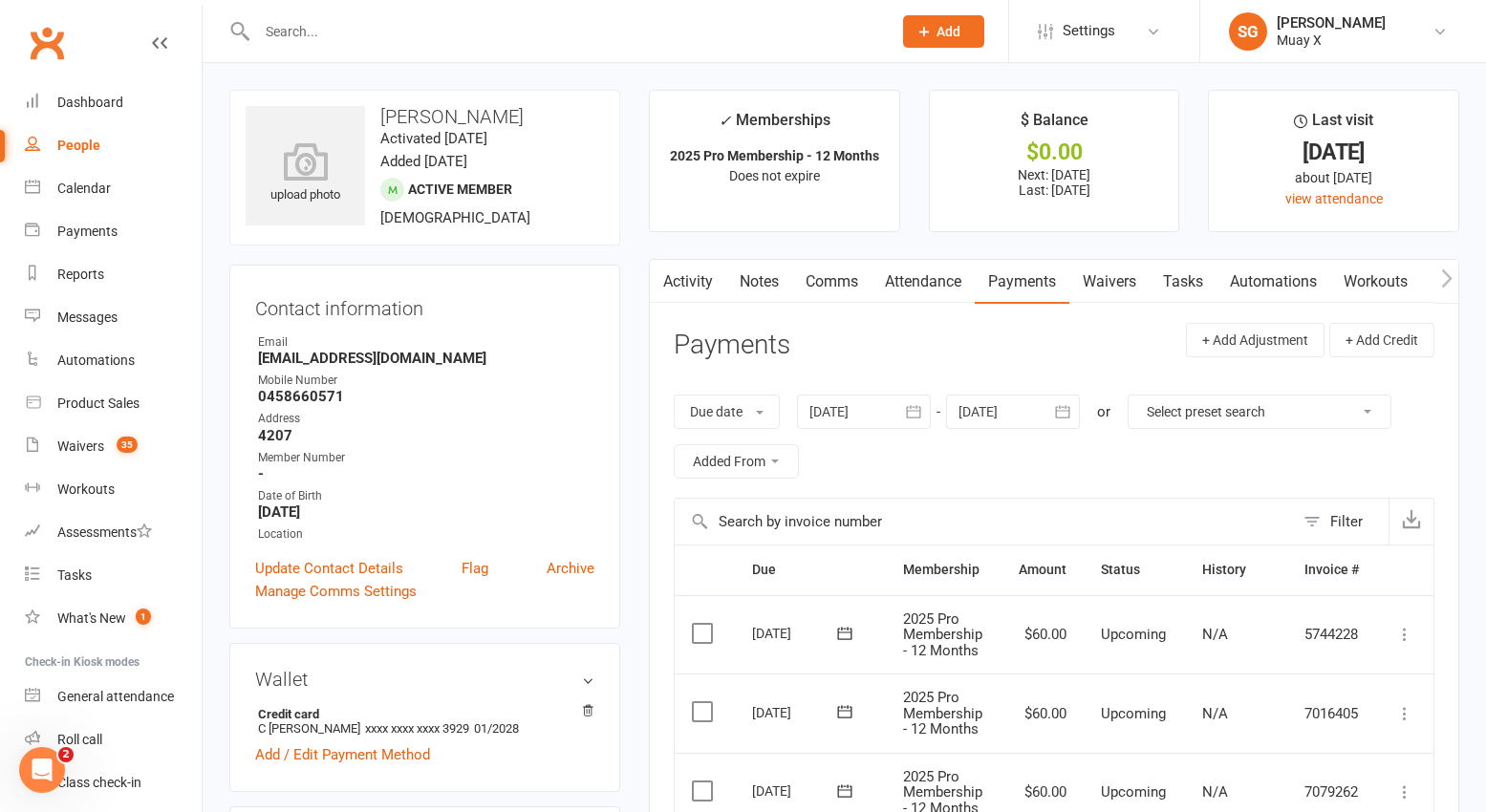
click at [854, 286] on link "Comms" at bounding box center [831, 282] width 79 height 44
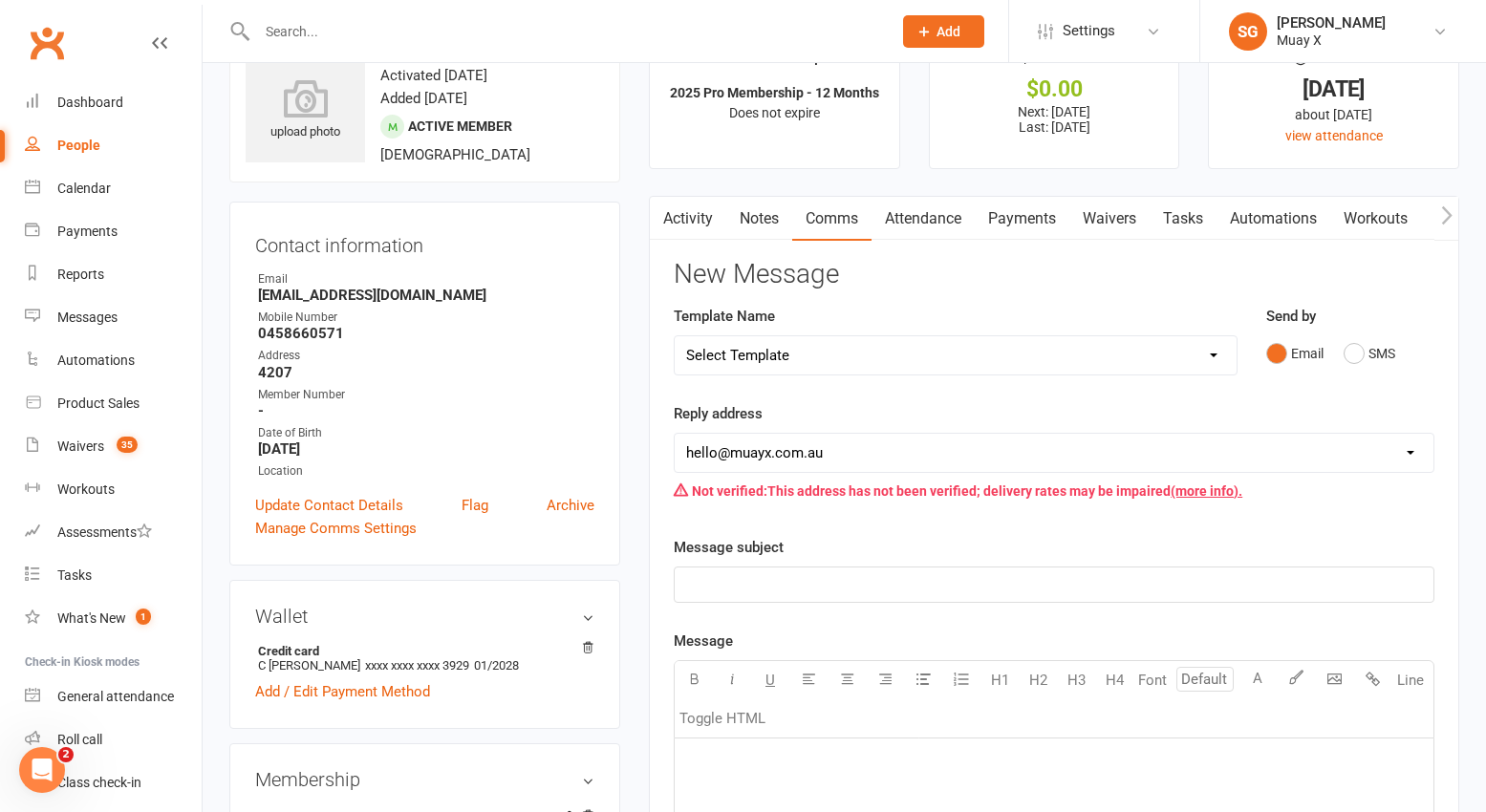
scroll to position [96, 0]
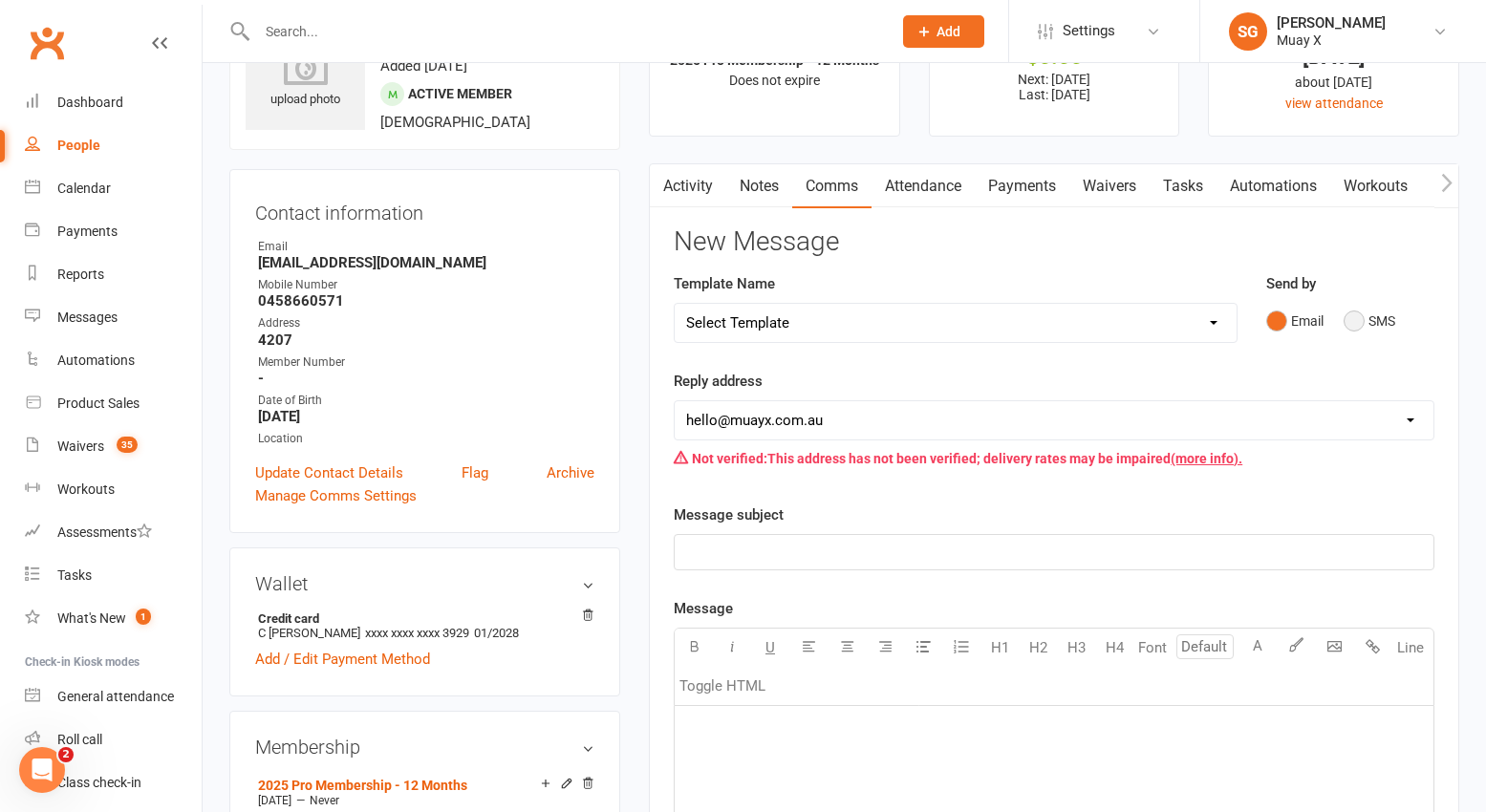
click at [1352, 318] on button "SMS" at bounding box center [1369, 321] width 52 height 36
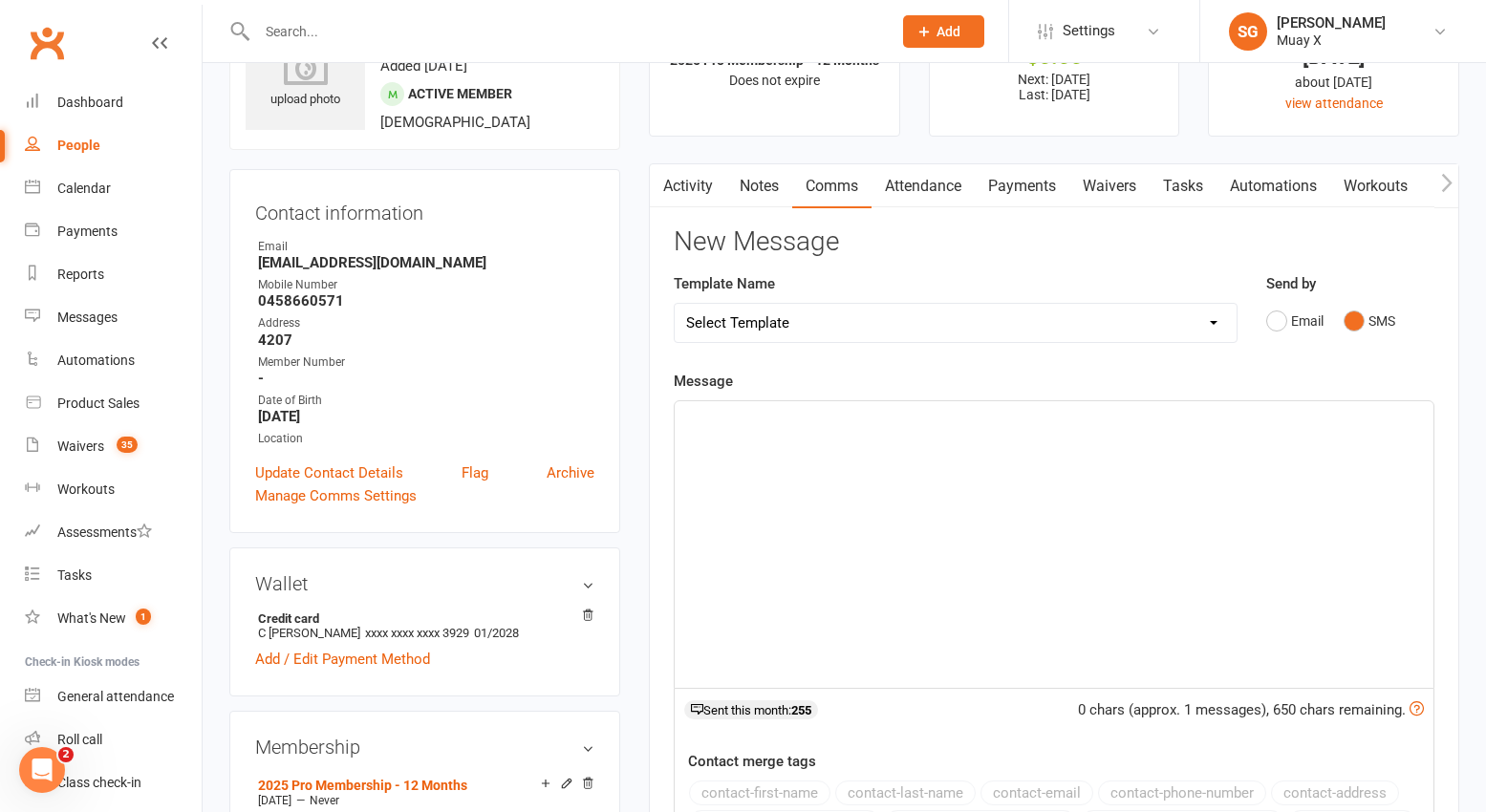
drag, startPoint x: 964, startPoint y: 610, endPoint x: 964, endPoint y: 543, distance: 67.0
click at [964, 608] on div "﻿" at bounding box center [1054, 545] width 759 height 287
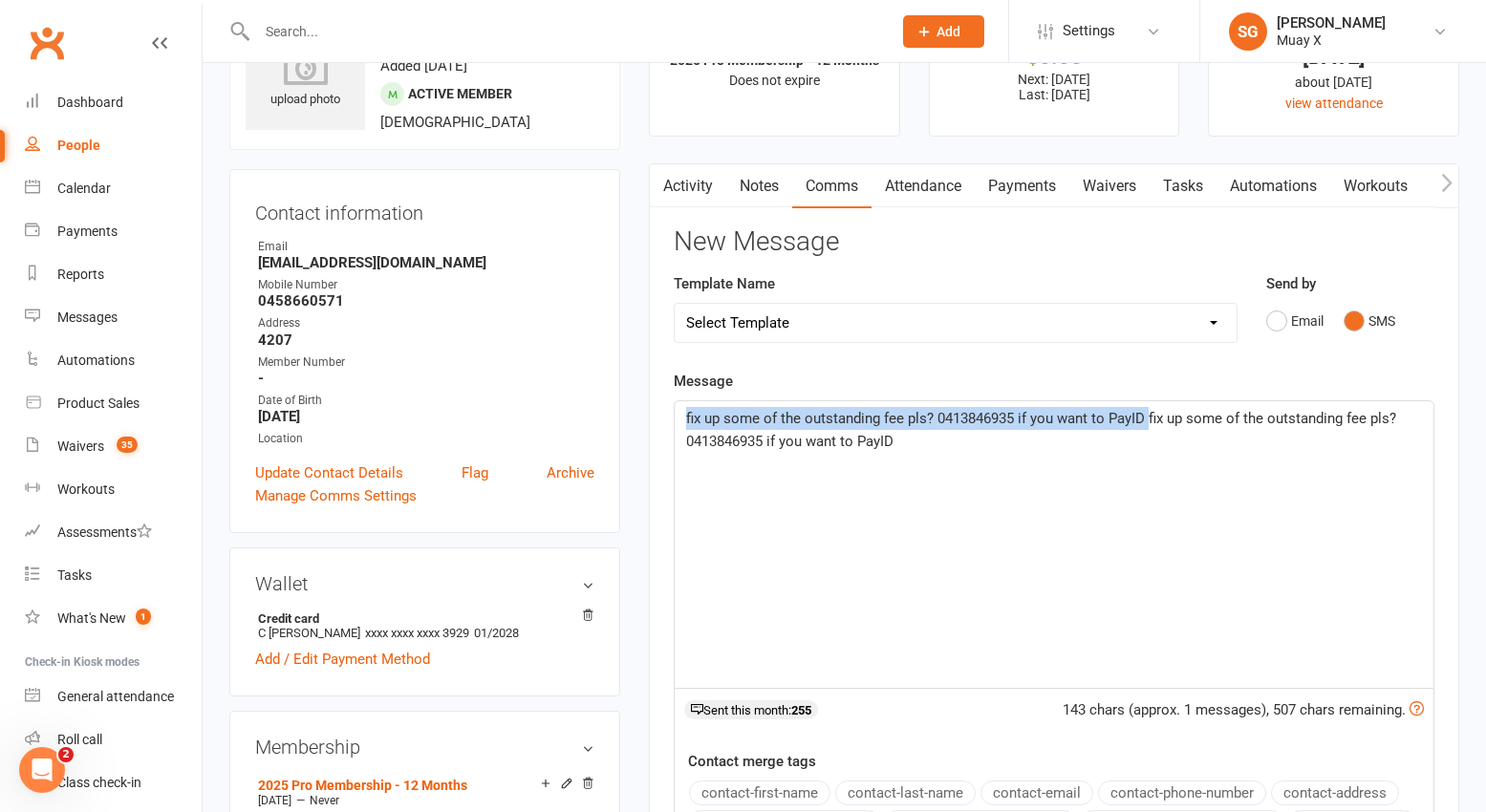
click at [686, 417] on span "fix up some of the outstanding fee pls? 0413846935 if you want to PayID fix up …" at bounding box center [1043, 429] width 714 height 40
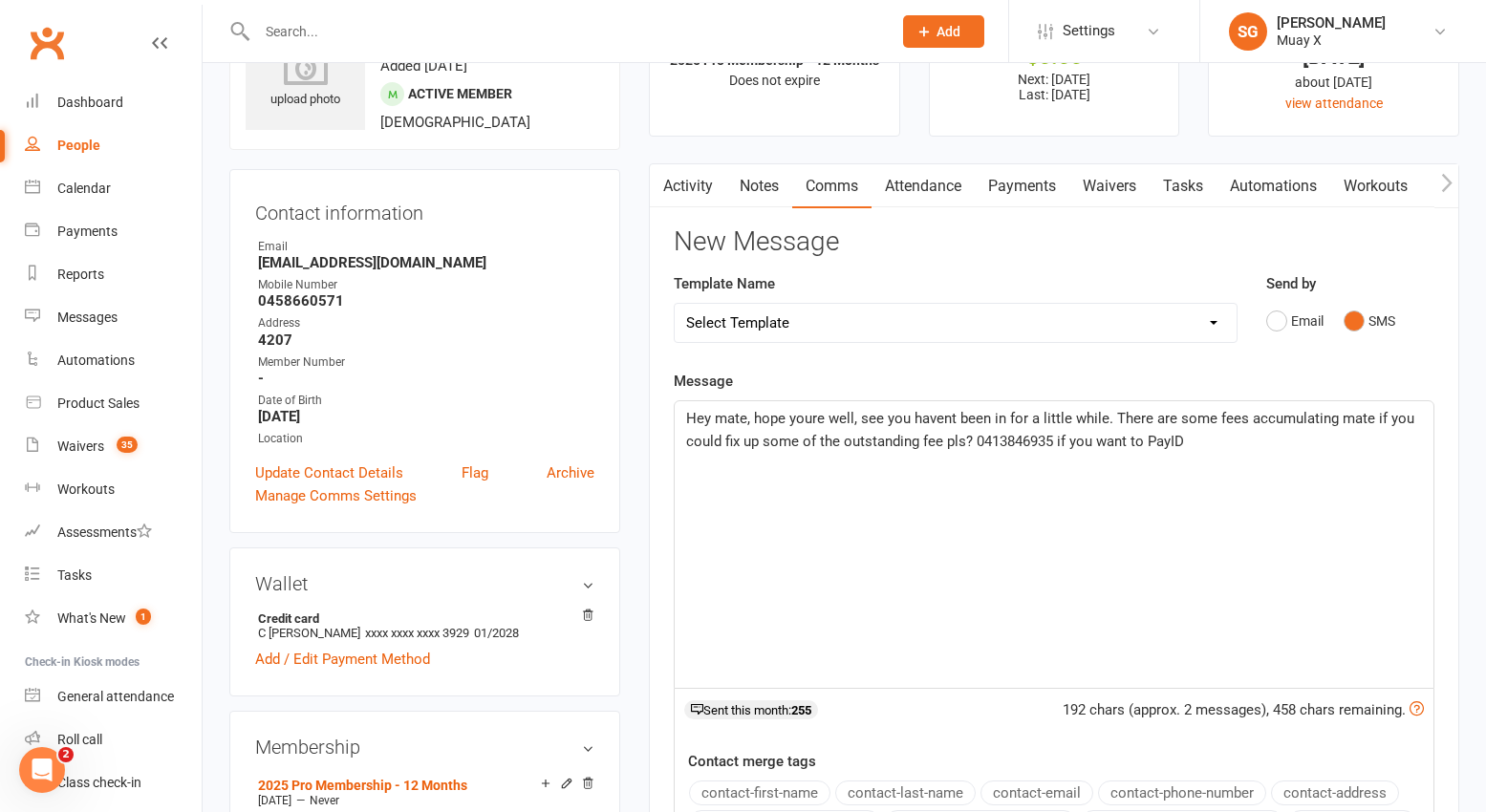
click at [962, 445] on span "Hey mate, hope youre well, see you havent been in for a little while. There are…" at bounding box center [1052, 429] width 732 height 40
click at [1112, 436] on span "Hey mate, hope youre well, see you havent been in for a little while. There are…" at bounding box center [1052, 429] width 732 height 40
click at [1349, 443] on p "Hey mate, hope youre well, see you havent been in for a little while. There are…" at bounding box center [1054, 429] width 735 height 46
click at [1099, 413] on span "Hey mate, hope youre well, see you havent been in for a little while. There are…" at bounding box center [1052, 429] width 732 height 40
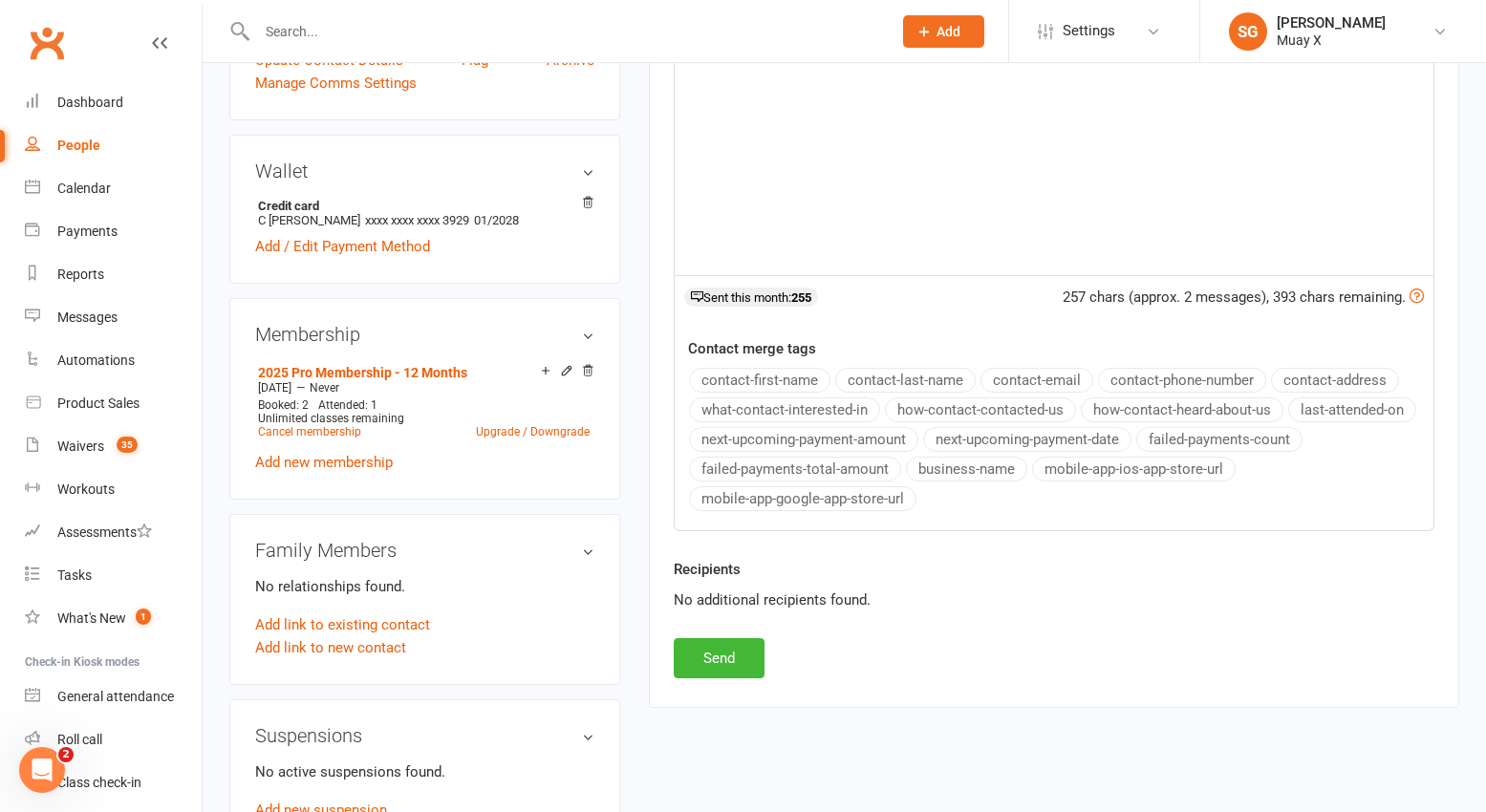
scroll to position [573, 0]
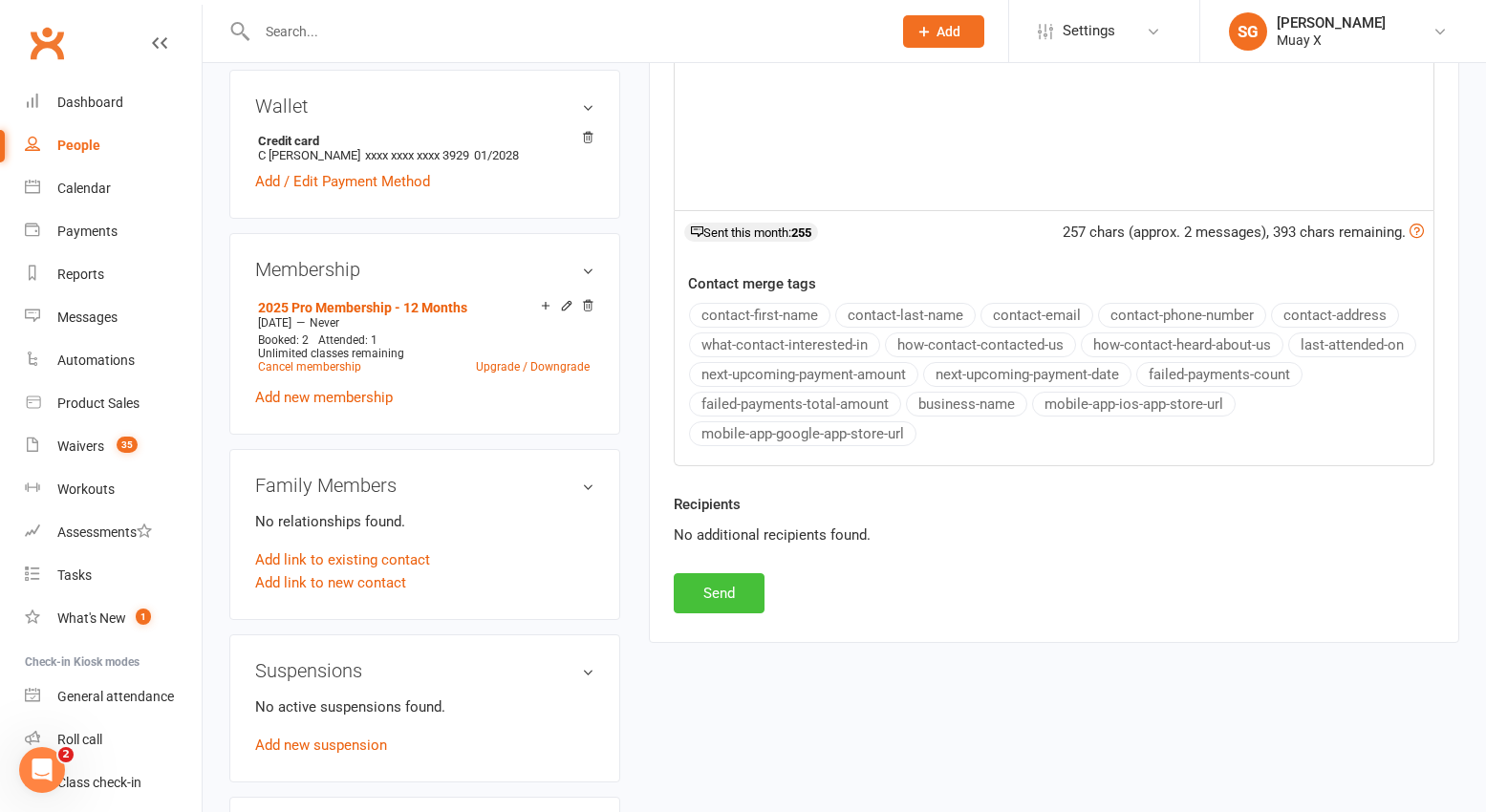
click at [717, 596] on button "Send" at bounding box center [719, 593] width 91 height 40
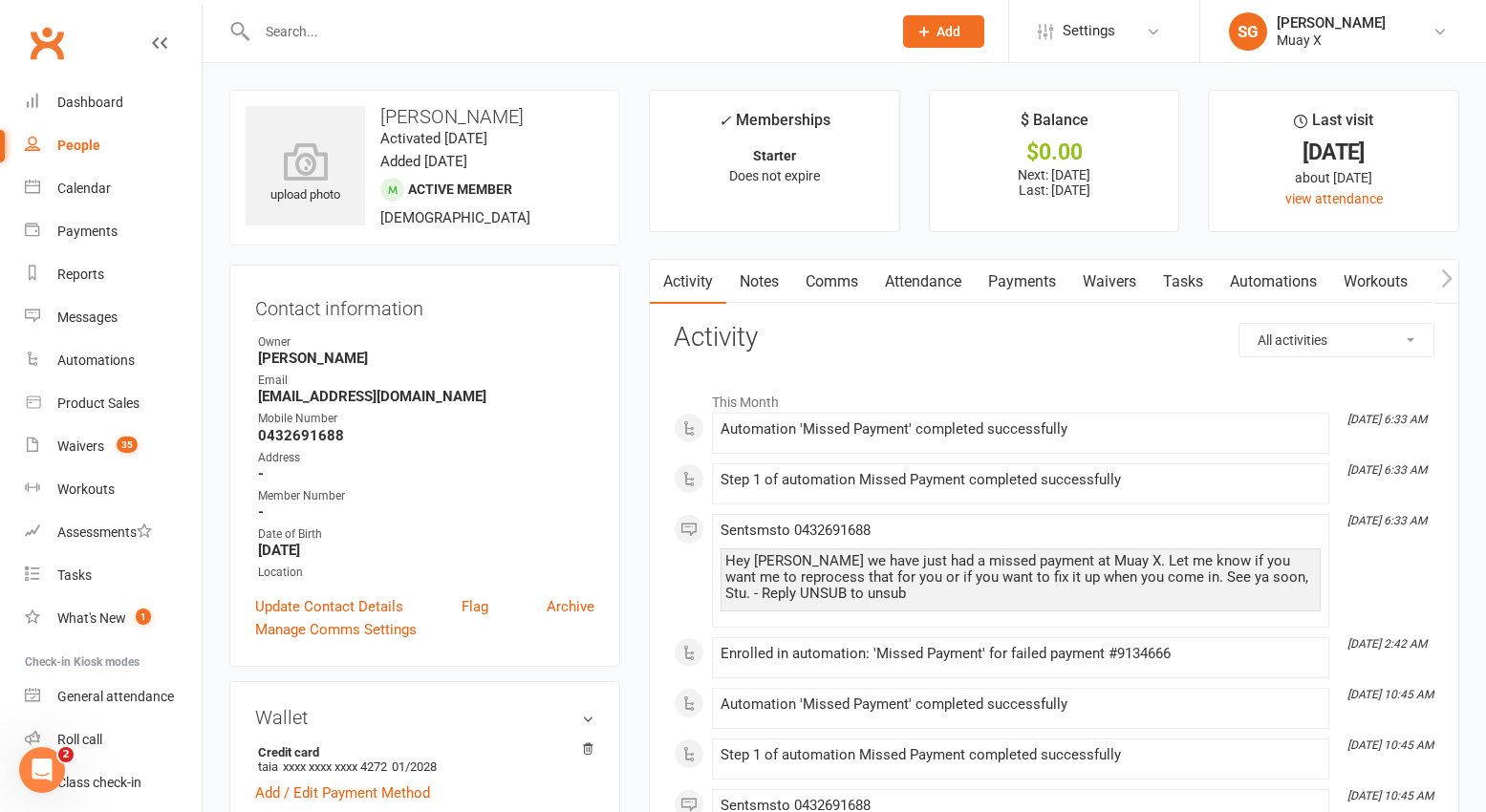
click at [1023, 289] on link "Payments" at bounding box center [1021, 282] width 95 height 44
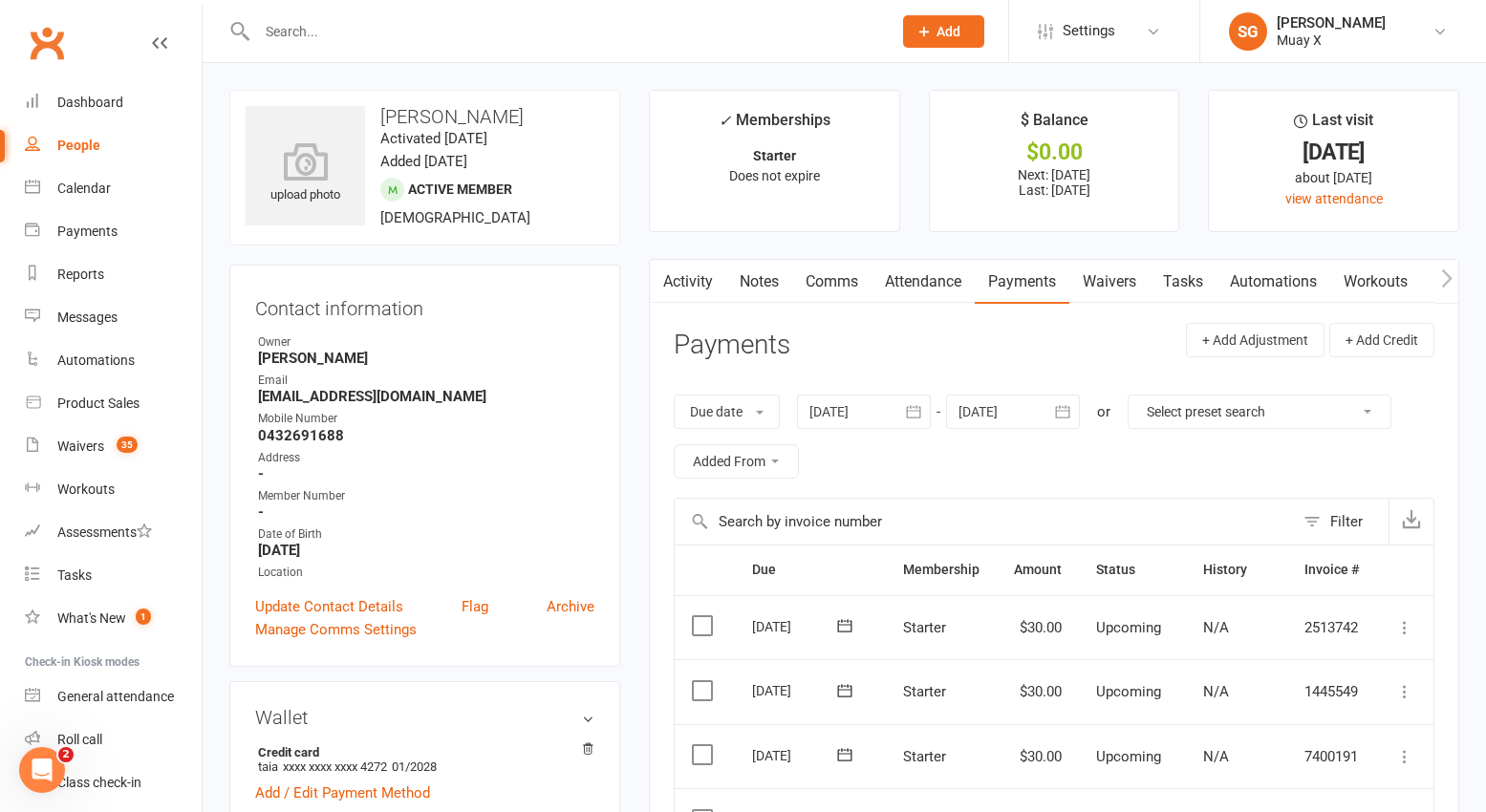
click at [850, 280] on link "Comms" at bounding box center [831, 282] width 79 height 44
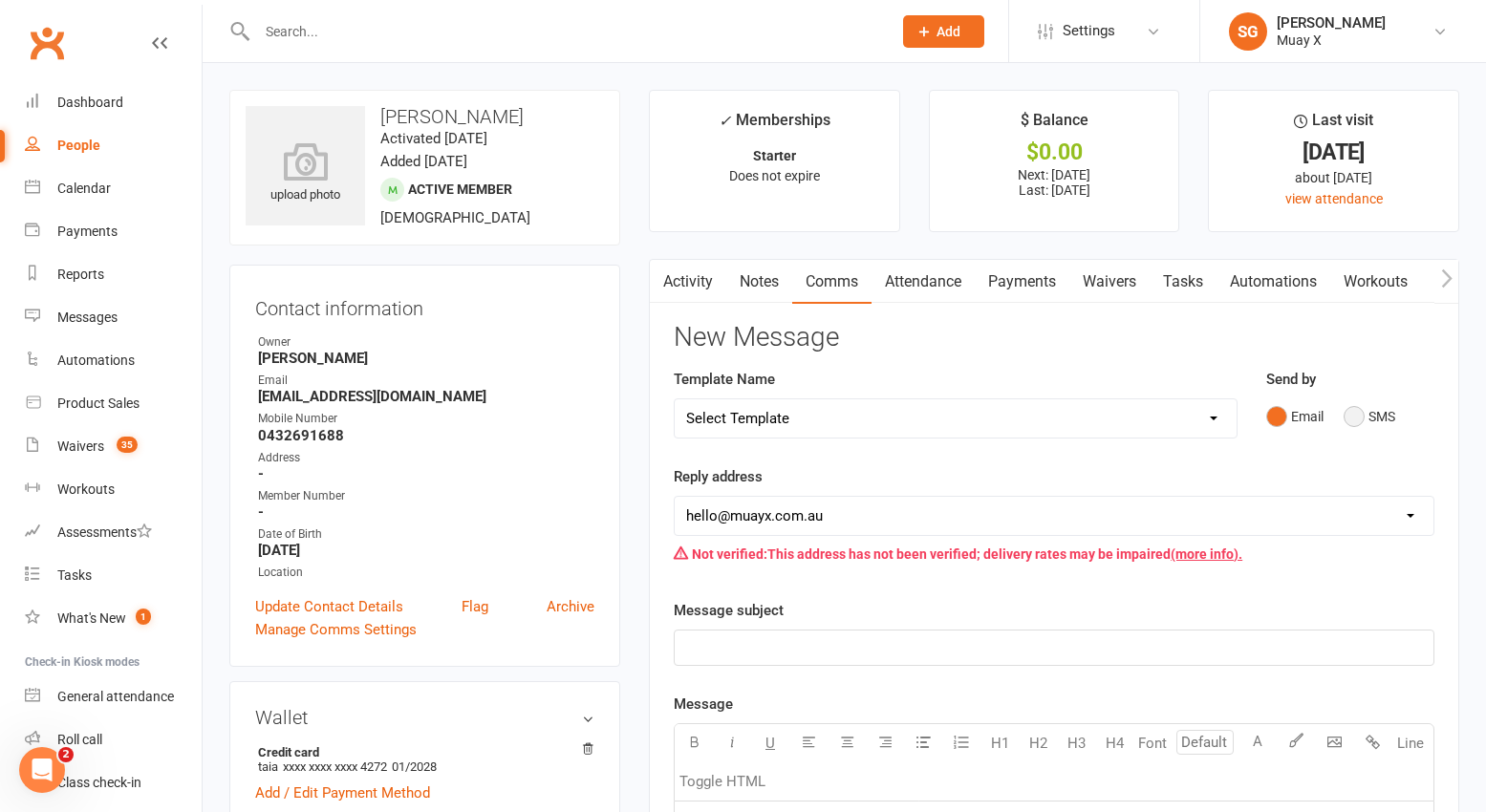
click at [1351, 415] on button "SMS" at bounding box center [1369, 416] width 52 height 36
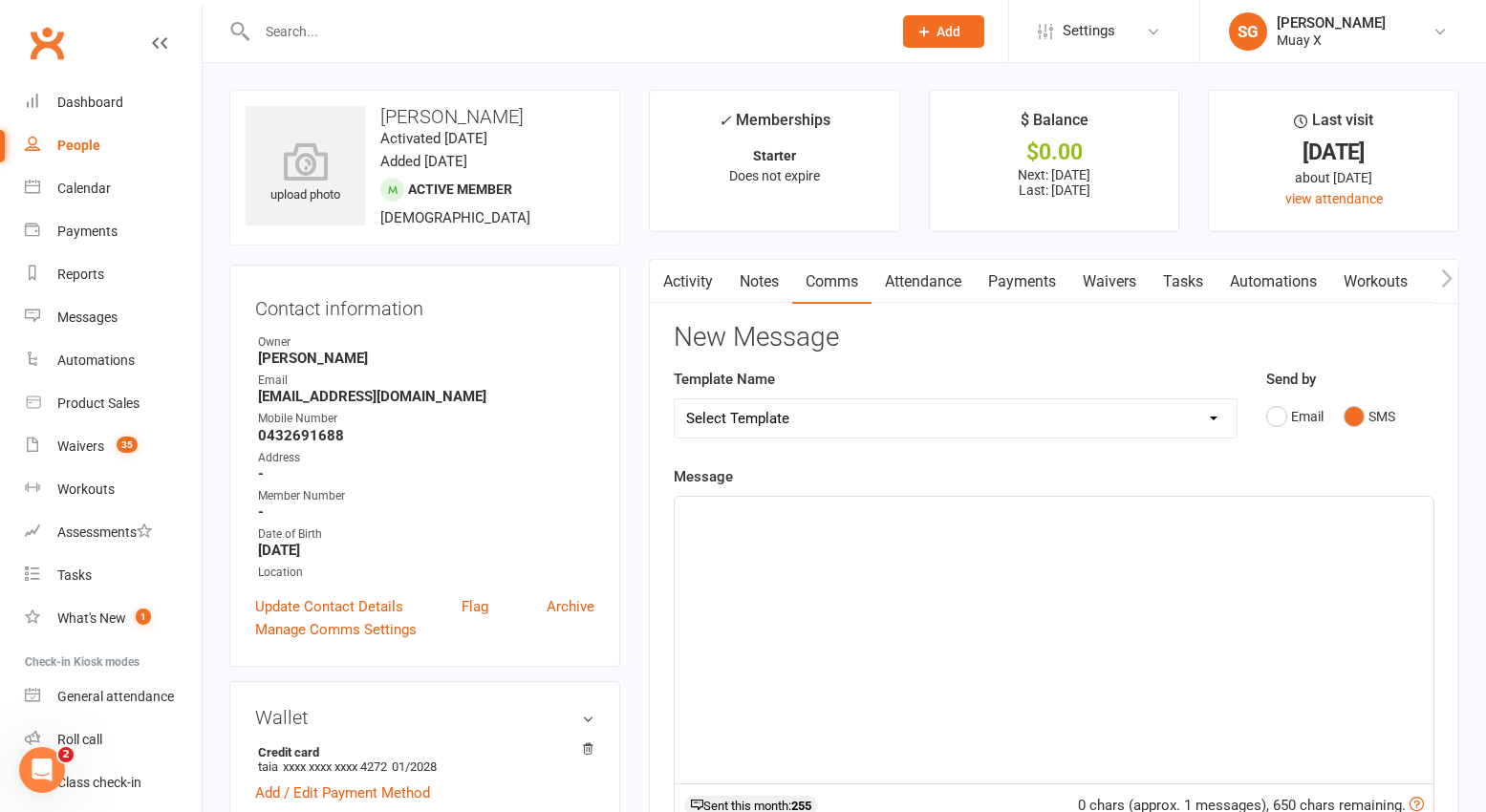
click at [946, 607] on div "﻿" at bounding box center [1054, 639] width 759 height 287
click at [1020, 516] on span "Hello, can we get some updated payment details pls? Thanks, Stu" at bounding box center [895, 514] width 417 height 18
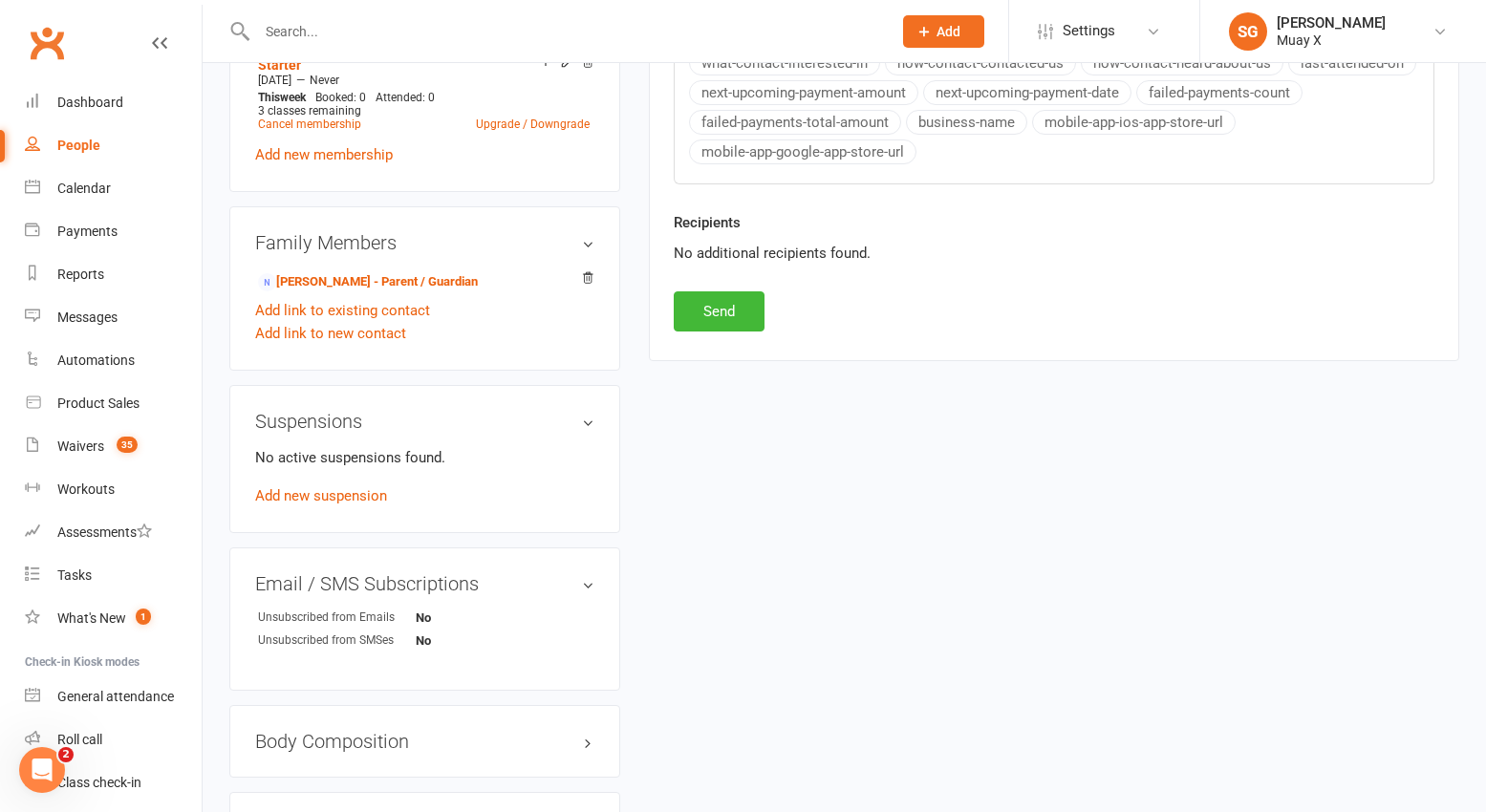
scroll to position [860, 0]
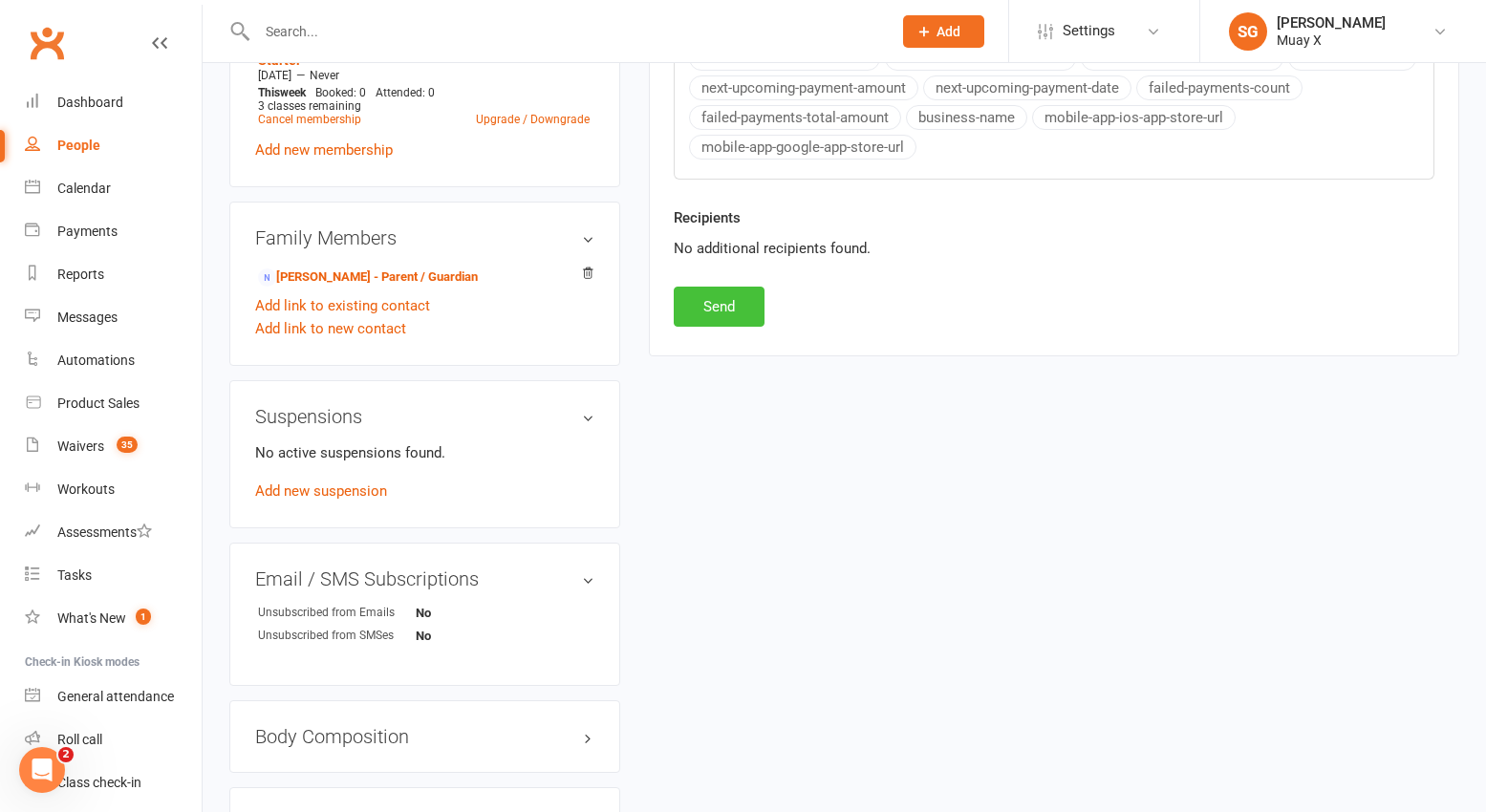
click at [735, 290] on button "Send" at bounding box center [719, 306] width 91 height 40
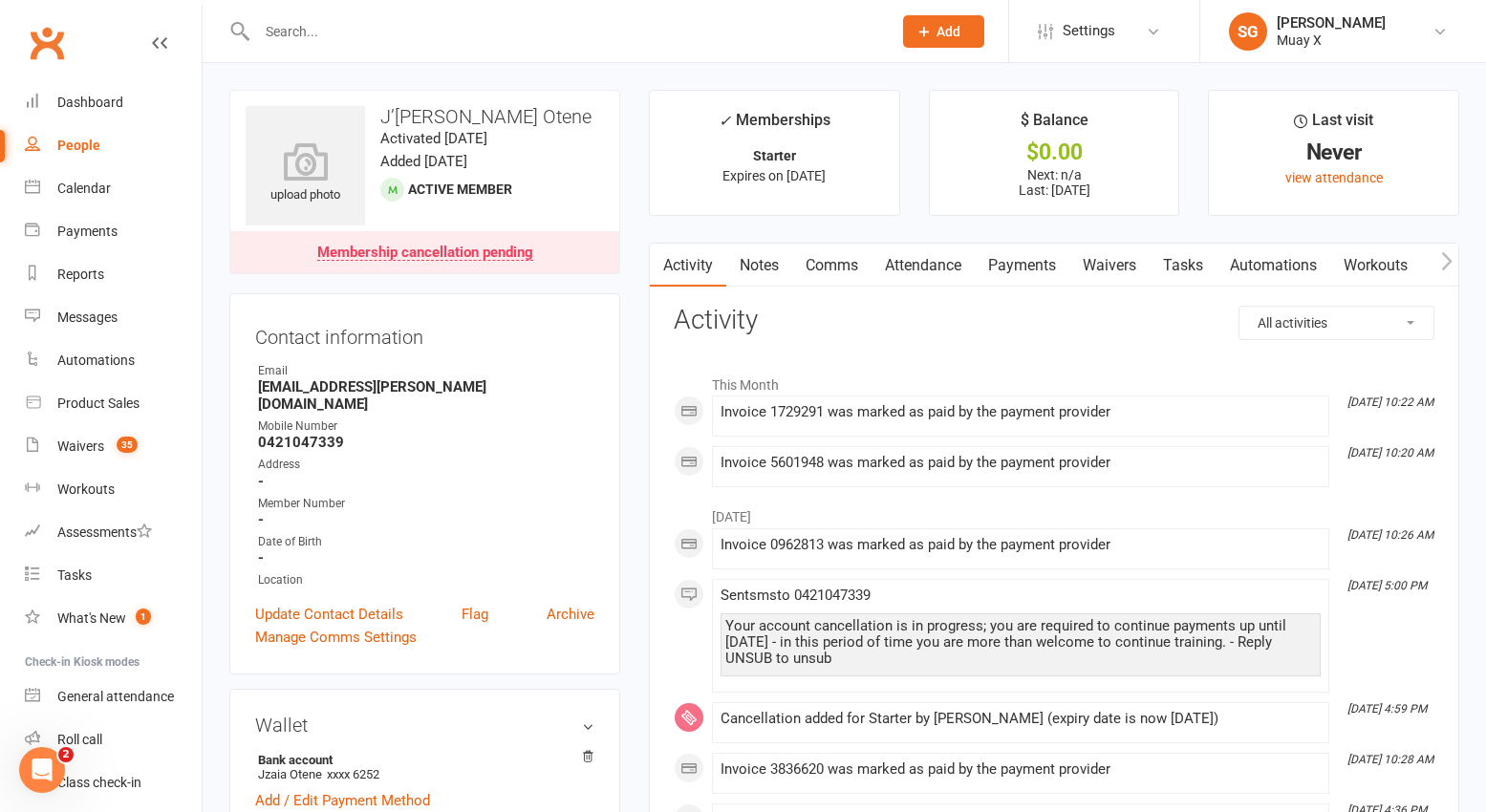
click at [1037, 269] on link "Payments" at bounding box center [1021, 265] width 95 height 44
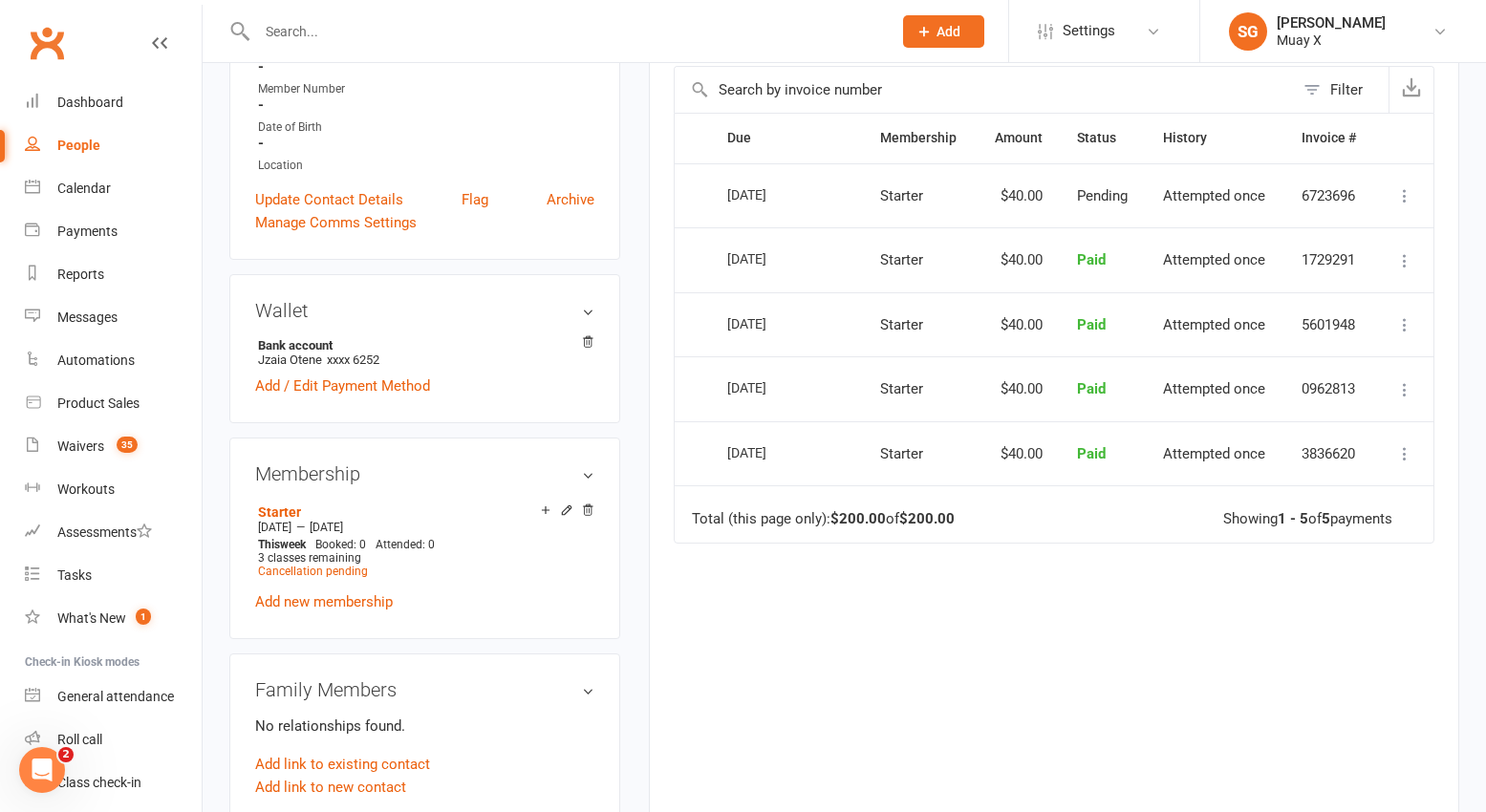
scroll to position [287, 0]
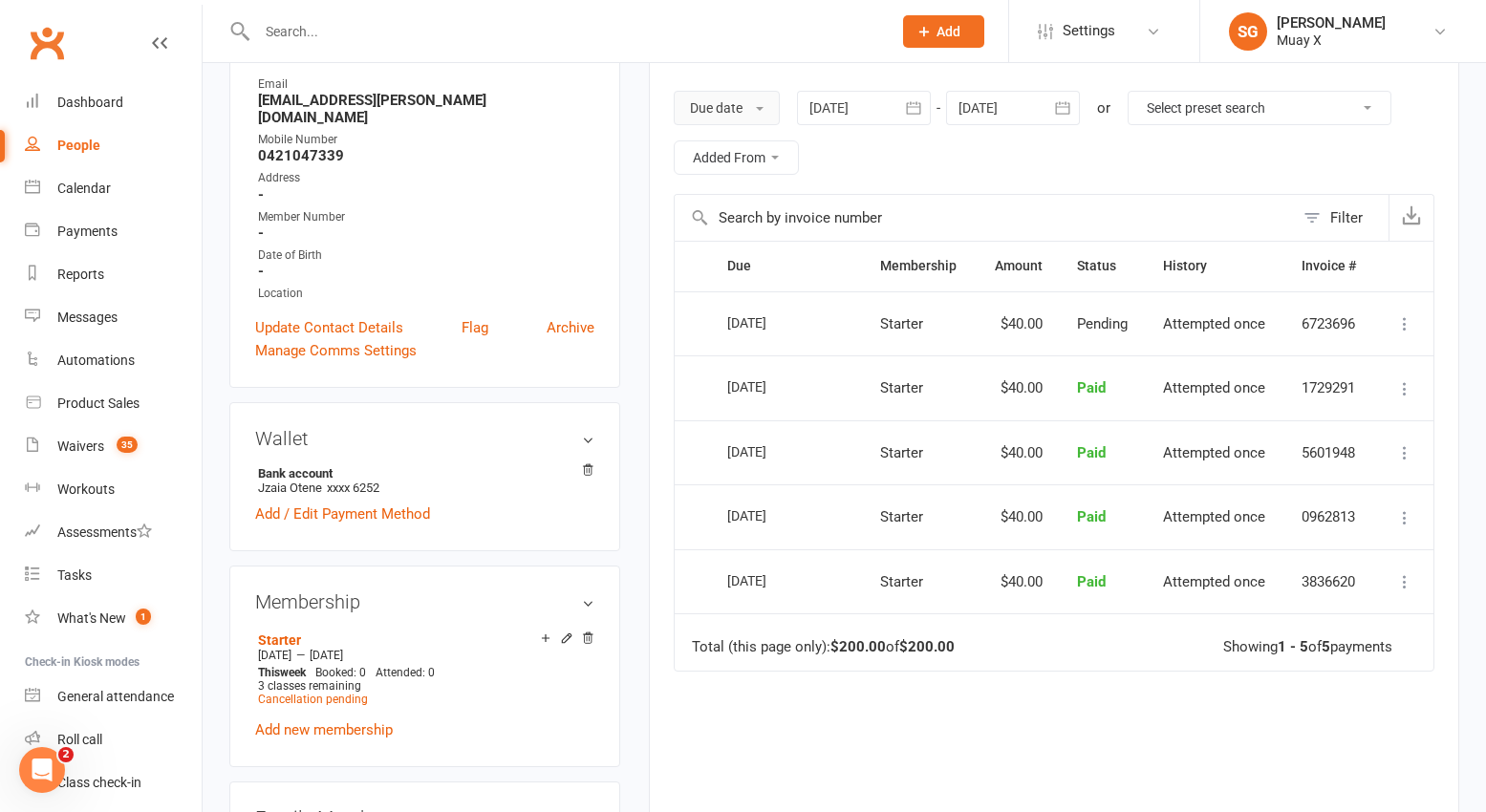
click at [723, 111] on button "Due date" at bounding box center [726, 107] width 106 height 34
click at [738, 151] on link "Due date" at bounding box center [769, 150] width 189 height 38
click at [857, 98] on div at bounding box center [863, 107] width 134 height 34
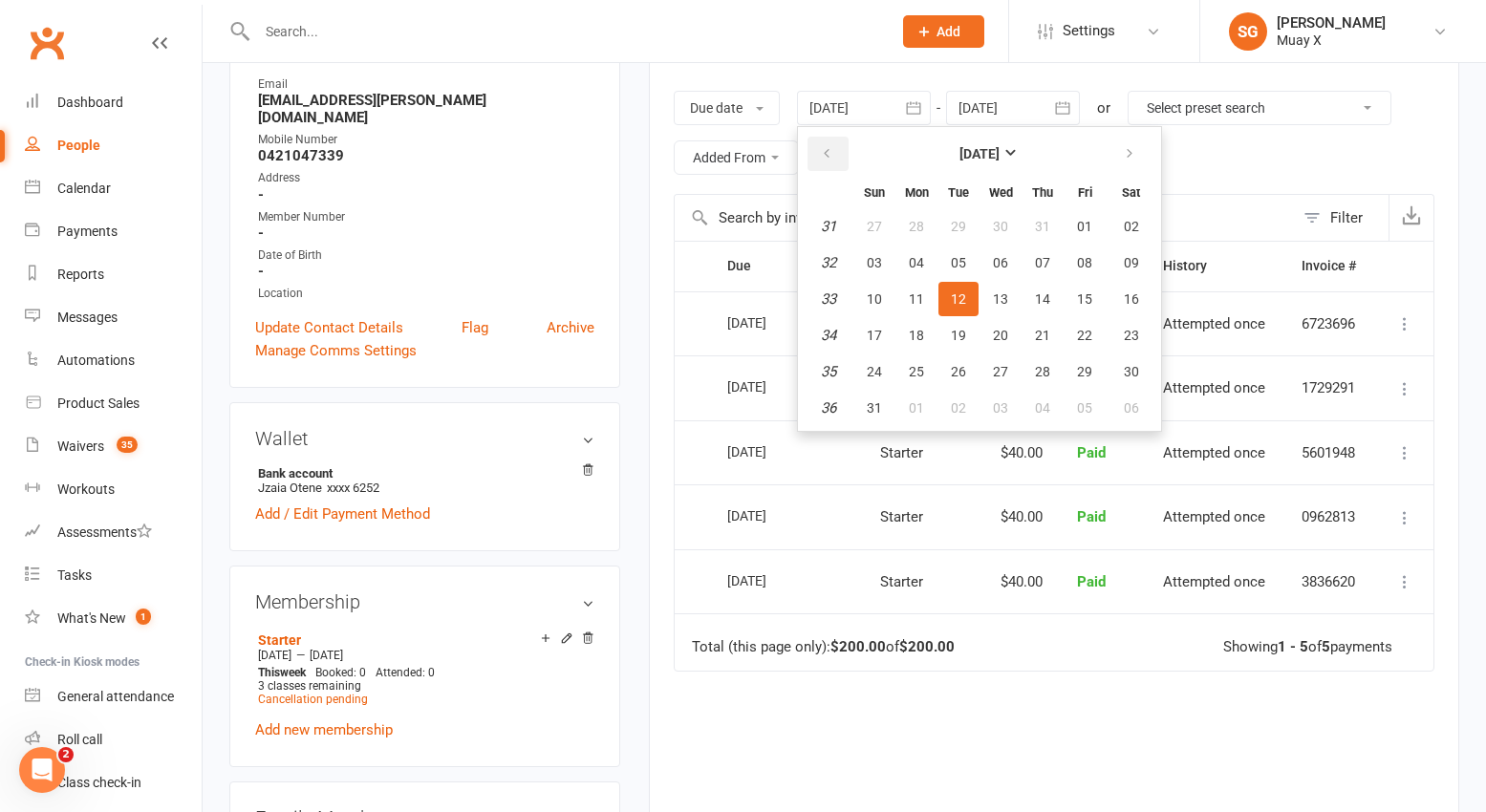
click at [825, 155] on icon "button" at bounding box center [827, 154] width 14 height 16
click at [871, 221] on span "01" at bounding box center [875, 226] width 16 height 16
type input "01 Jun 2025"
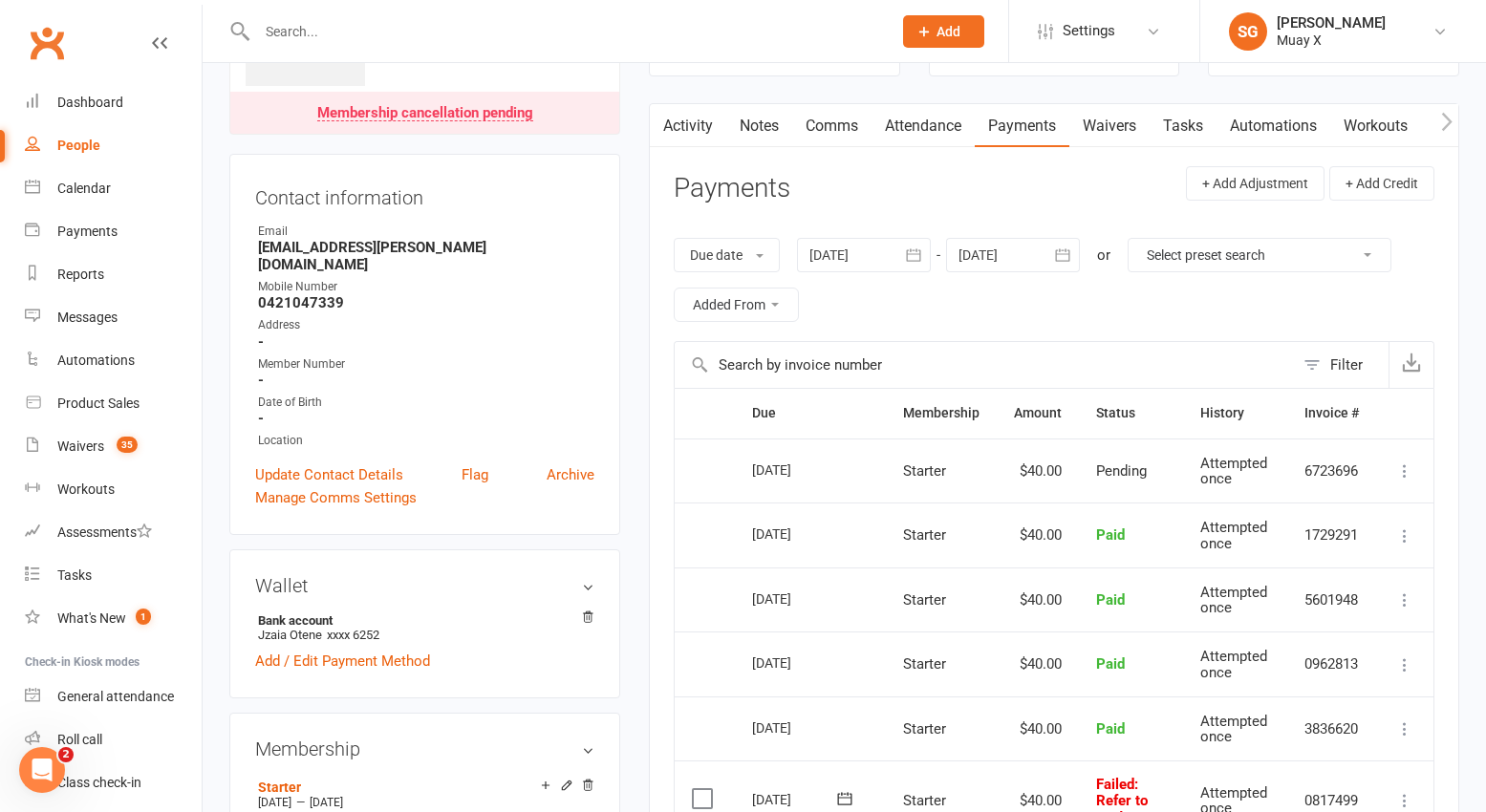
scroll to position [0, 0]
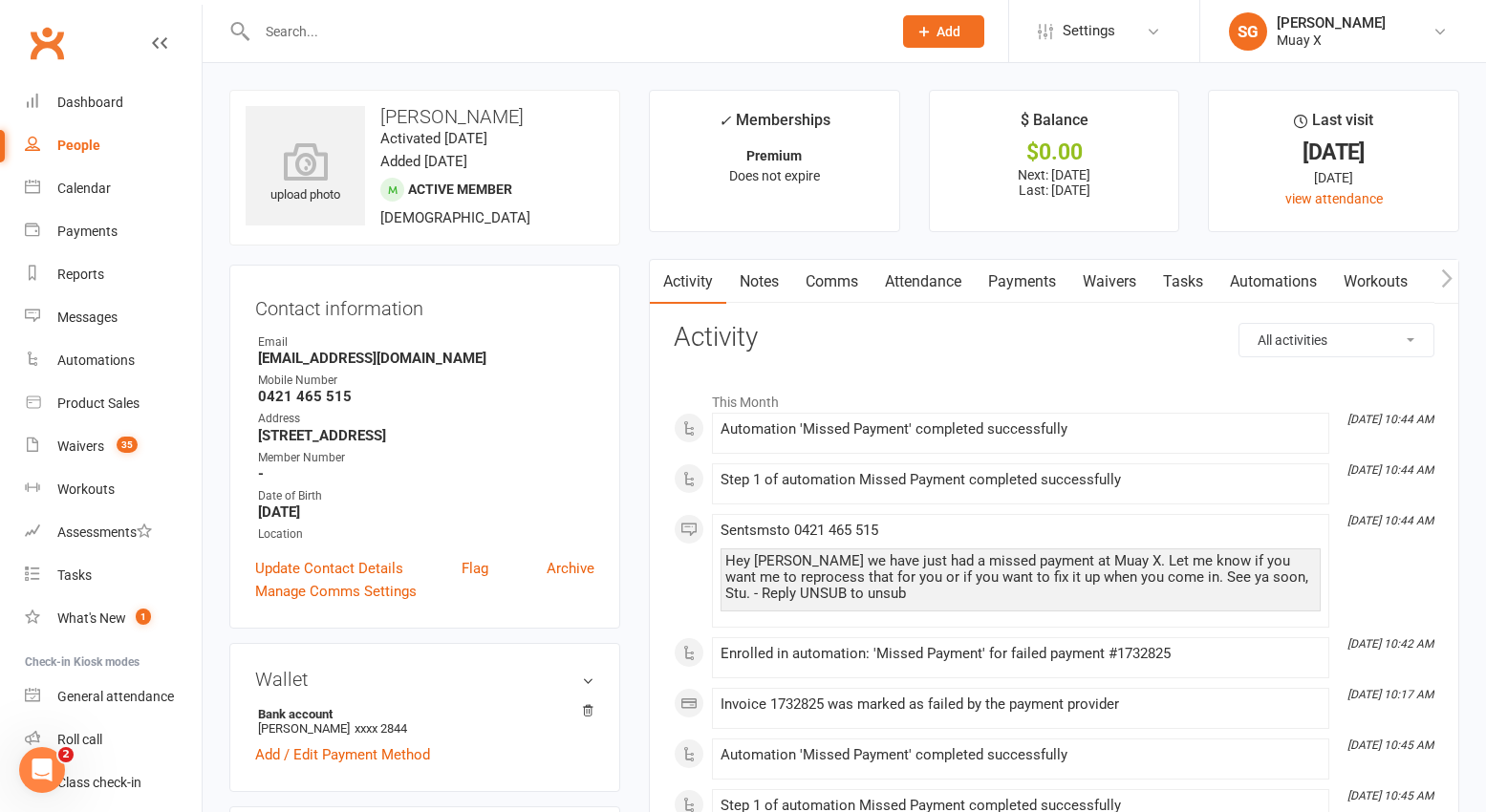
click at [1033, 288] on link "Payments" at bounding box center [1021, 282] width 95 height 44
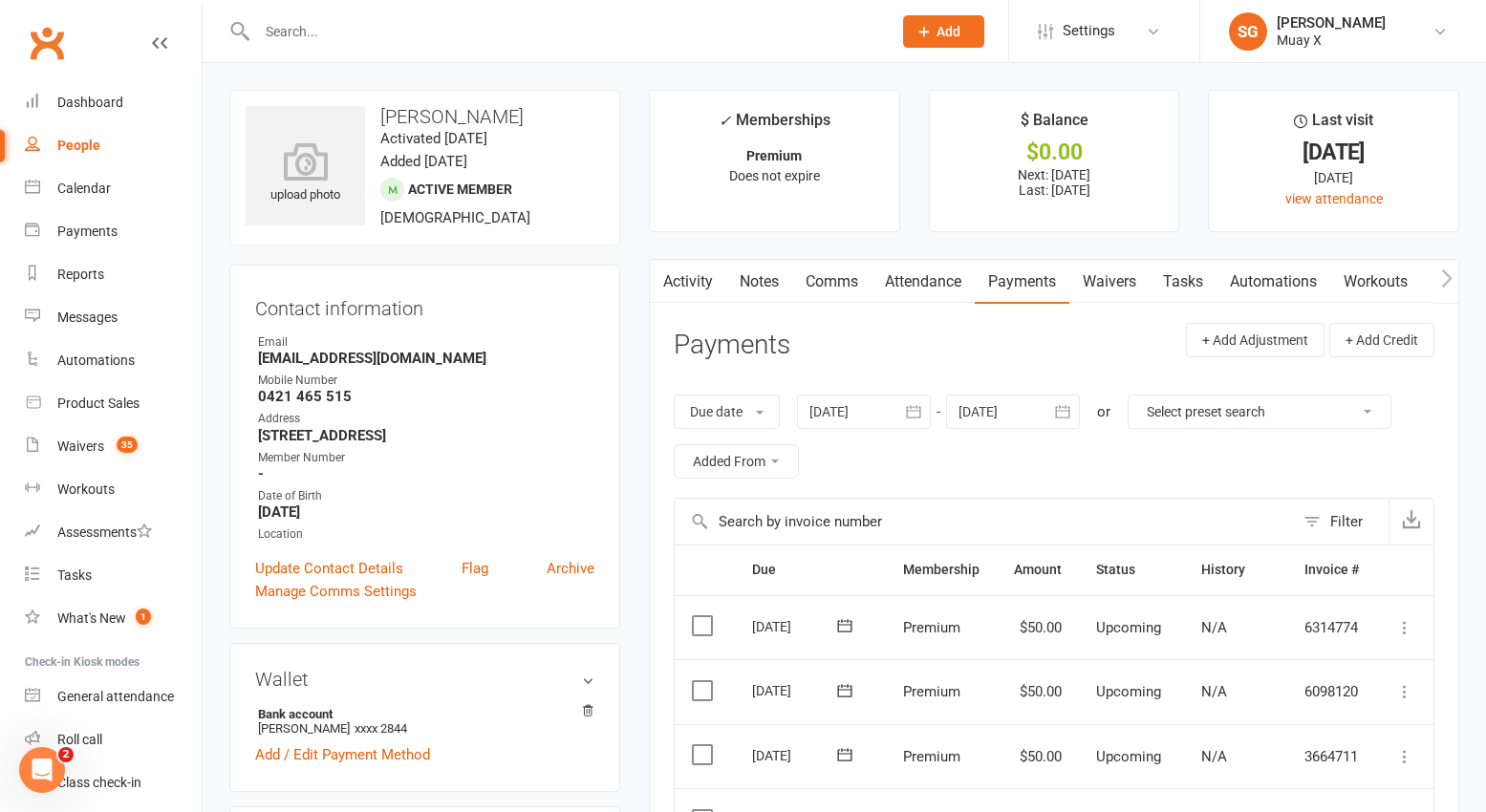
click at [846, 283] on link "Comms" at bounding box center [831, 282] width 79 height 44
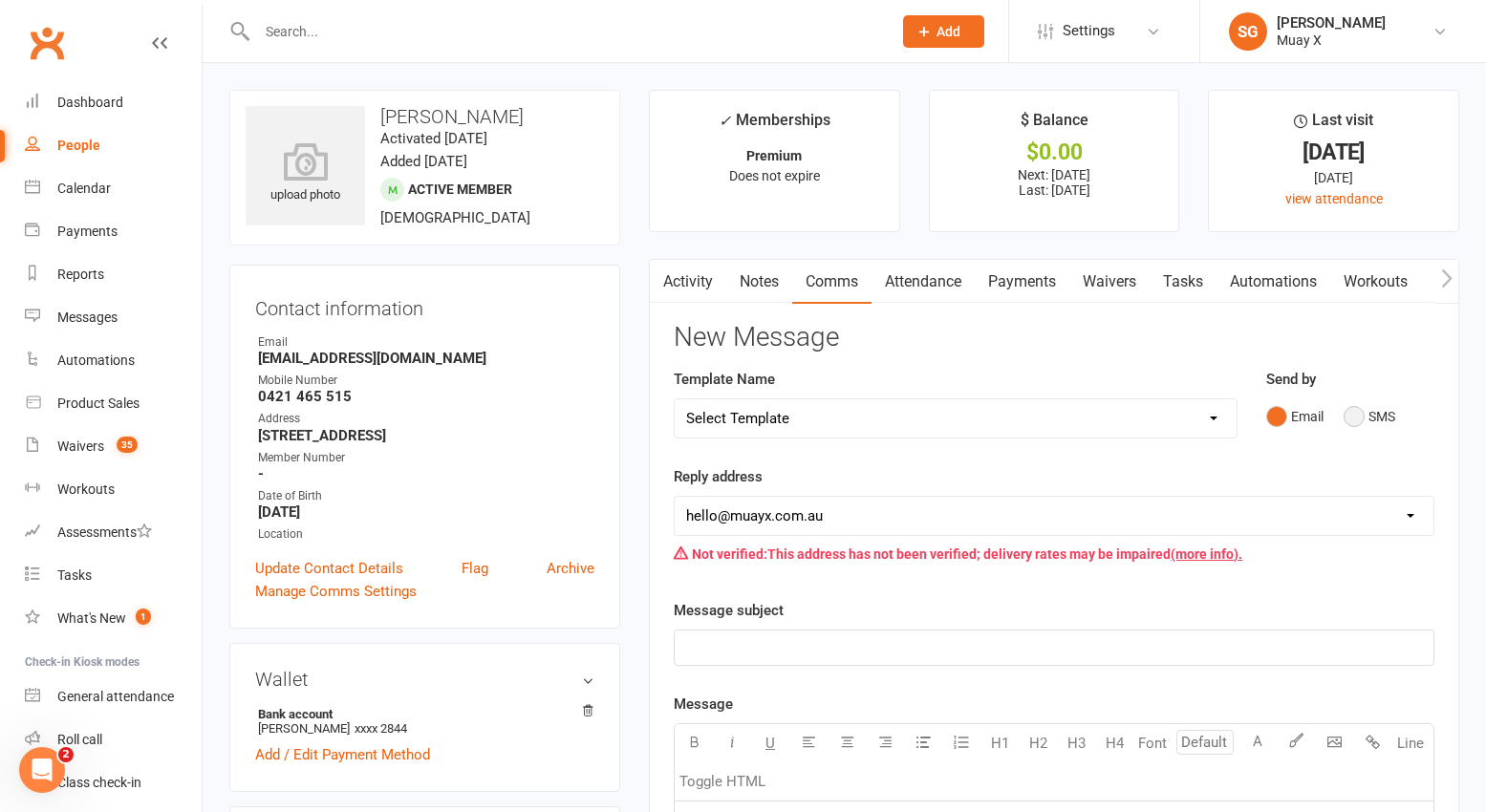
click at [1367, 423] on button "SMS" at bounding box center [1369, 416] width 52 height 36
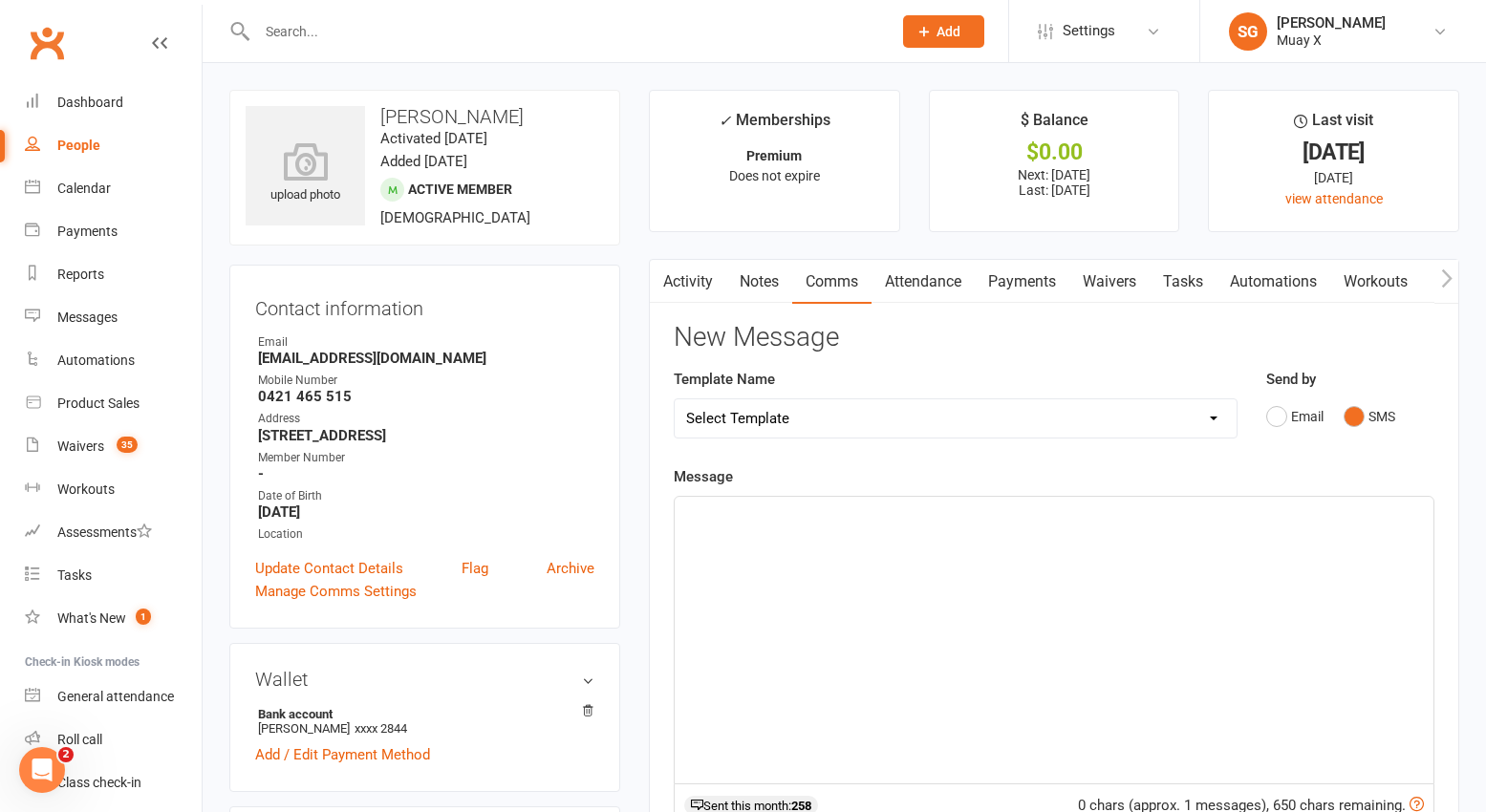
click at [1107, 566] on div "﻿" at bounding box center [1054, 639] width 759 height 287
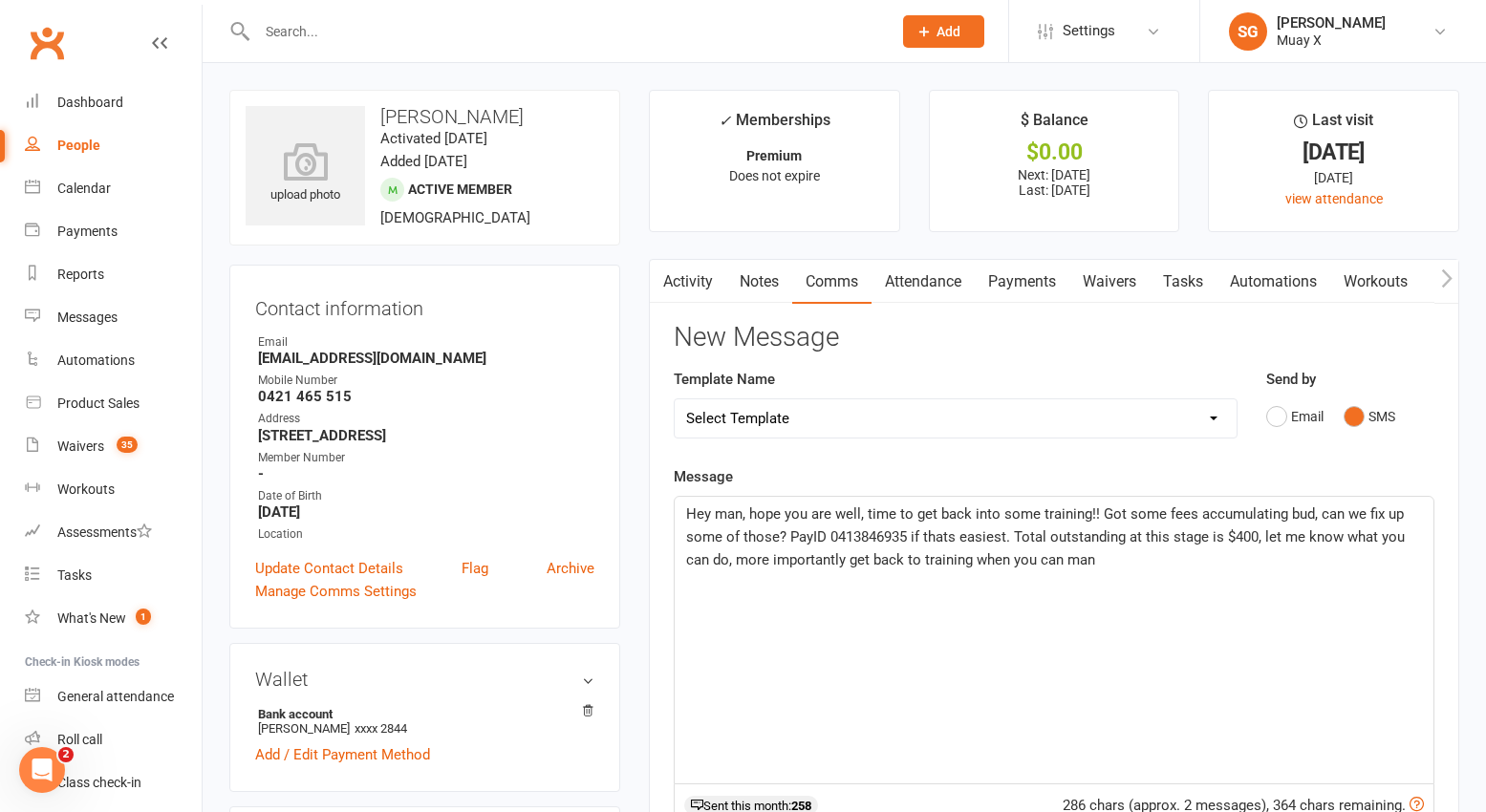
click at [1139, 514] on span "Hey man, hope you are well, time to get back into some training!! Got some fees…" at bounding box center [1047, 536] width 723 height 63
click at [1102, 561] on p "Hey man, hope you are well, time to get back into some training!! Got quite a f…" at bounding box center [1054, 536] width 735 height 69
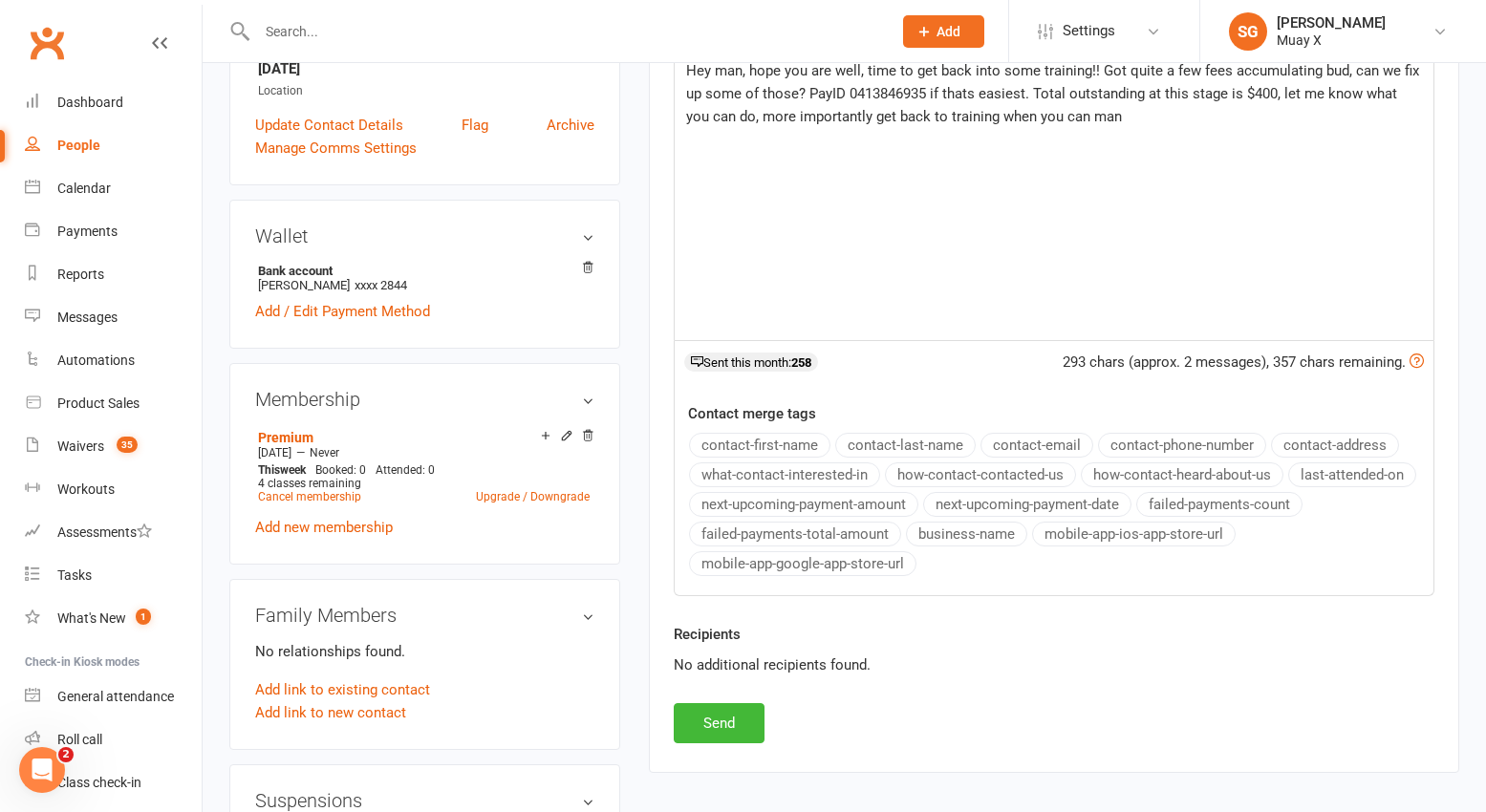
scroll to position [478, 0]
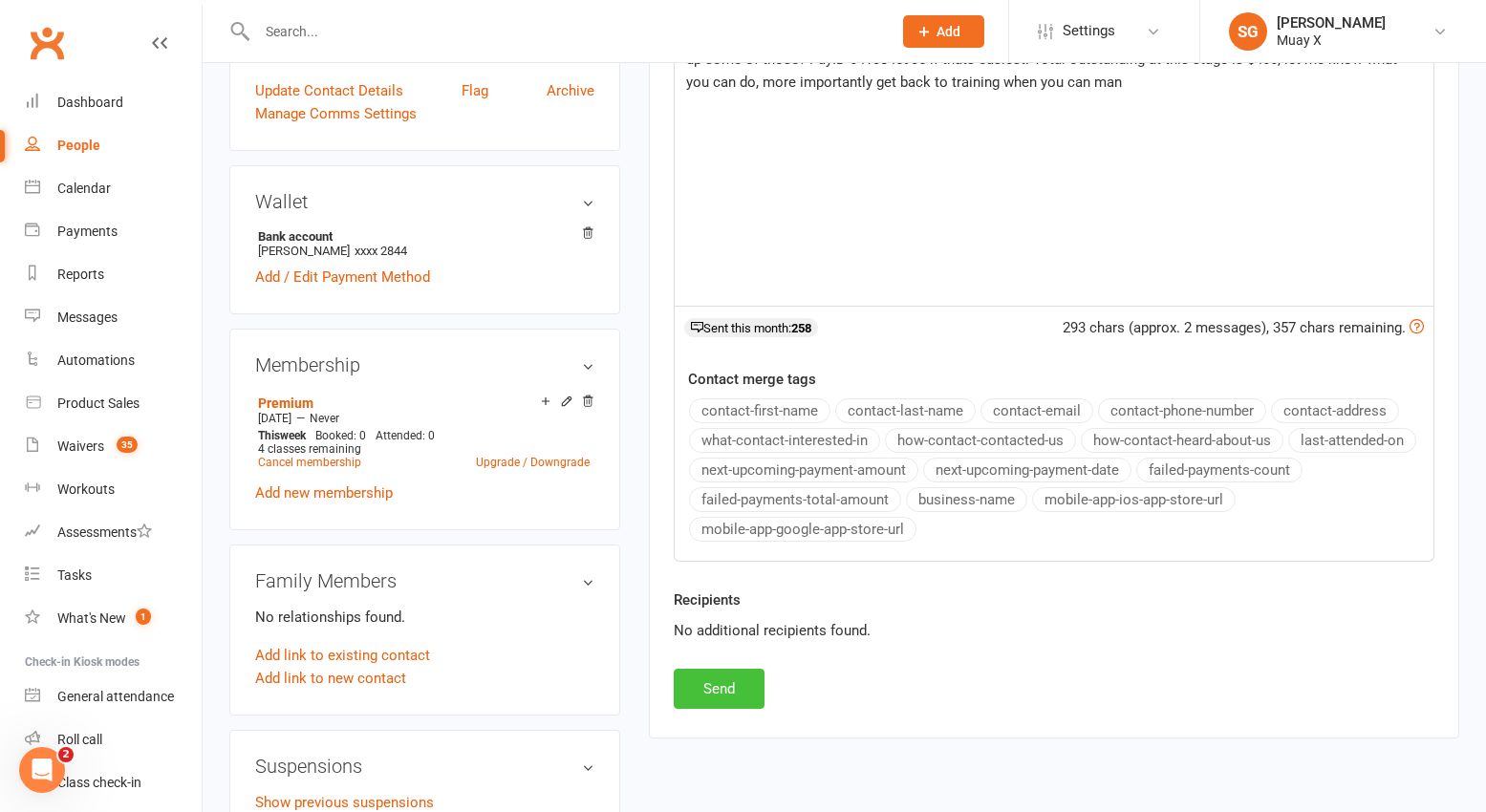
click at [733, 691] on button "Send" at bounding box center [719, 688] width 91 height 40
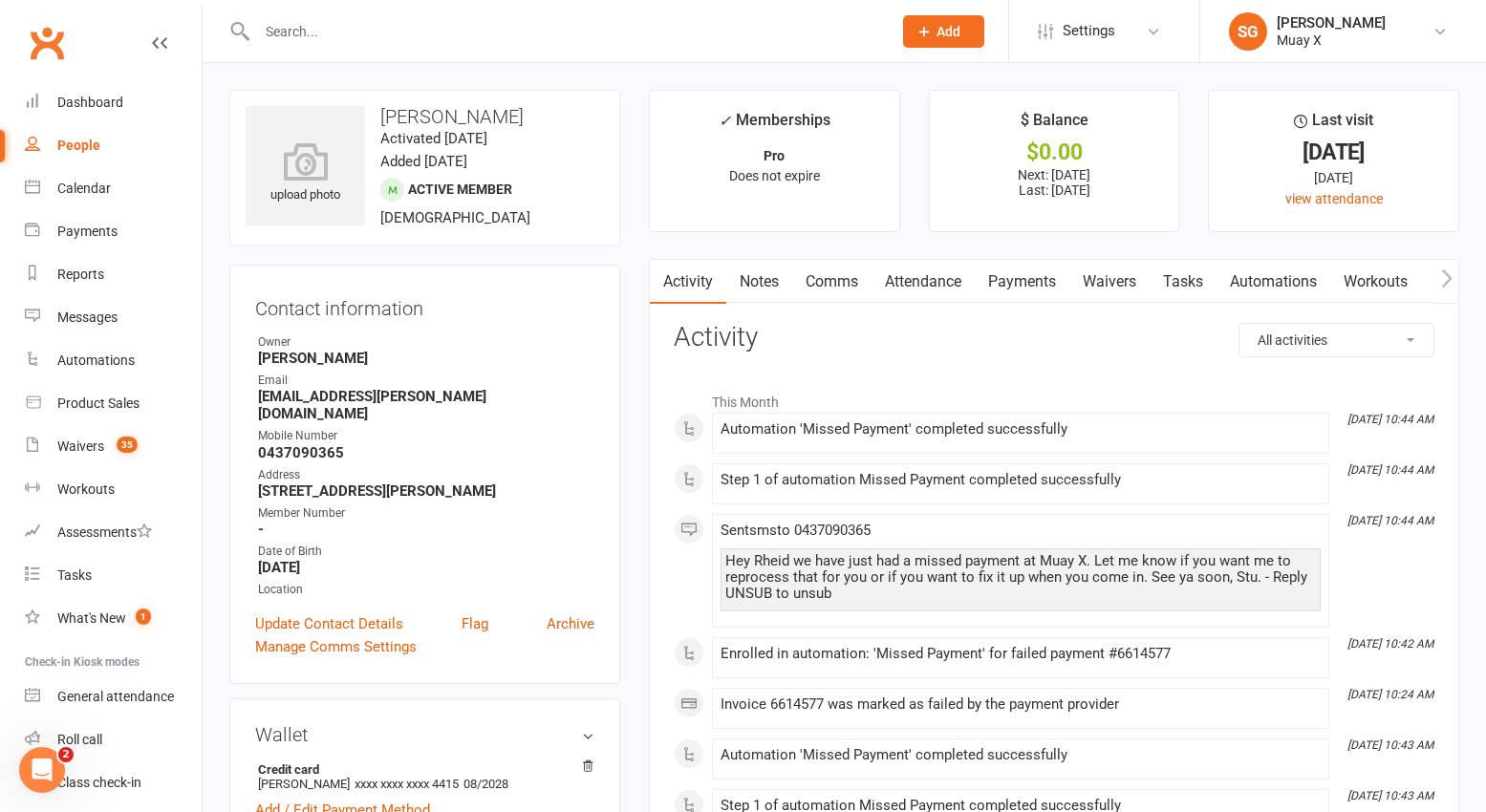
click at [1031, 288] on link "Payments" at bounding box center [1021, 282] width 95 height 44
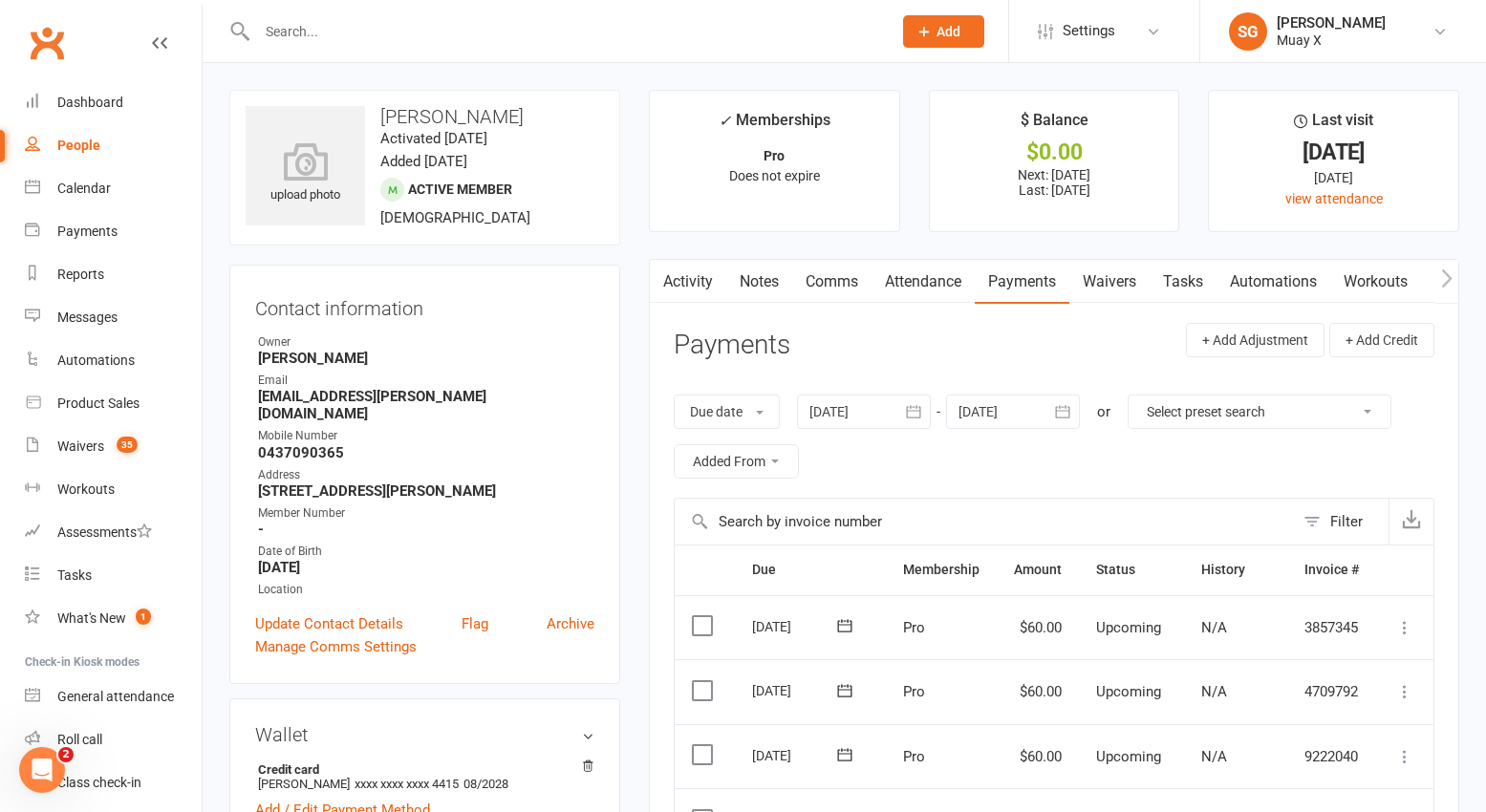
click at [853, 284] on link "Comms" at bounding box center [831, 282] width 79 height 44
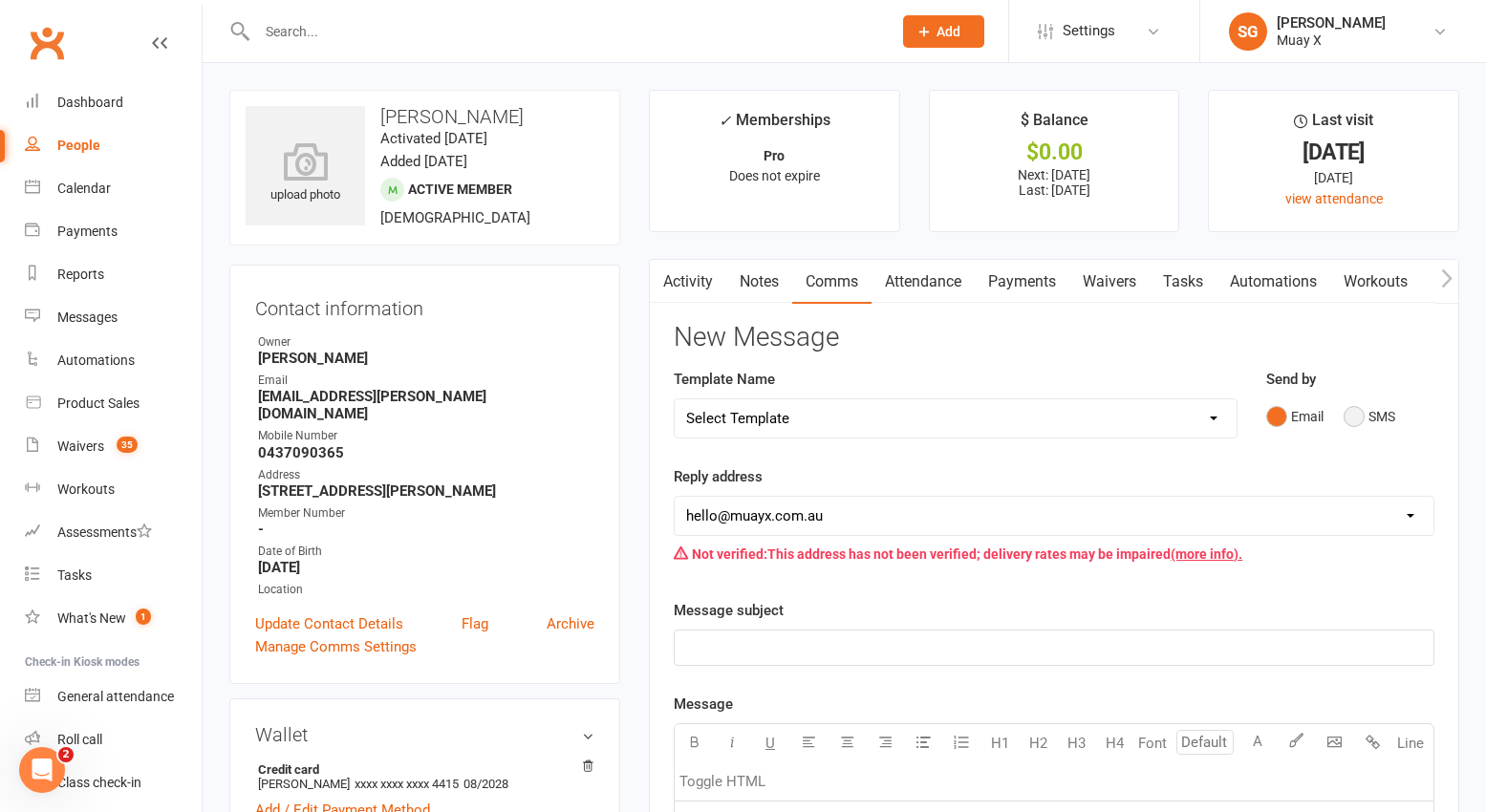
click at [1372, 415] on button "SMS" at bounding box center [1369, 416] width 52 height 36
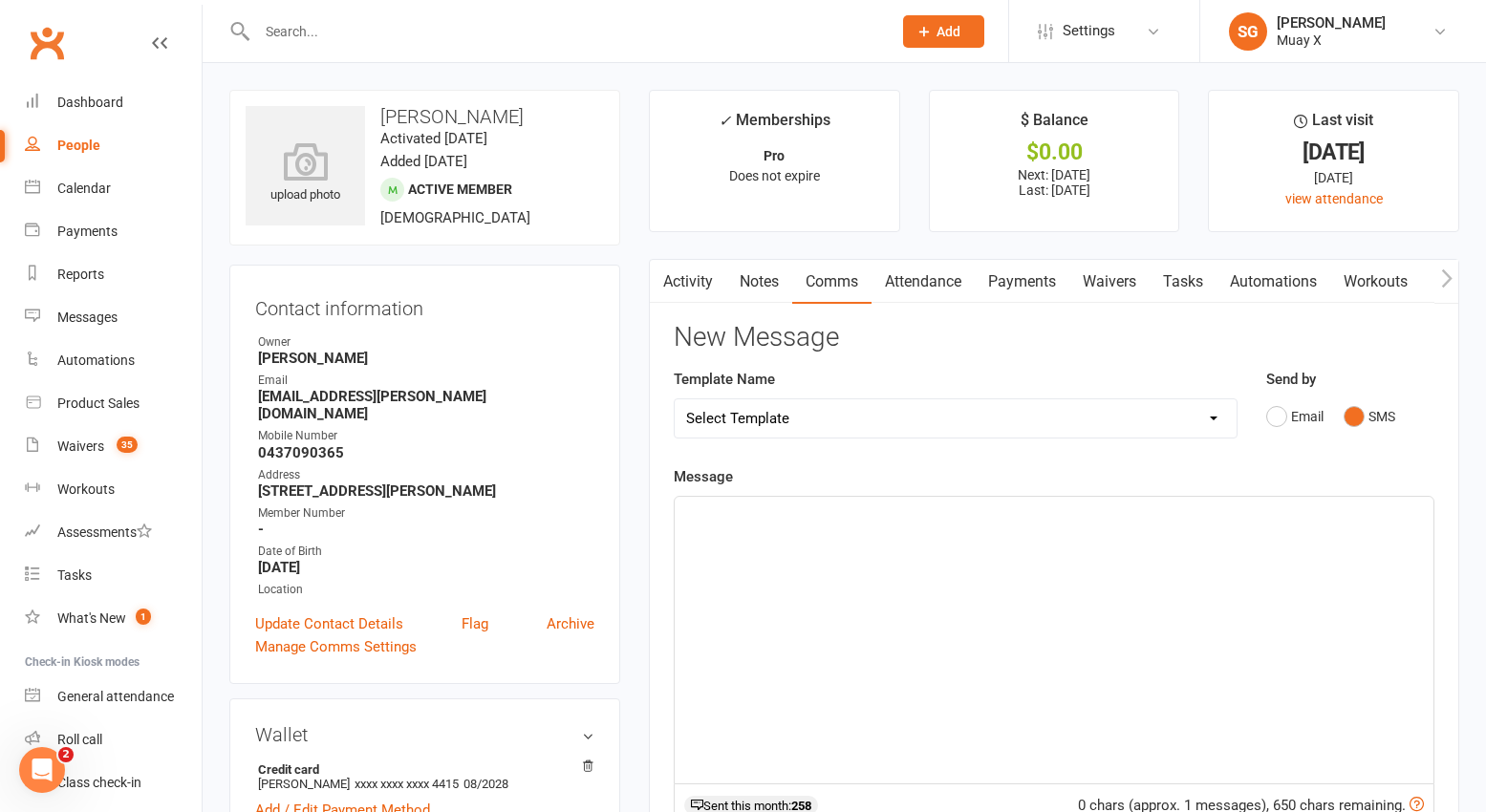
click at [1157, 609] on div "﻿" at bounding box center [1054, 639] width 759 height 287
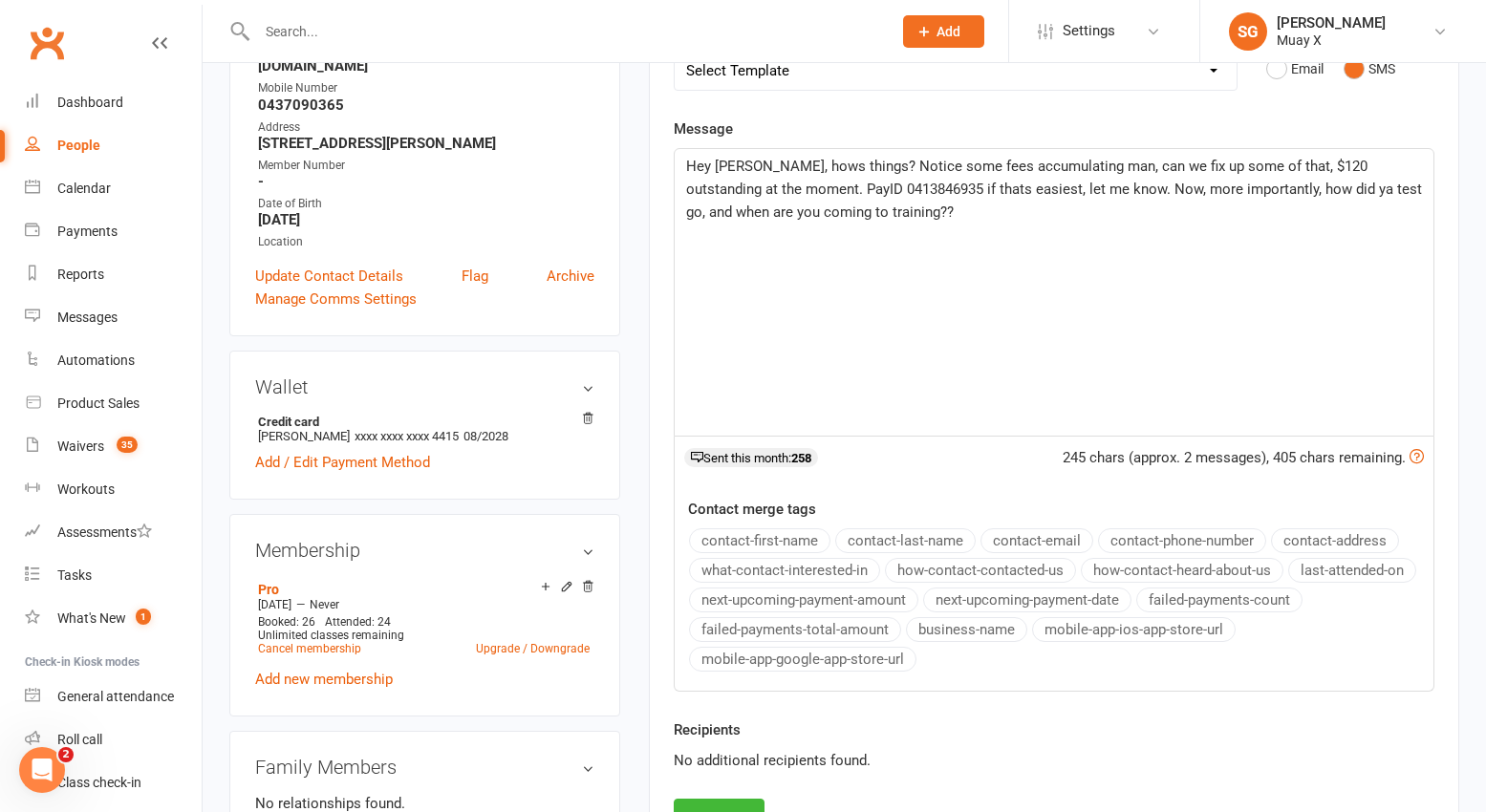
scroll to position [382, 0]
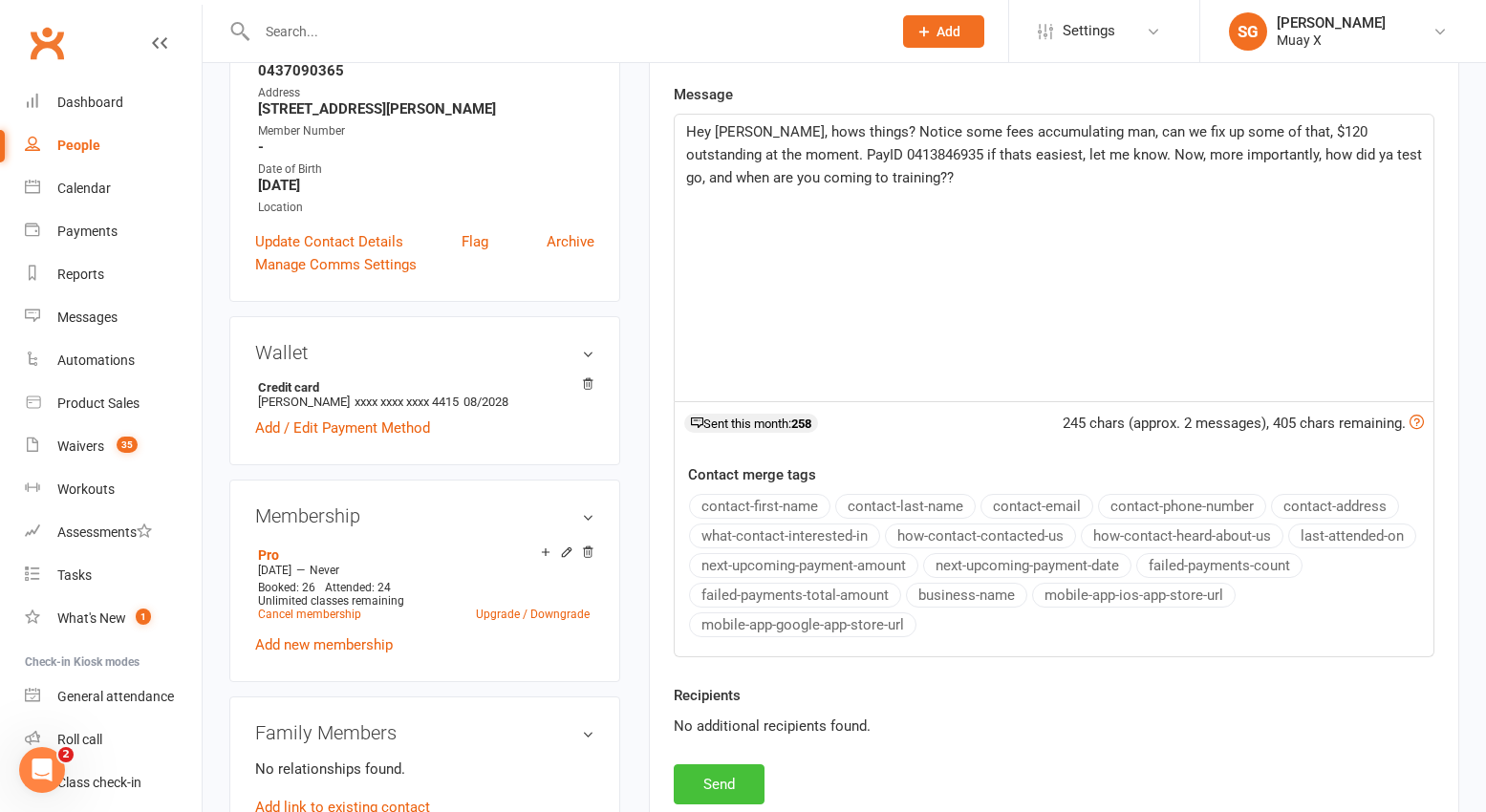
click at [719, 781] on button "Send" at bounding box center [719, 784] width 91 height 40
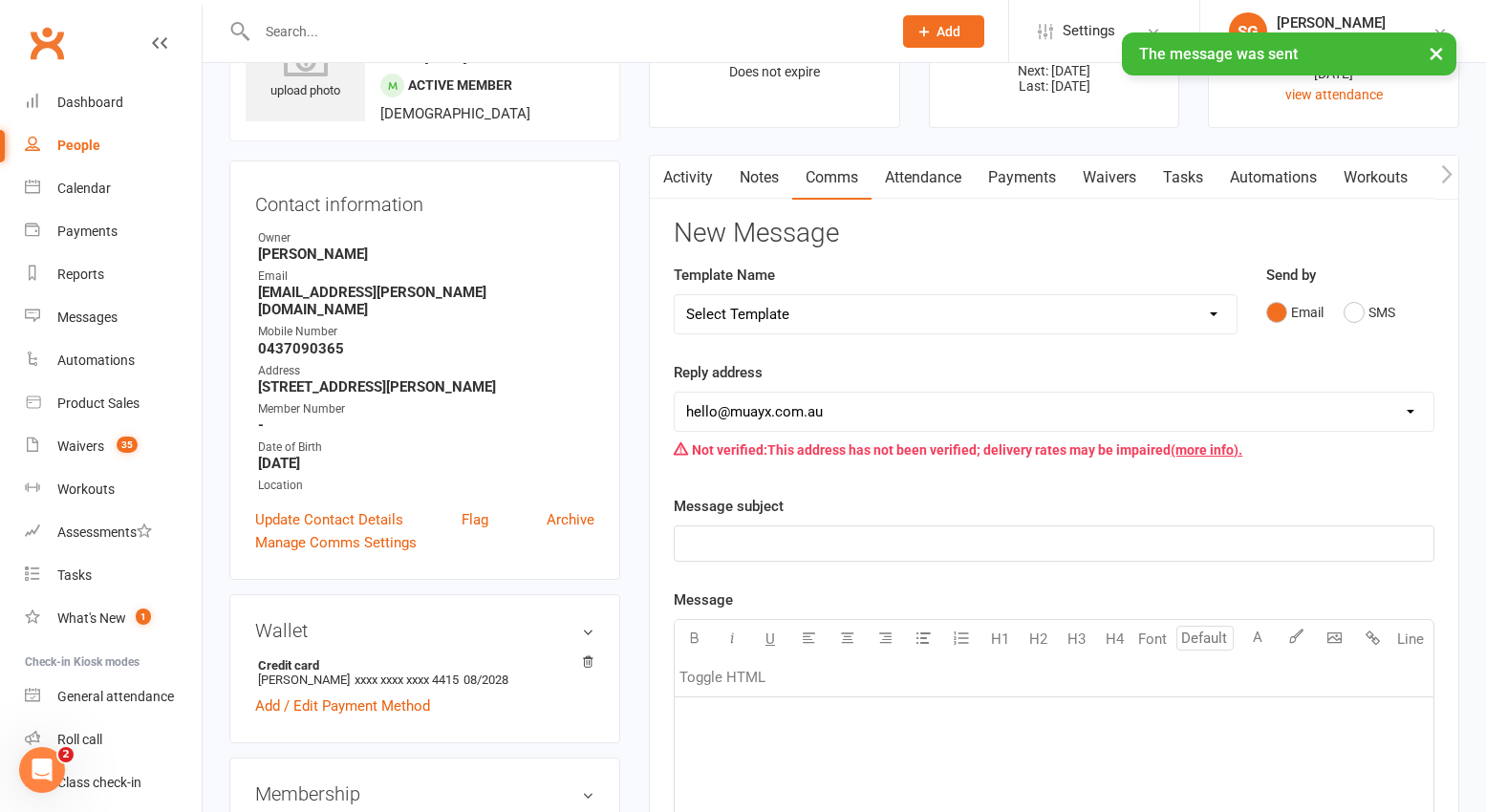
scroll to position [96, 0]
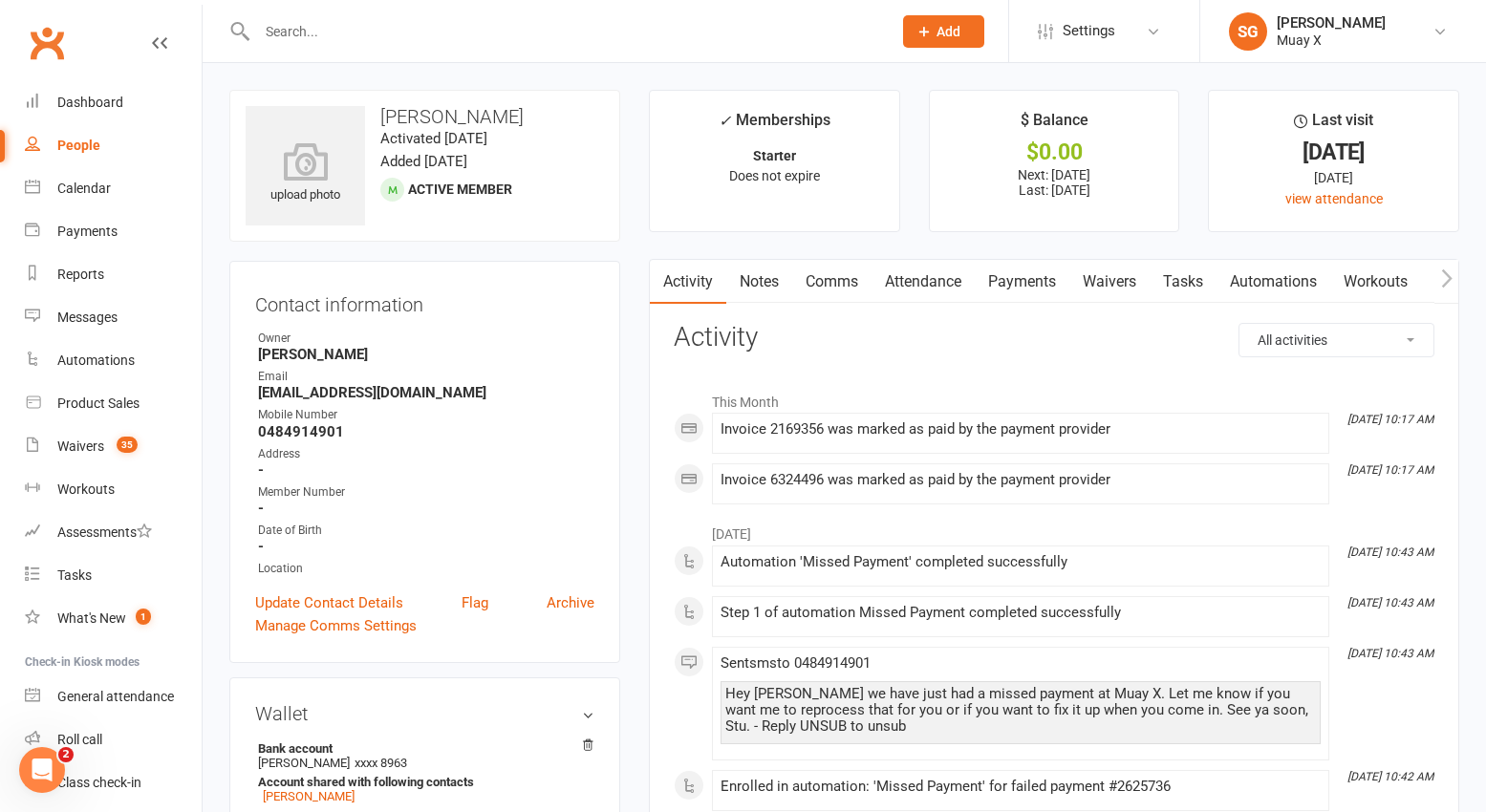
click at [1027, 276] on link "Payments" at bounding box center [1021, 282] width 95 height 44
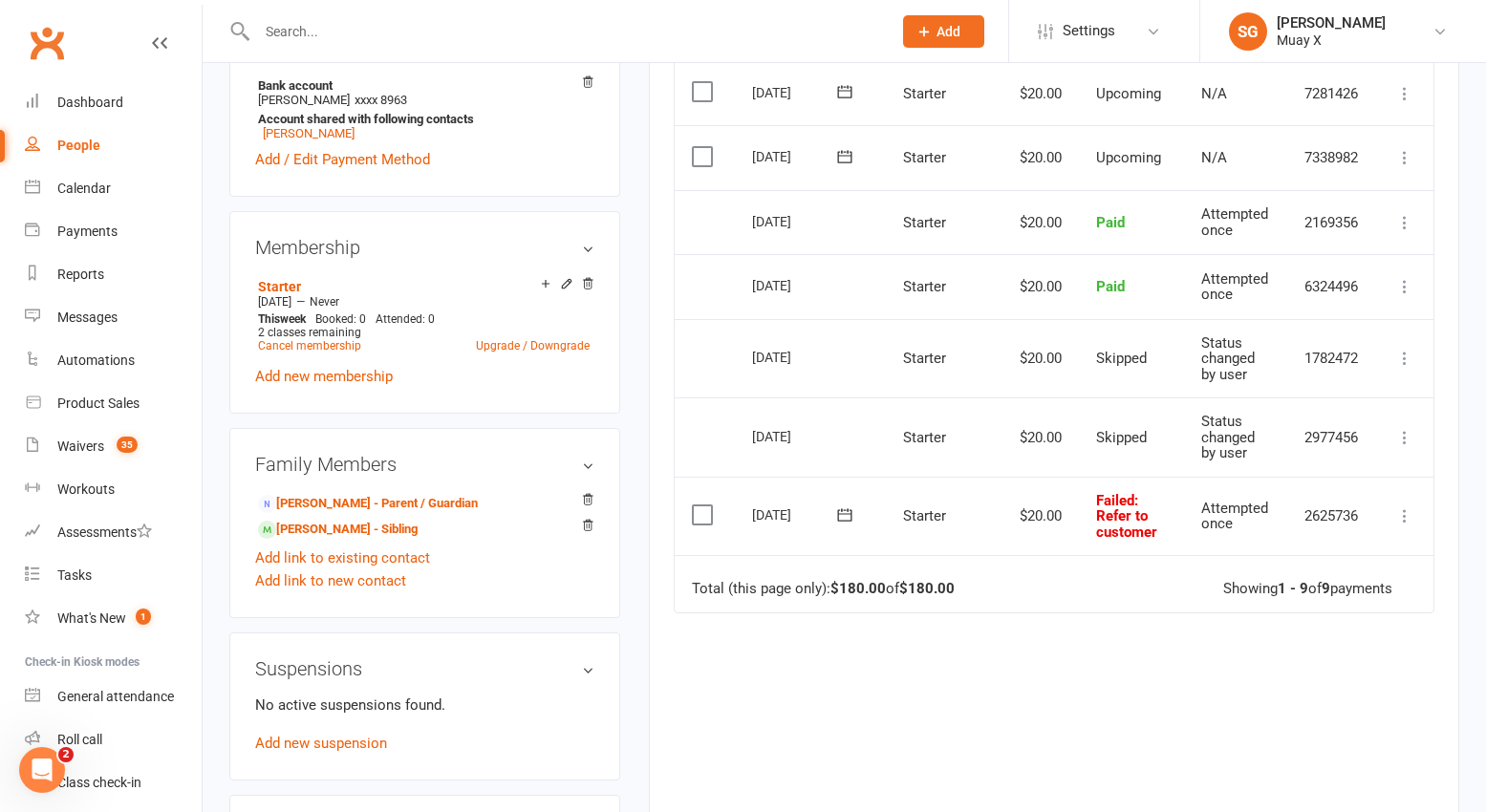
scroll to position [669, 0]
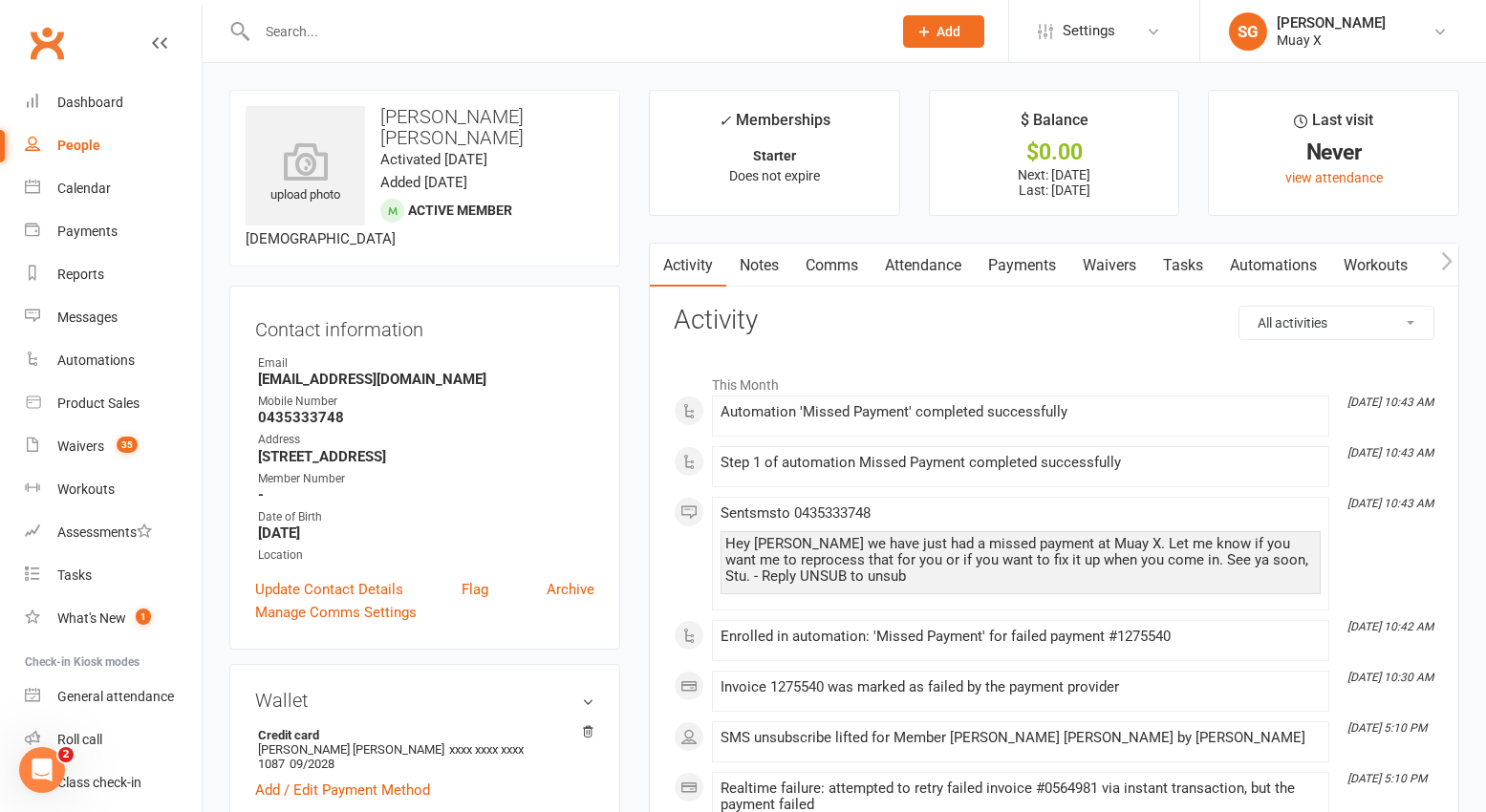
click at [1032, 269] on link "Payments" at bounding box center [1021, 265] width 95 height 44
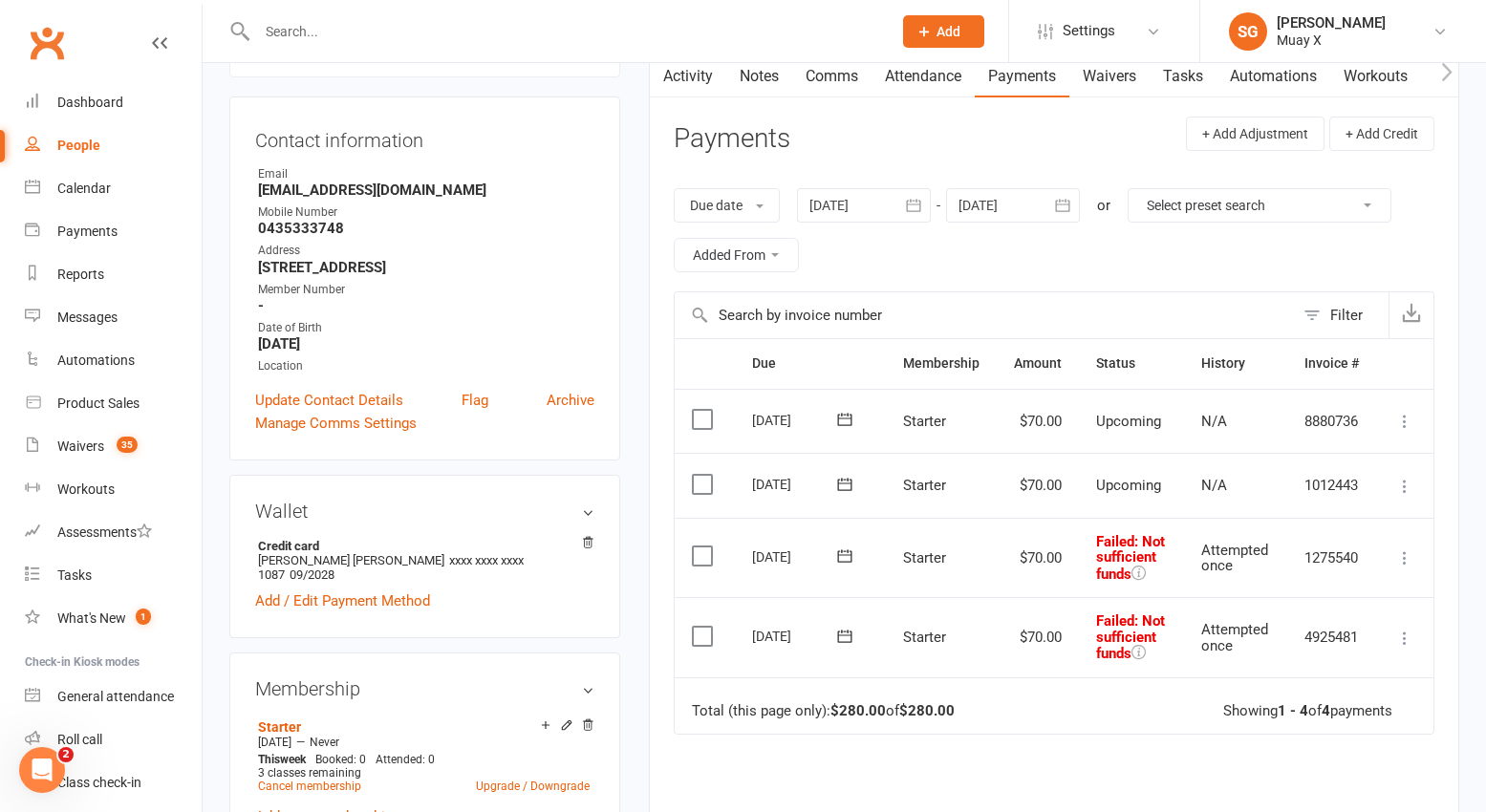
scroll to position [191, 0]
click at [1380, 556] on icon at bounding box center [1405, 556] width 20 height 19
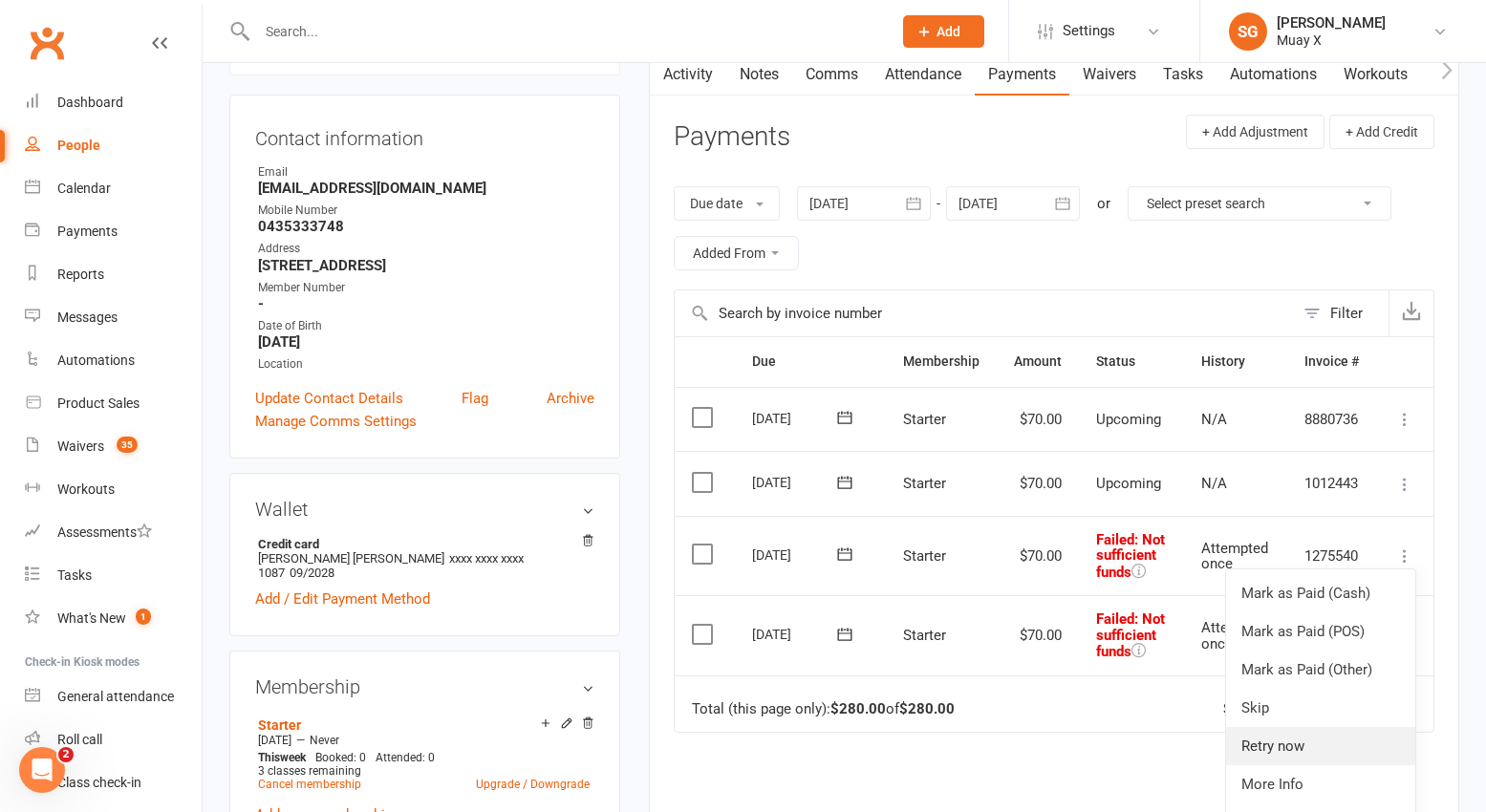
click at [1288, 738] on link "Retry now" at bounding box center [1320, 746] width 189 height 38
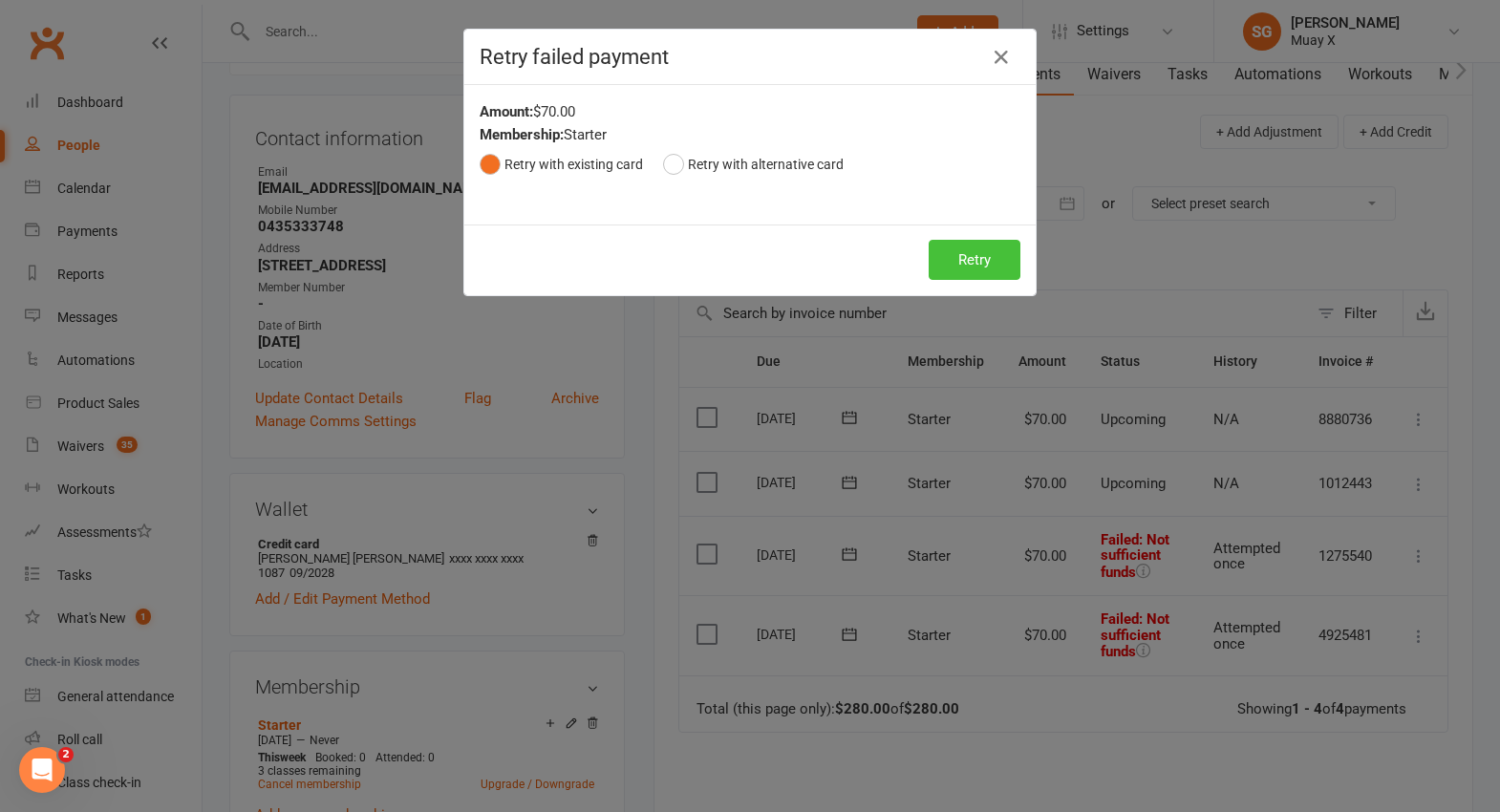
click at [964, 263] on button "Retry" at bounding box center [974, 259] width 92 height 40
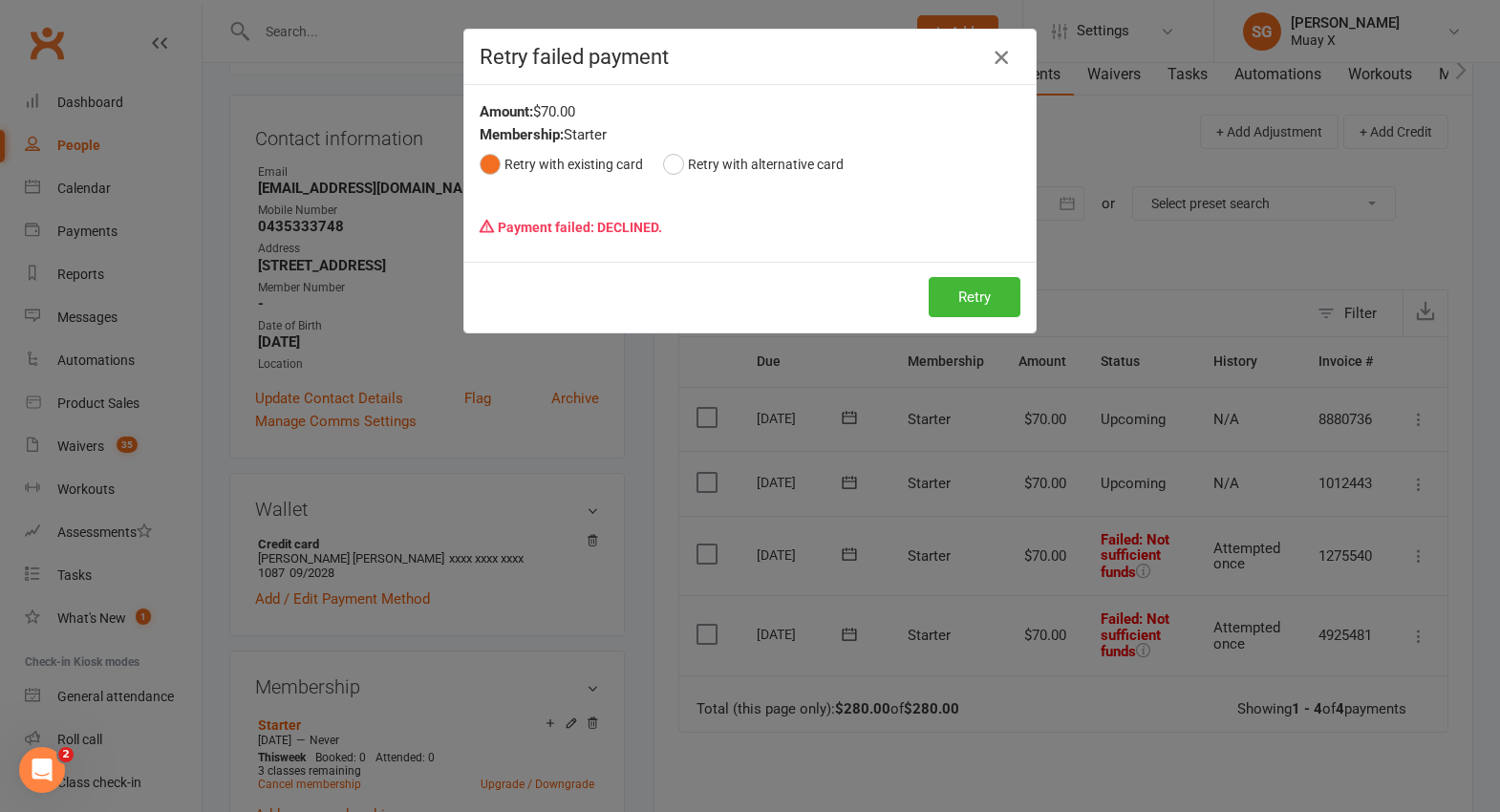
click at [992, 50] on icon "button" at bounding box center [1002, 58] width 23 height 23
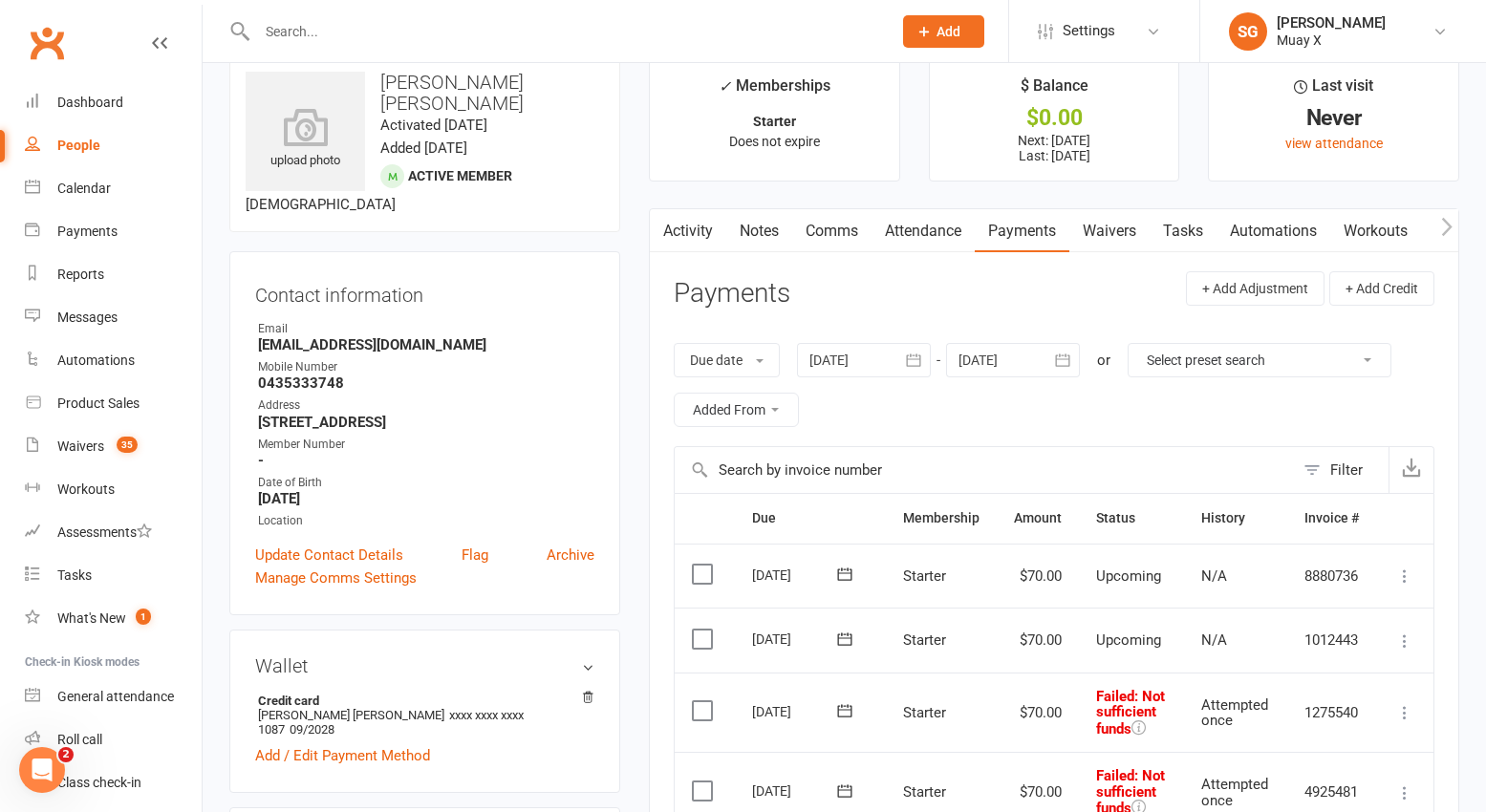
scroll to position [0, 0]
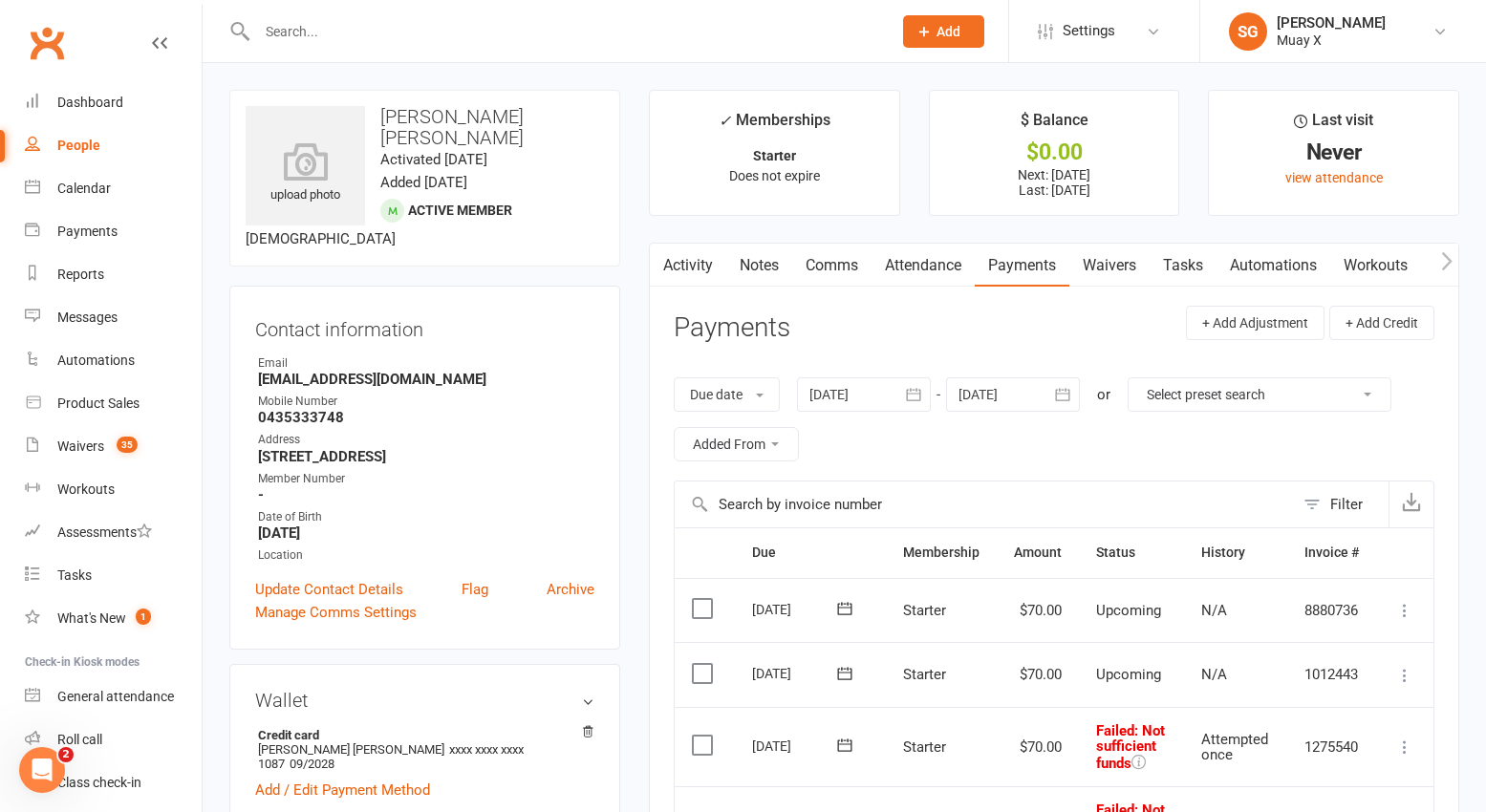
click at [842, 271] on link "Comms" at bounding box center [831, 265] width 79 height 44
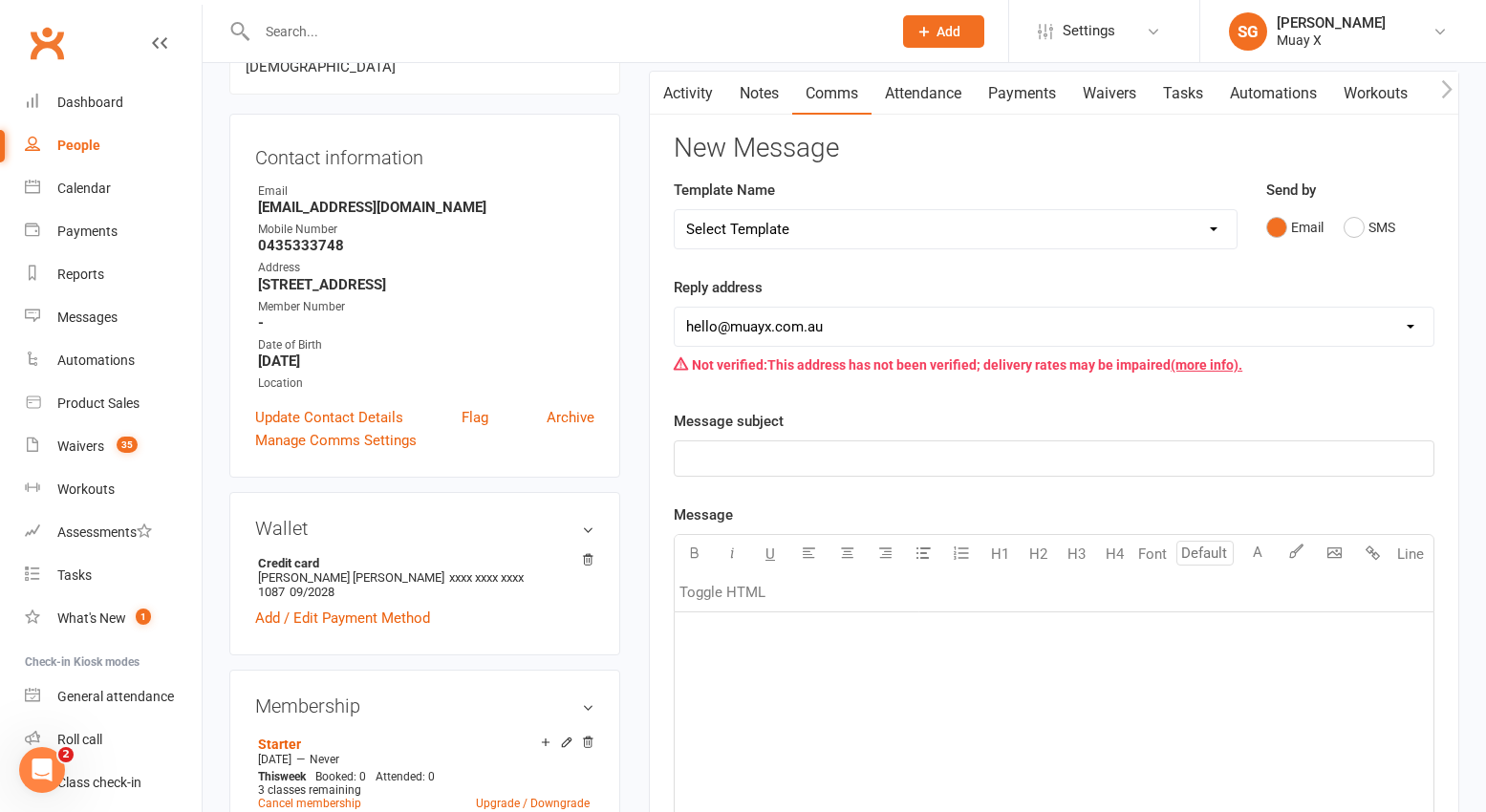
scroll to position [191, 0]
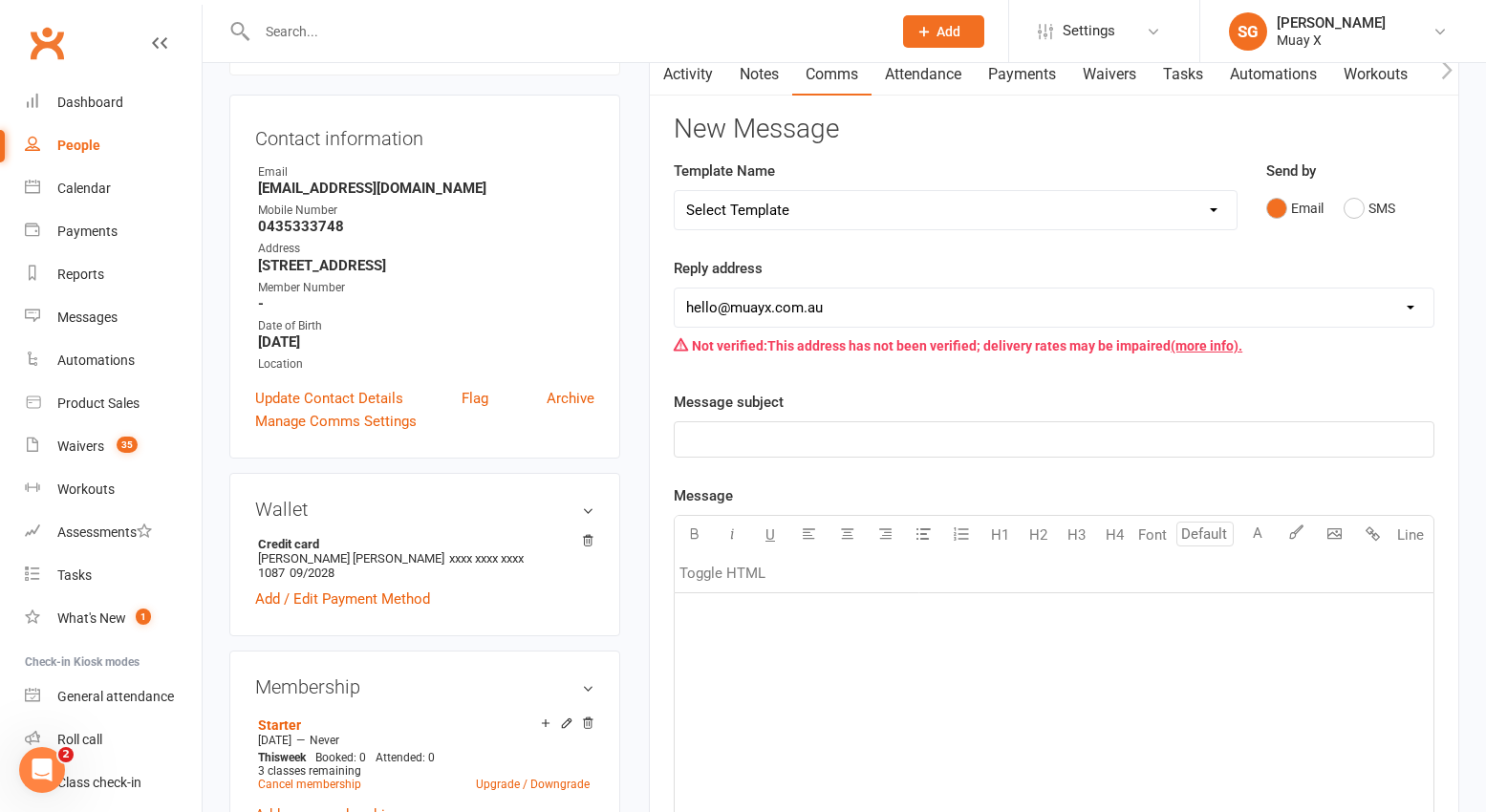
click at [707, 82] on link "Activity" at bounding box center [687, 74] width 76 height 44
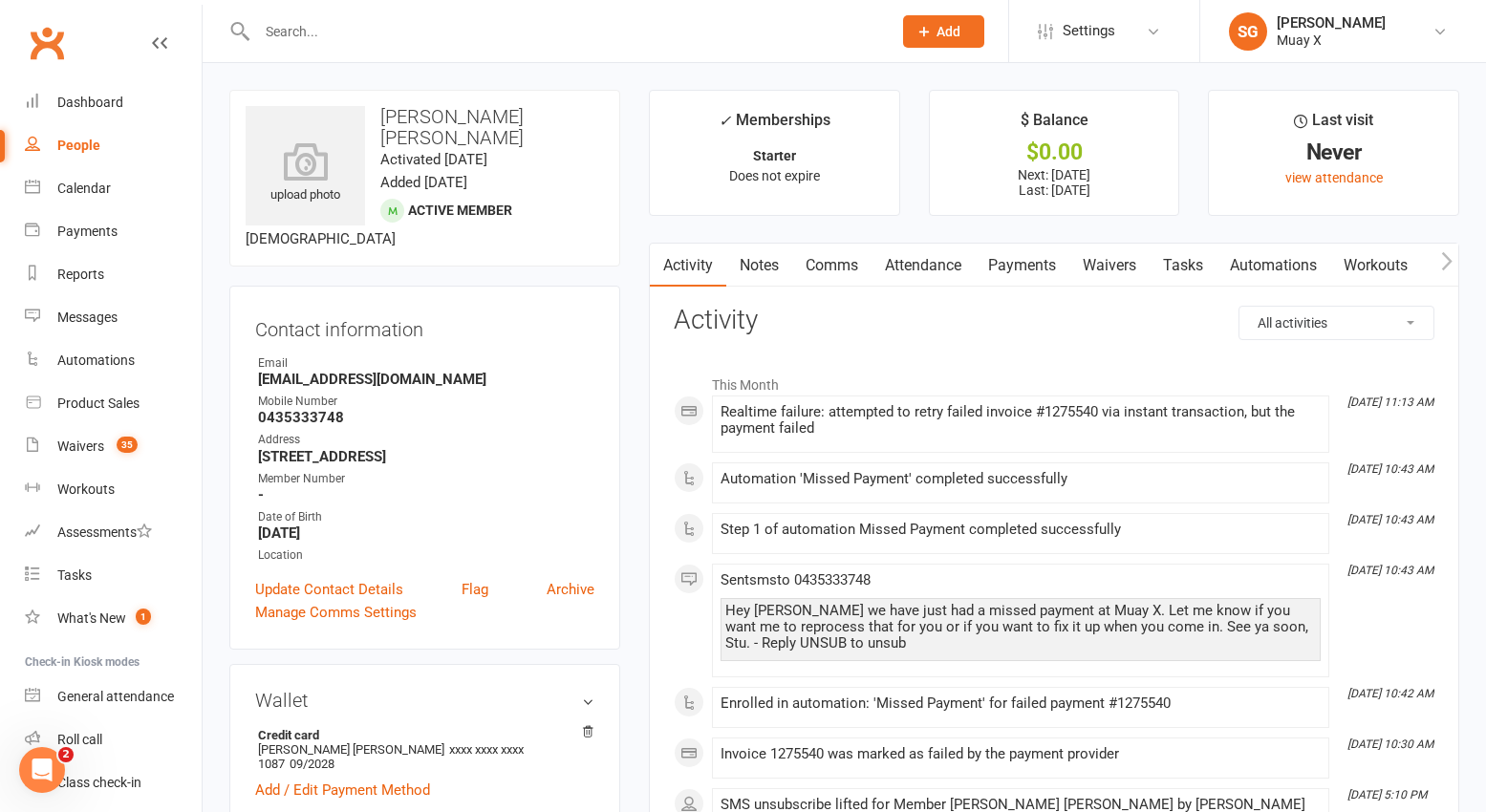
click at [839, 268] on link "Comms" at bounding box center [831, 265] width 79 height 44
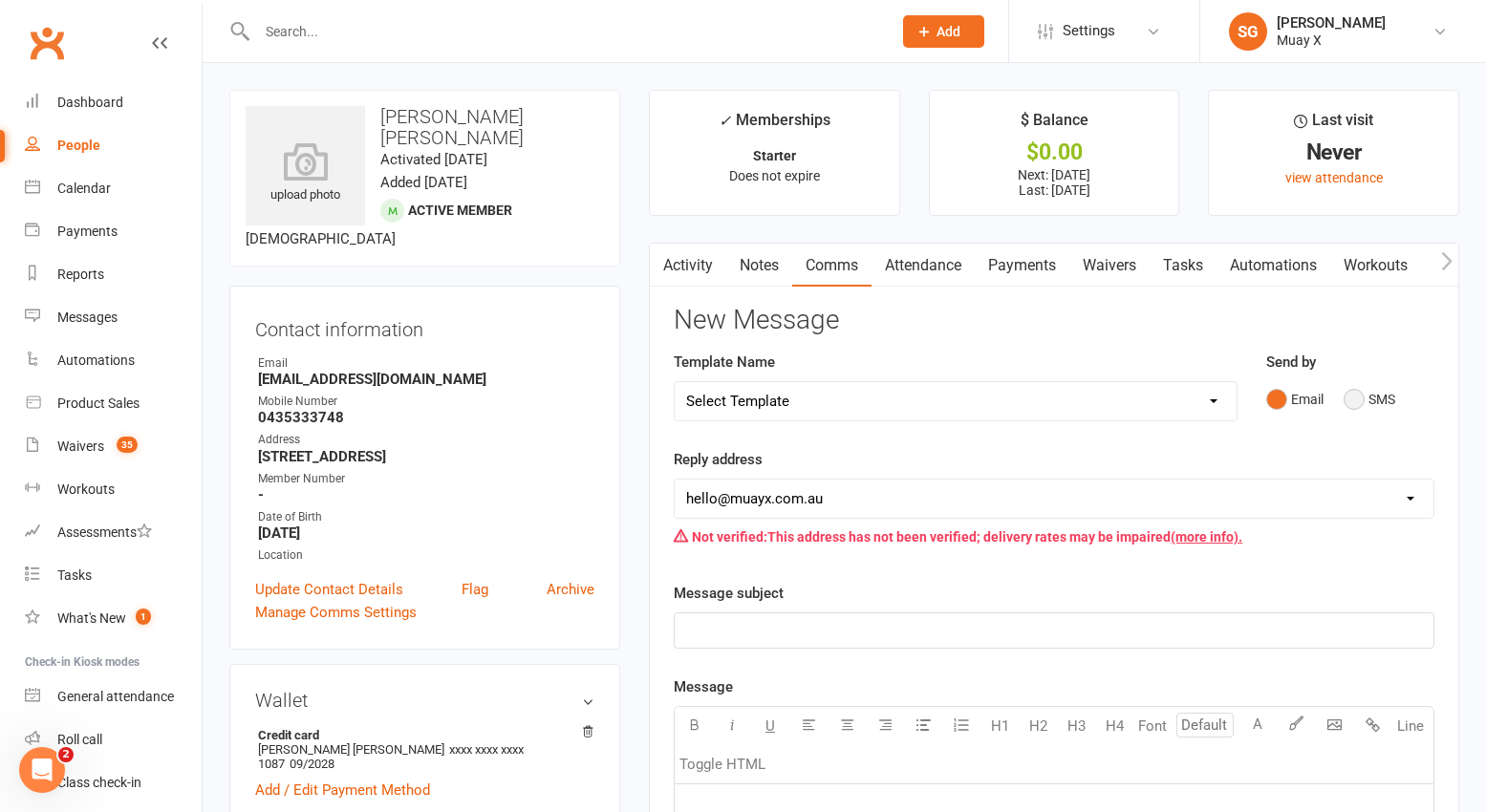
click at [1352, 404] on button "SMS" at bounding box center [1369, 399] width 52 height 36
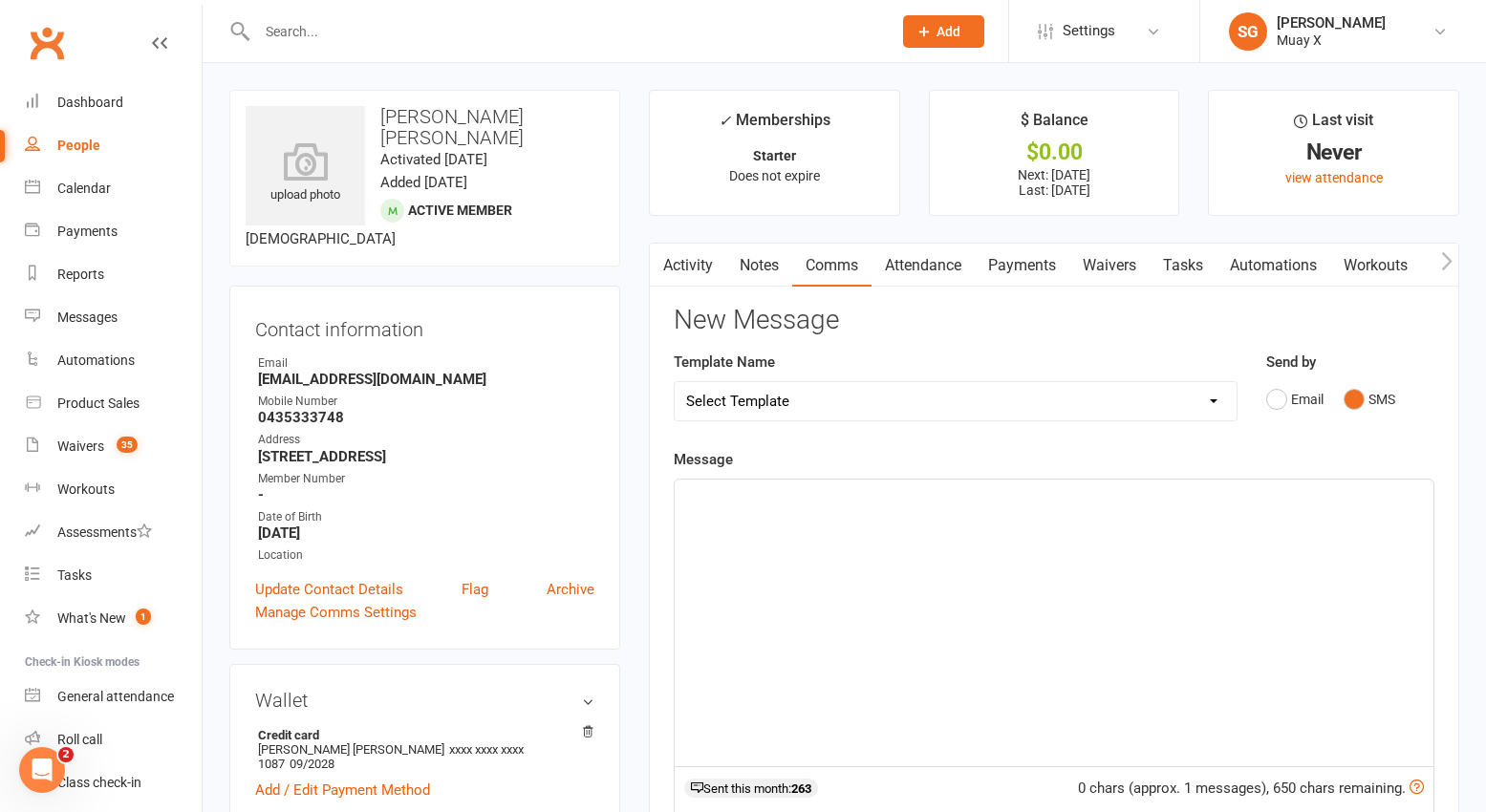
click at [792, 532] on div "﻿" at bounding box center [1054, 623] width 759 height 287
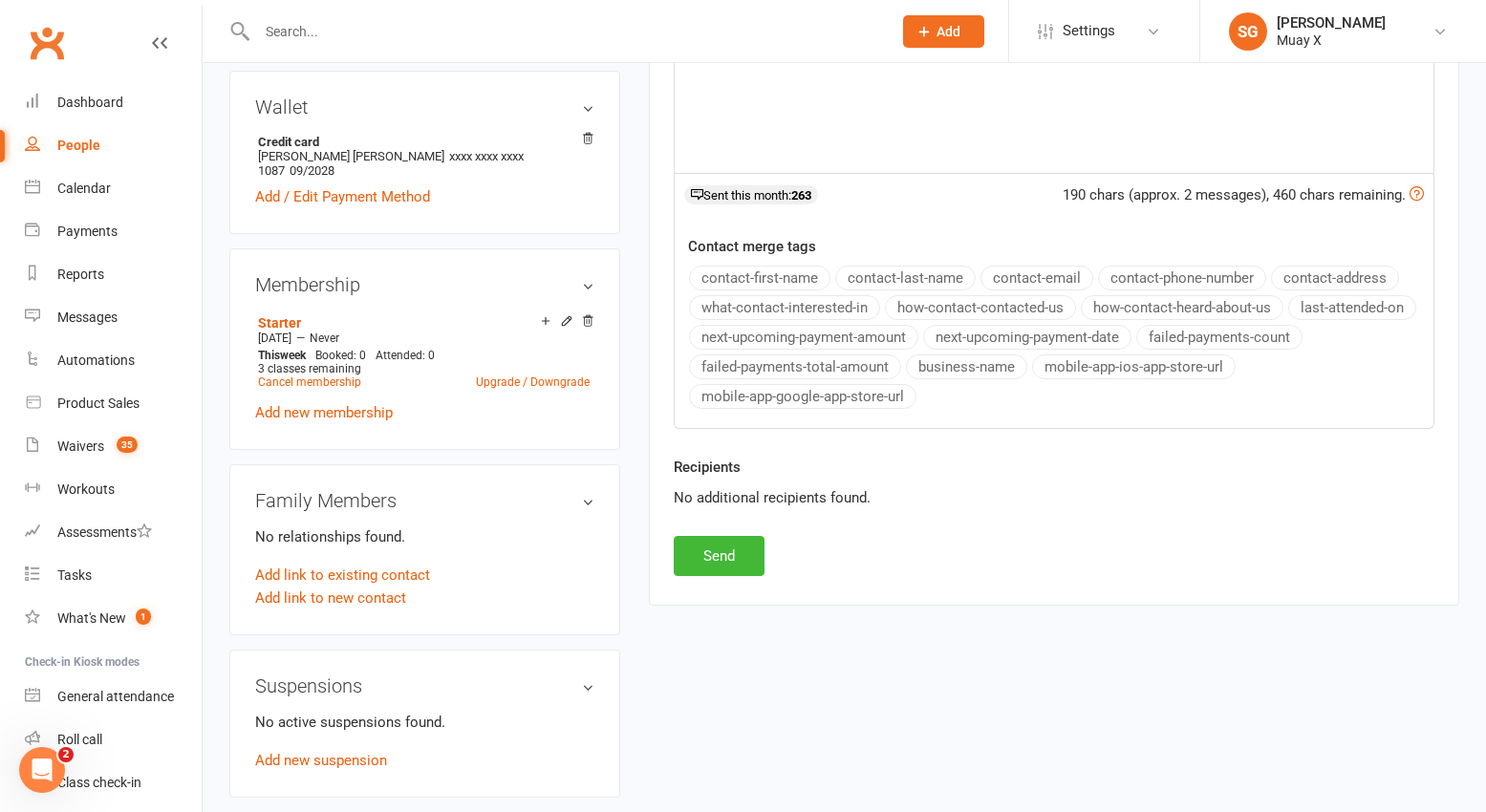
scroll to position [669, 0]
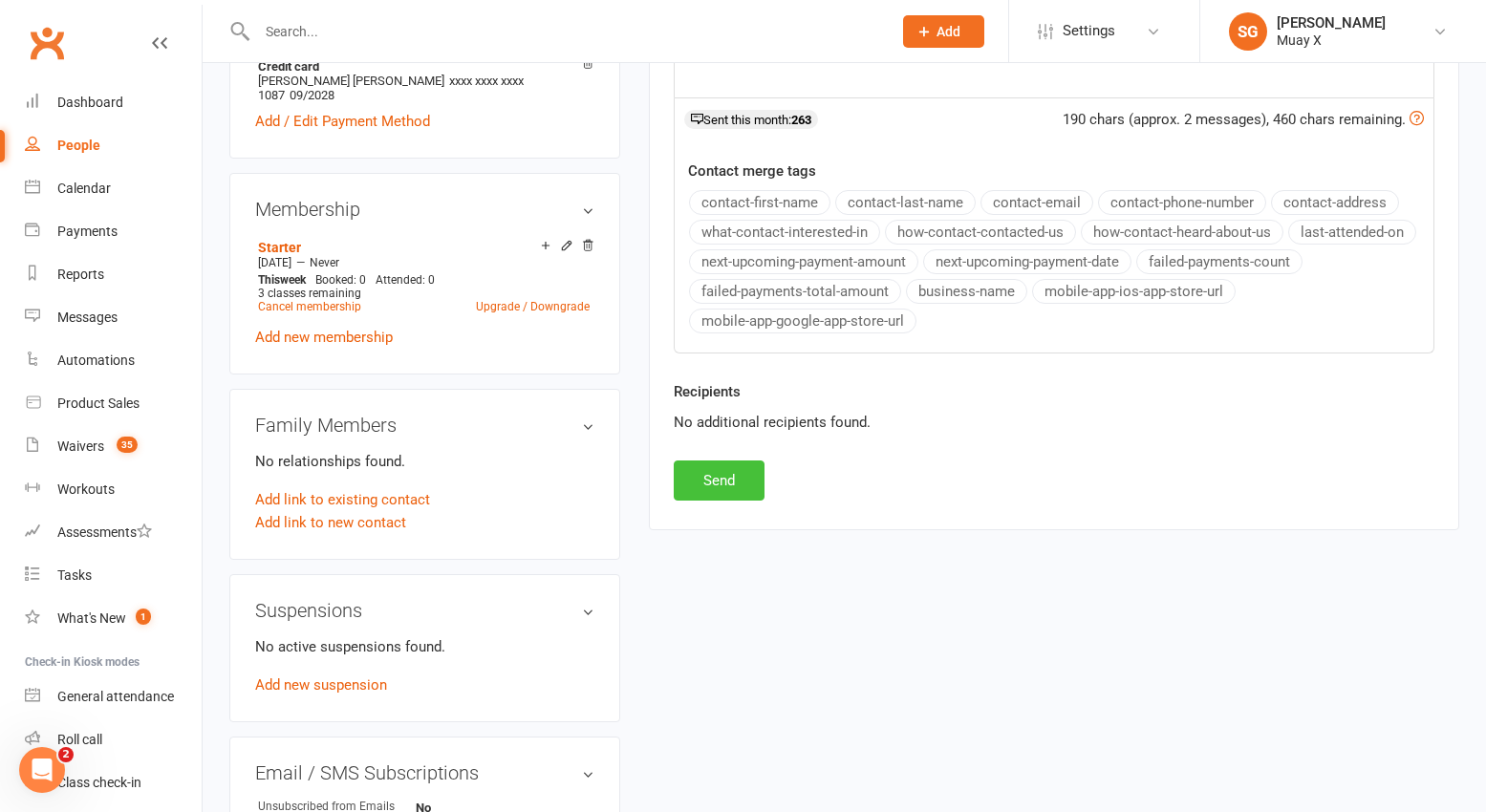
click at [733, 479] on button "Send" at bounding box center [719, 480] width 91 height 40
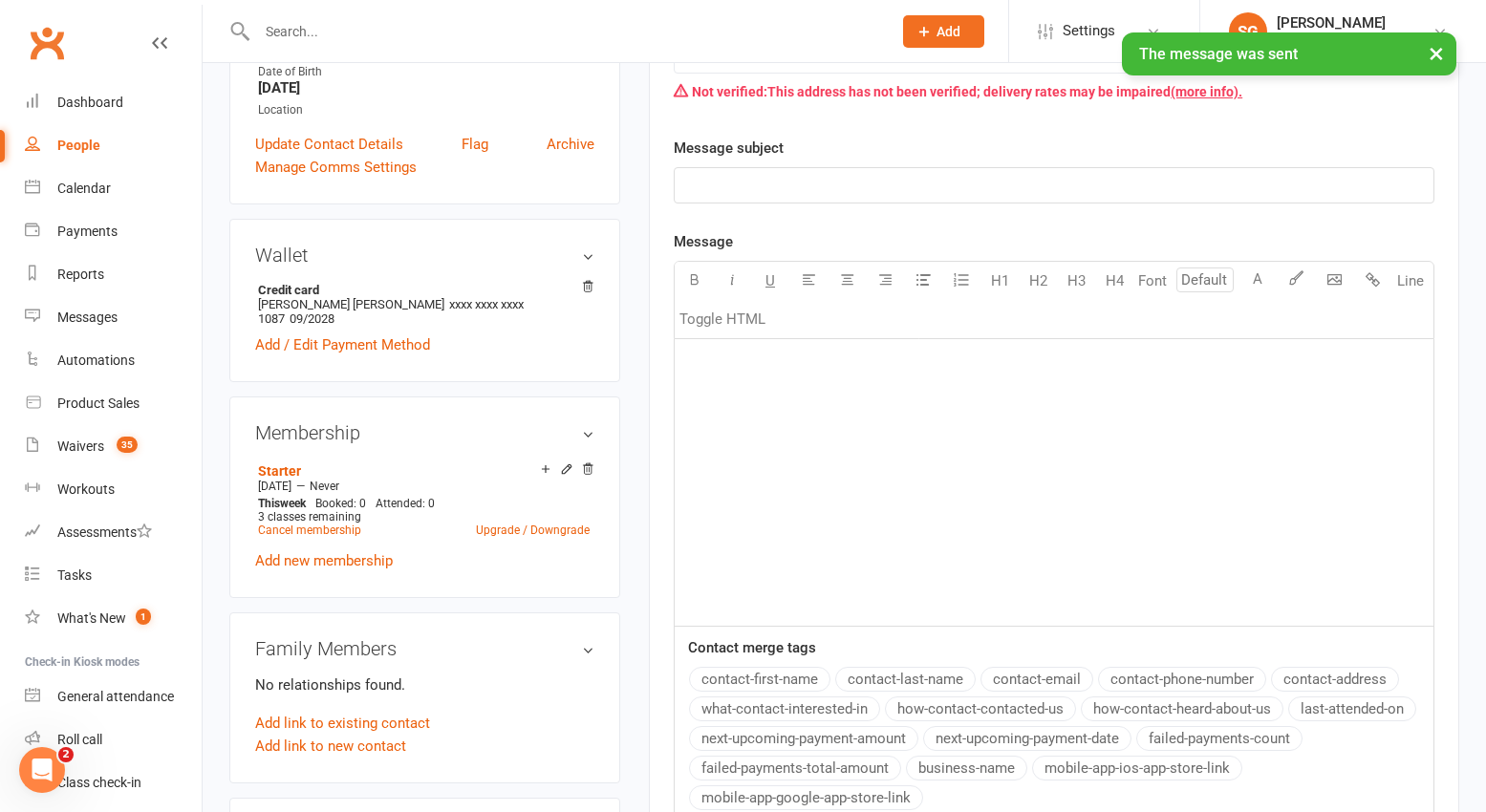
scroll to position [287, 0]
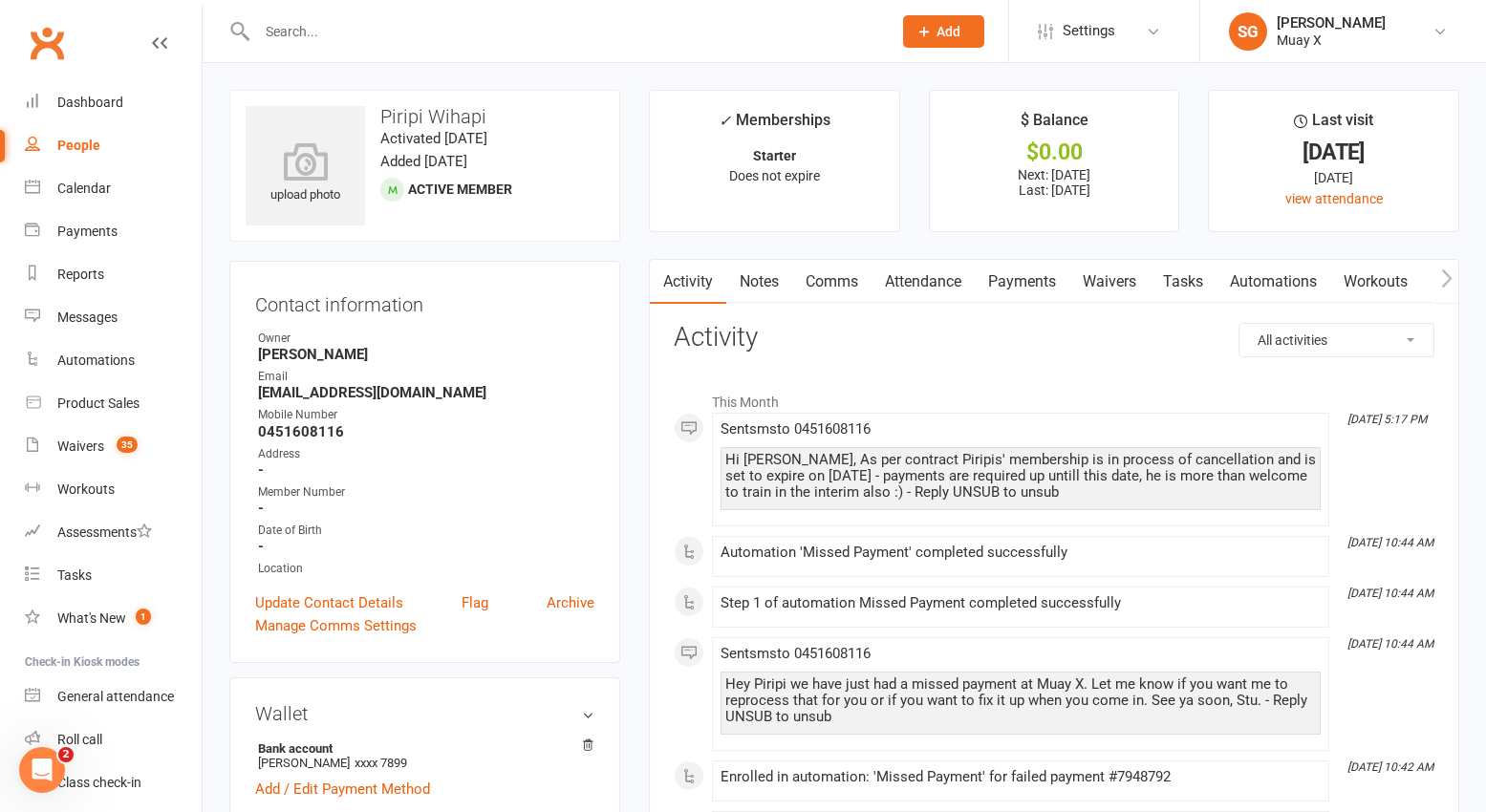
click at [1031, 285] on link "Payments" at bounding box center [1021, 282] width 95 height 44
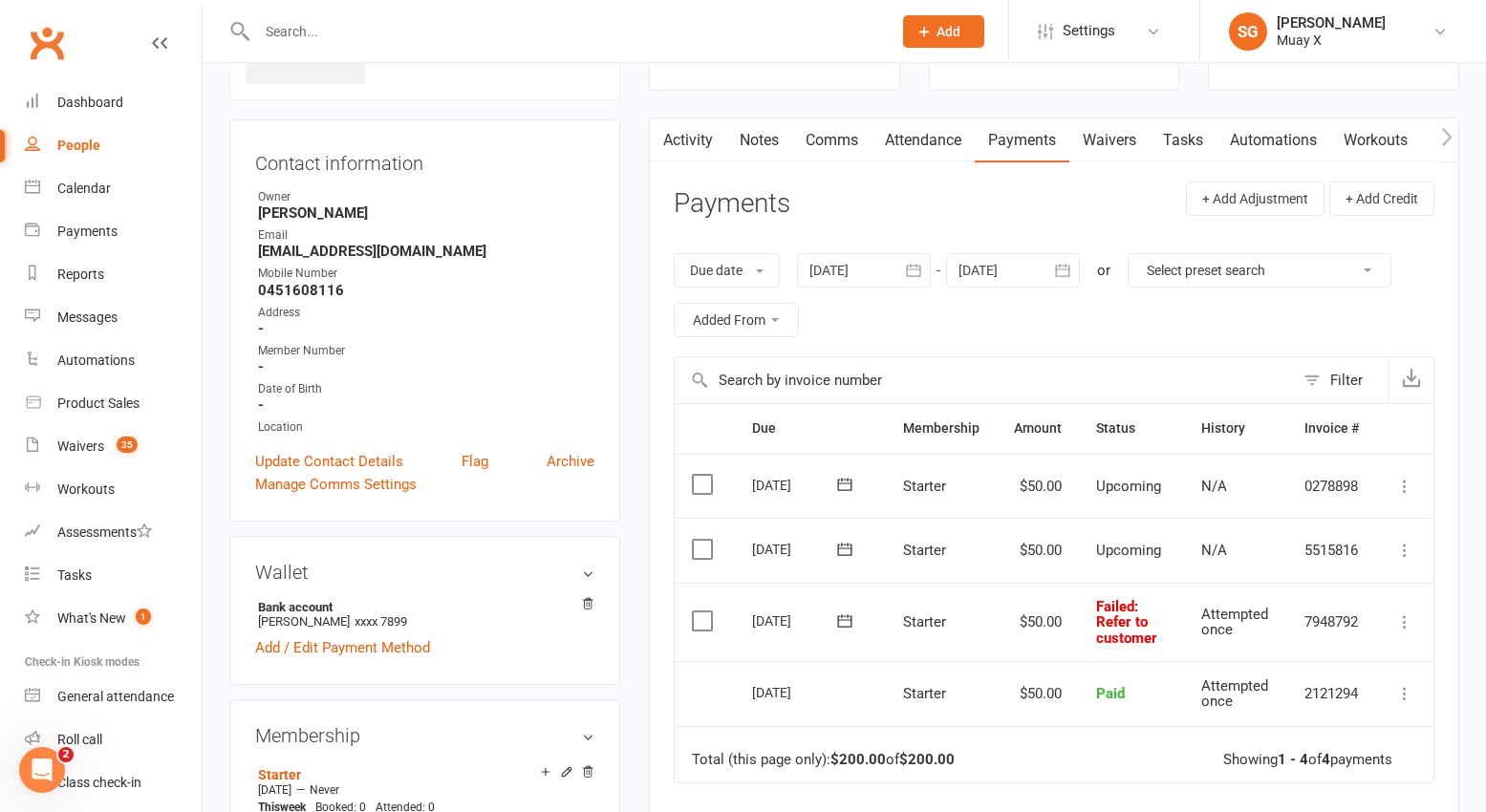
scroll to position [191, 0]
